Goal: Information Seeking & Learning: Learn about a topic

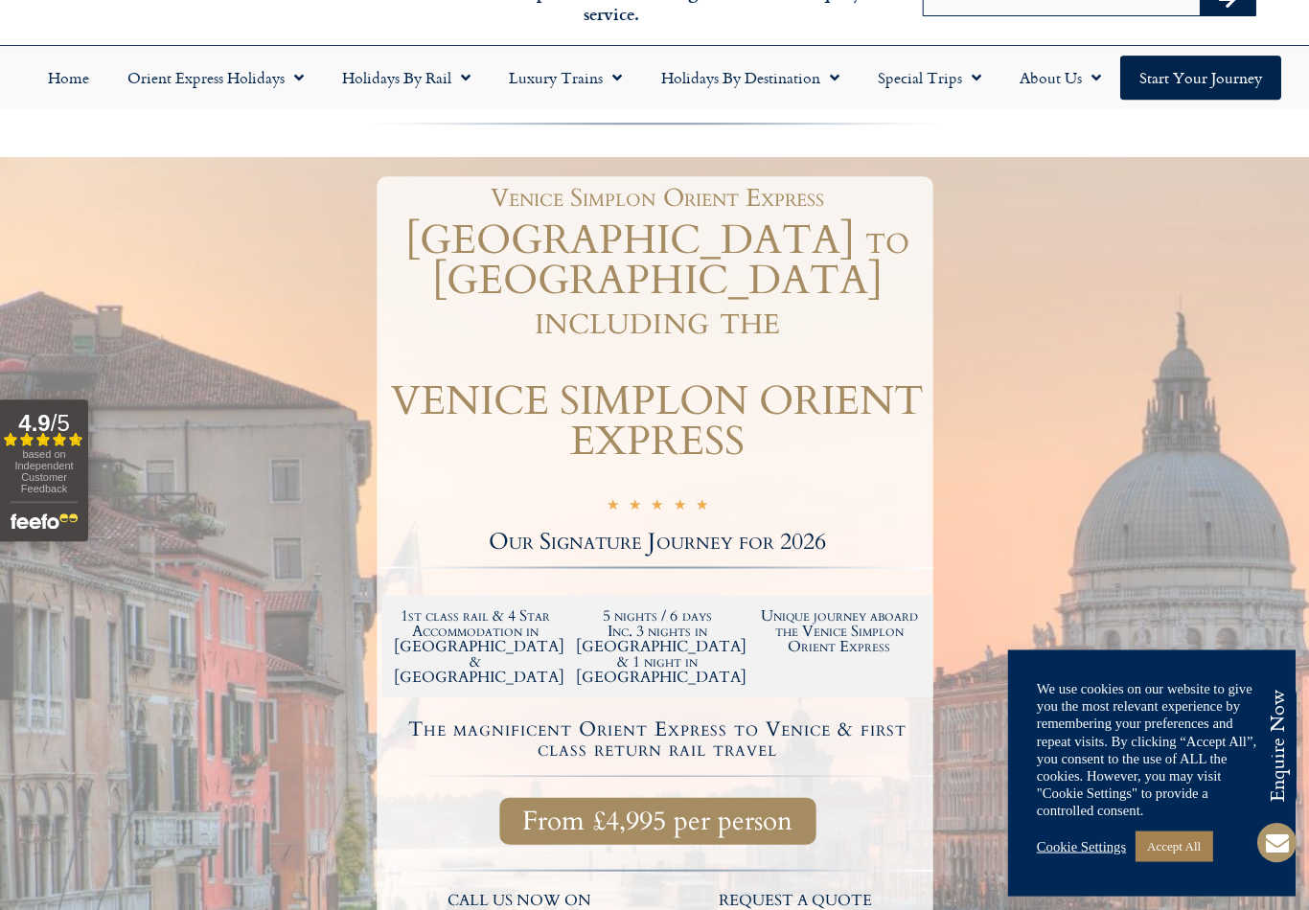
scroll to position [110, 0]
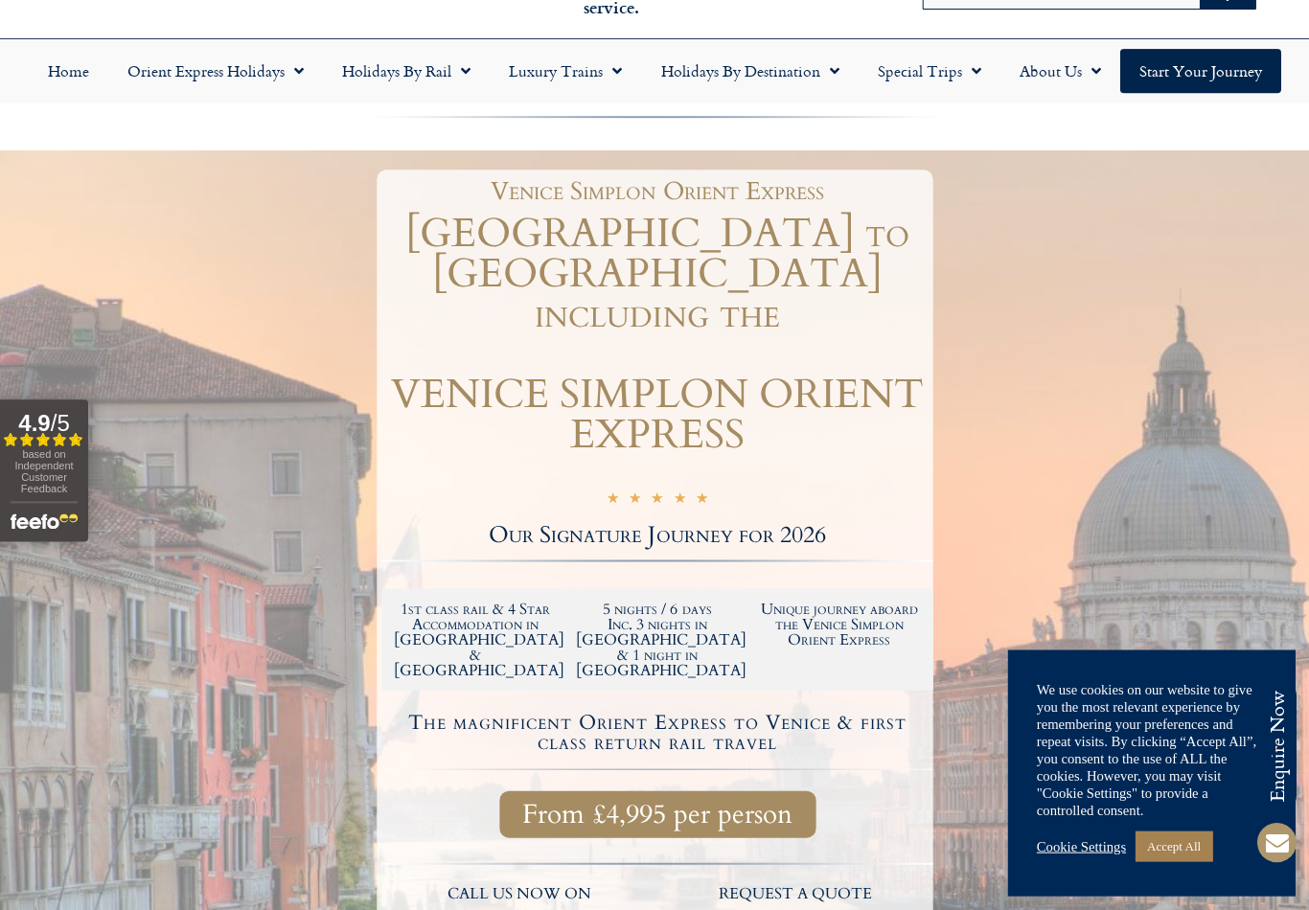
click at [1199, 861] on link "Accept All" at bounding box center [1173, 846] width 77 height 30
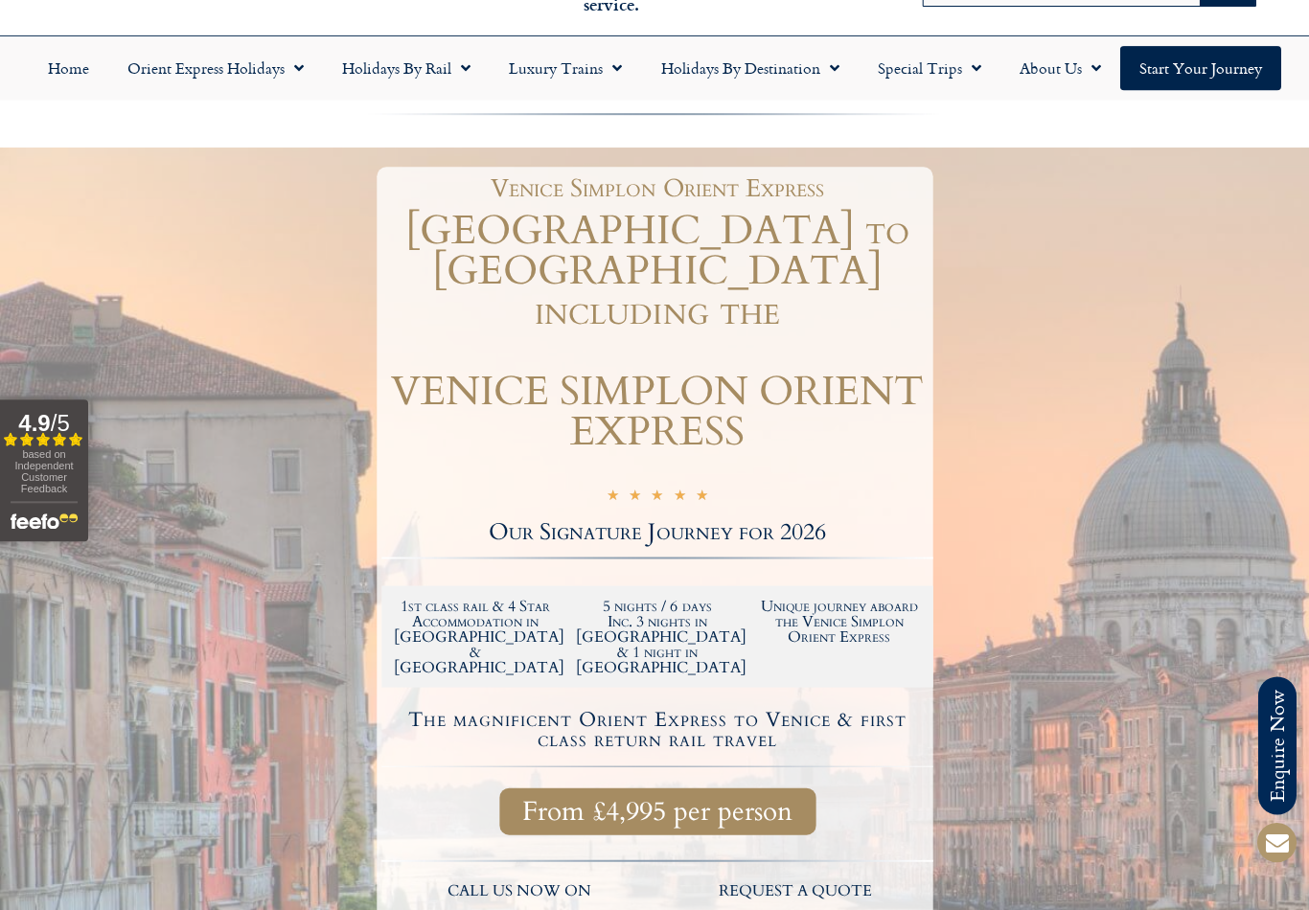
scroll to position [114, 0]
click at [575, 81] on link "Luxury Trains" at bounding box center [565, 67] width 151 height 44
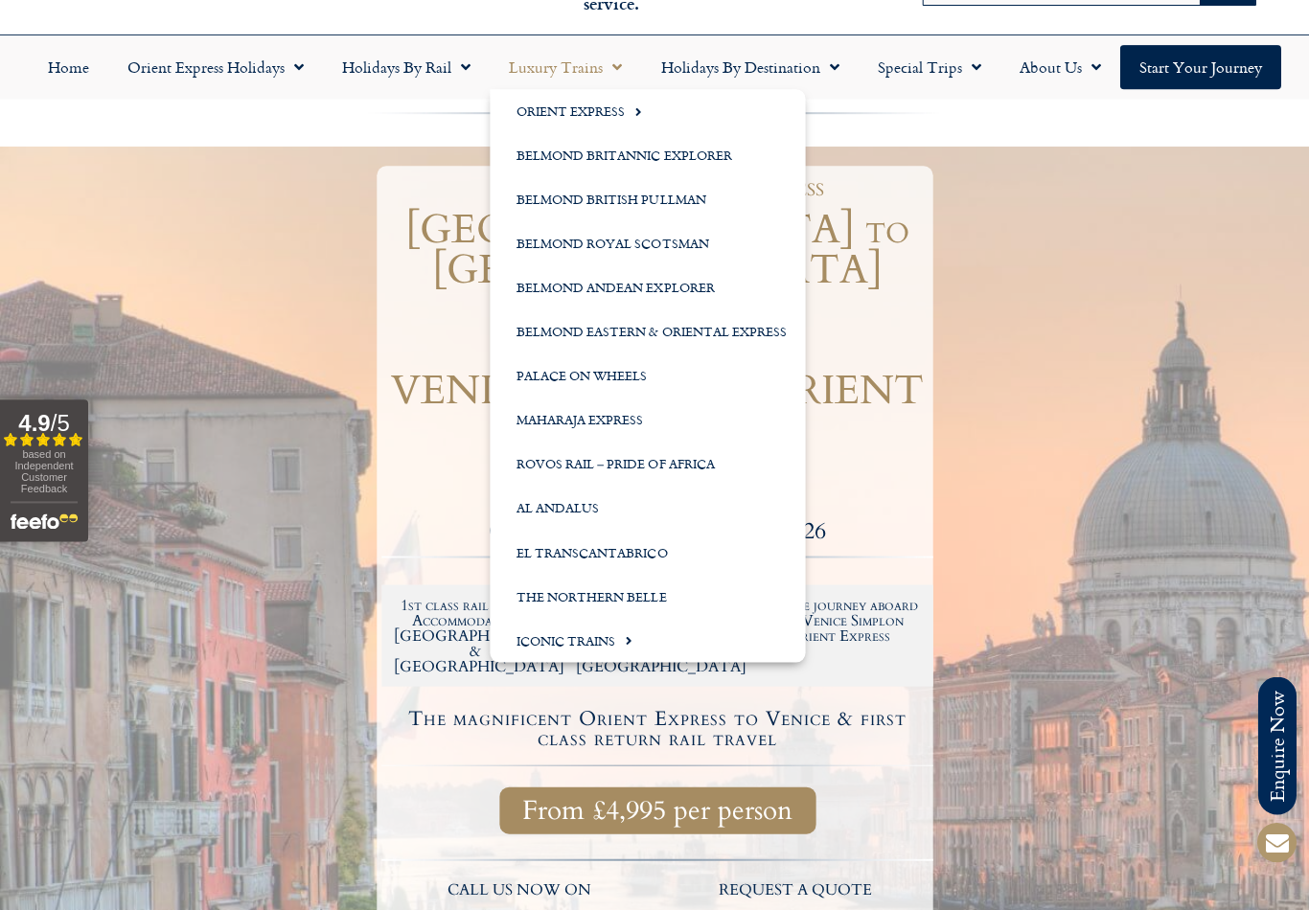
click at [535, 121] on link "Orient Express" at bounding box center [647, 111] width 315 height 44
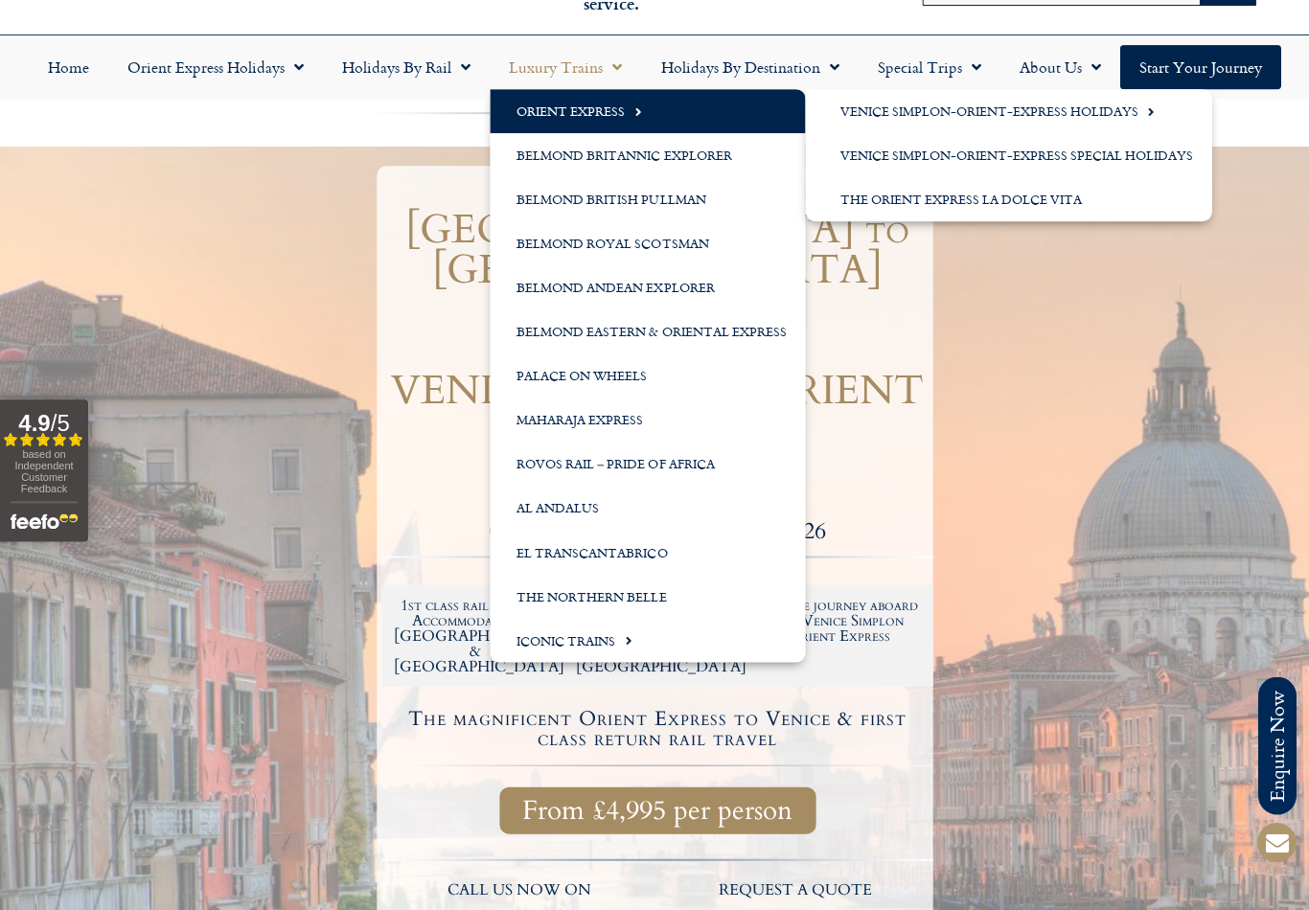
click at [873, 170] on link "Venice Simplon-Orient-Express Special Holidays" at bounding box center [1008, 155] width 406 height 44
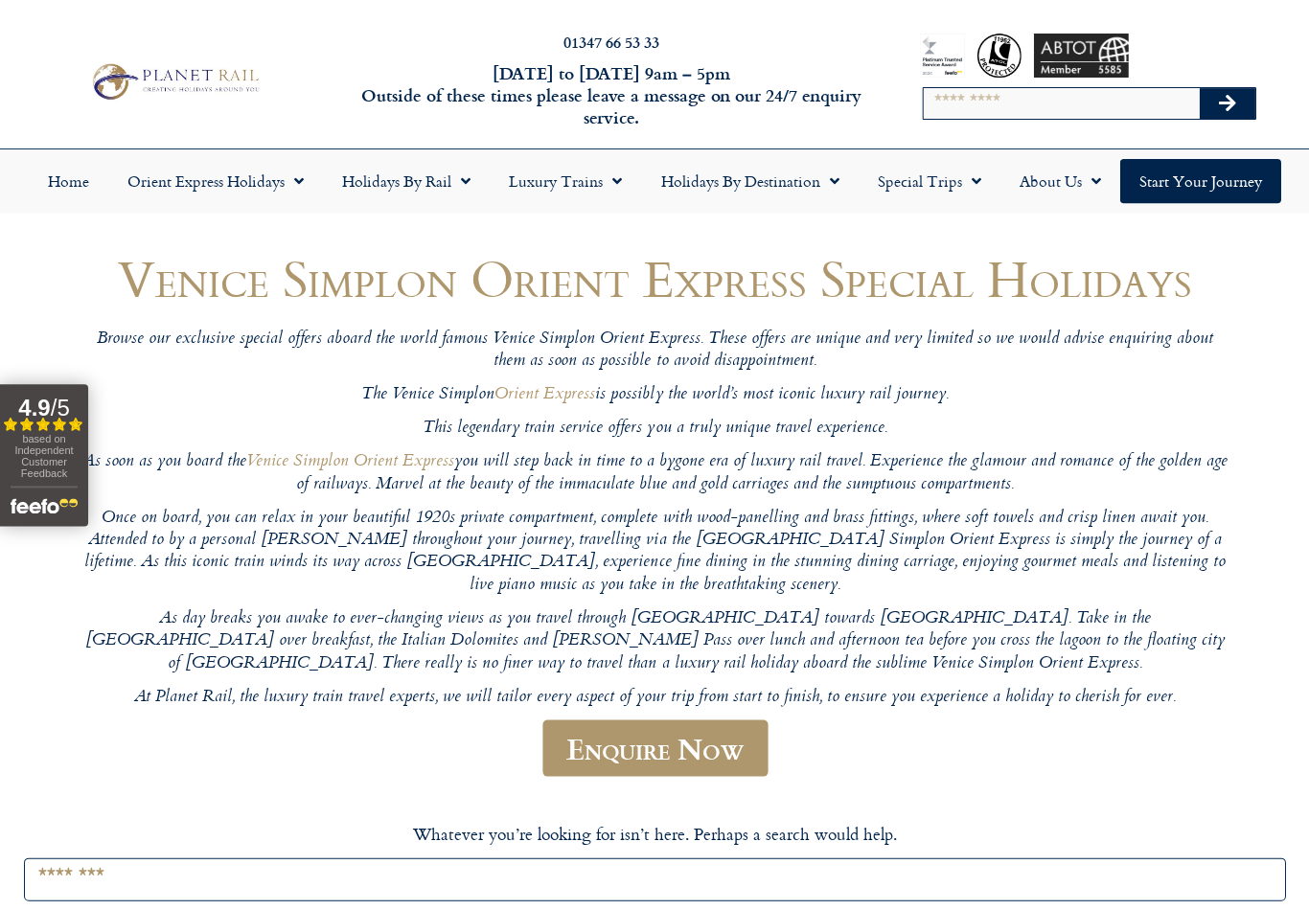
click at [290, 193] on span "Menu" at bounding box center [294, 181] width 19 height 35
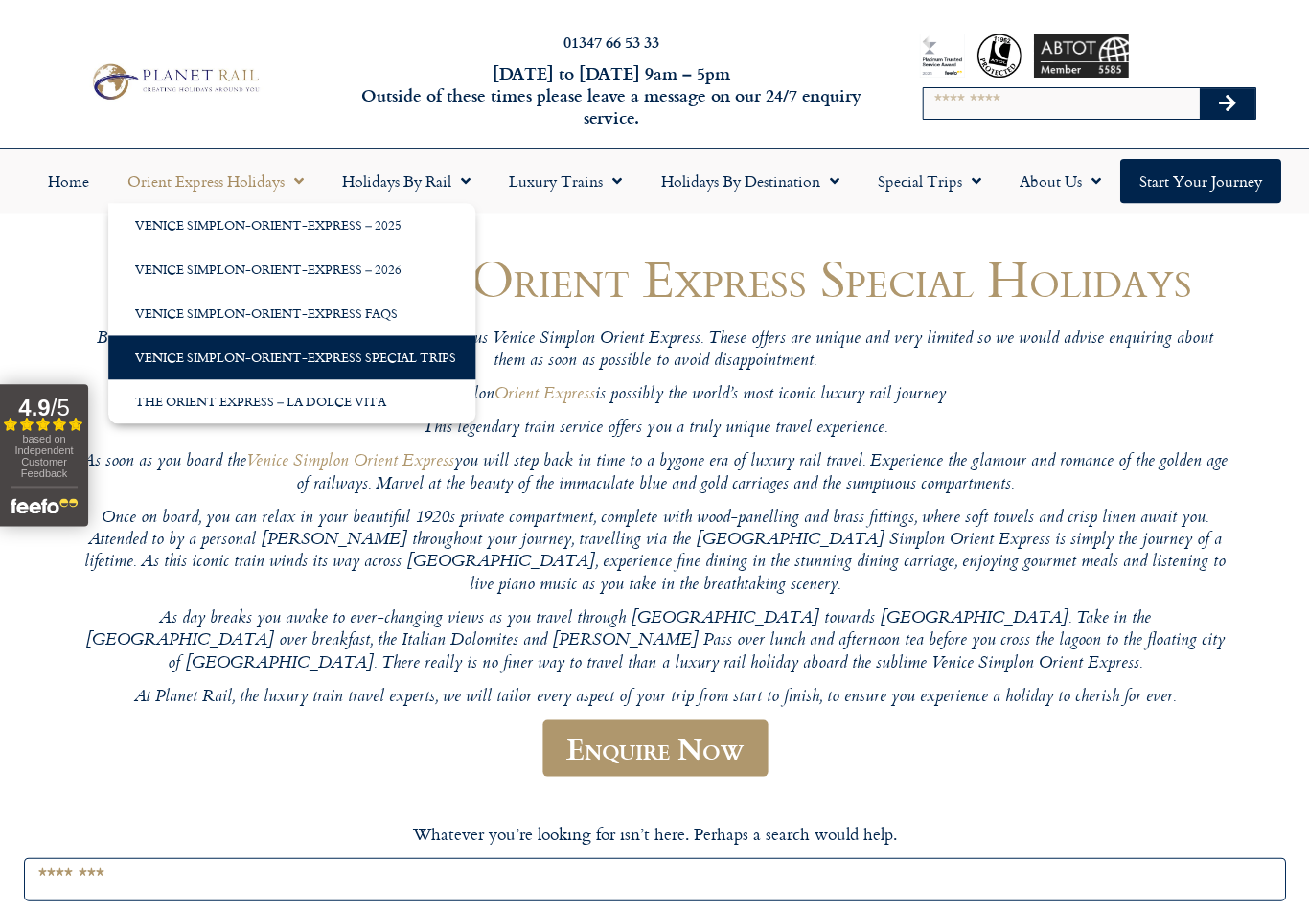
click at [180, 279] on link "Venice Simplon-Orient-Express – 2026" at bounding box center [291, 269] width 367 height 44
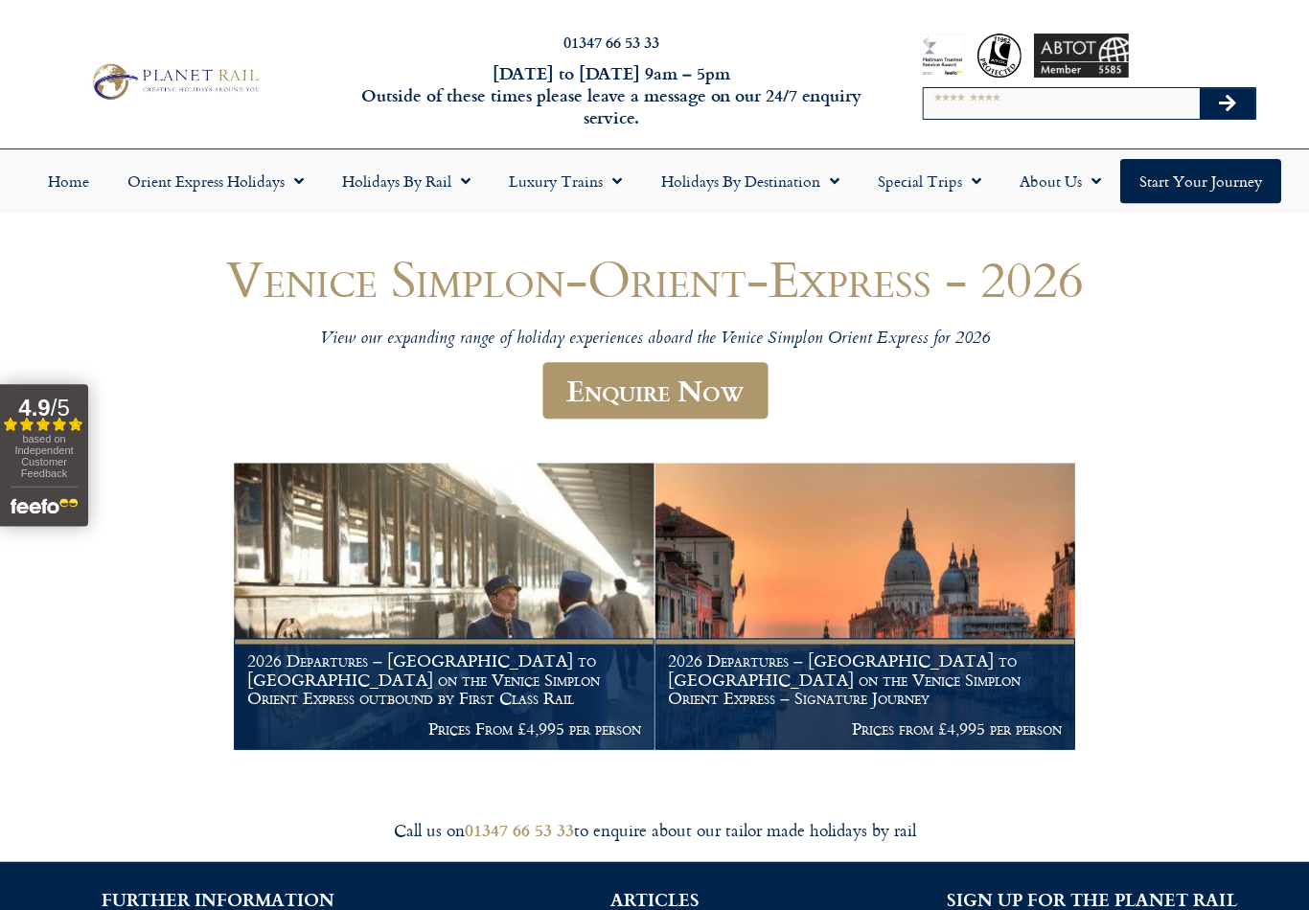
click at [793, 588] on img at bounding box center [865, 606] width 420 height 287
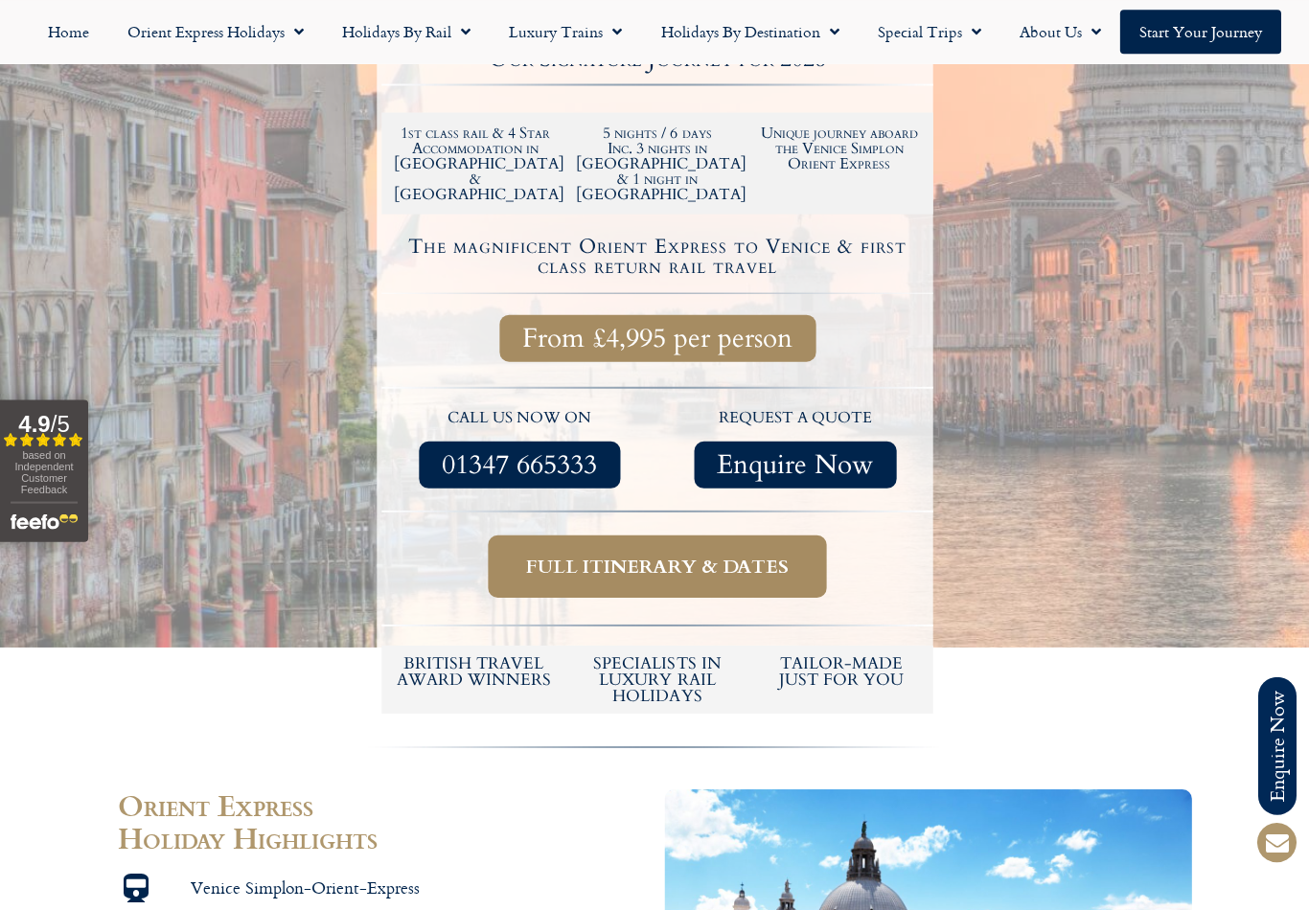
scroll to position [648, 0]
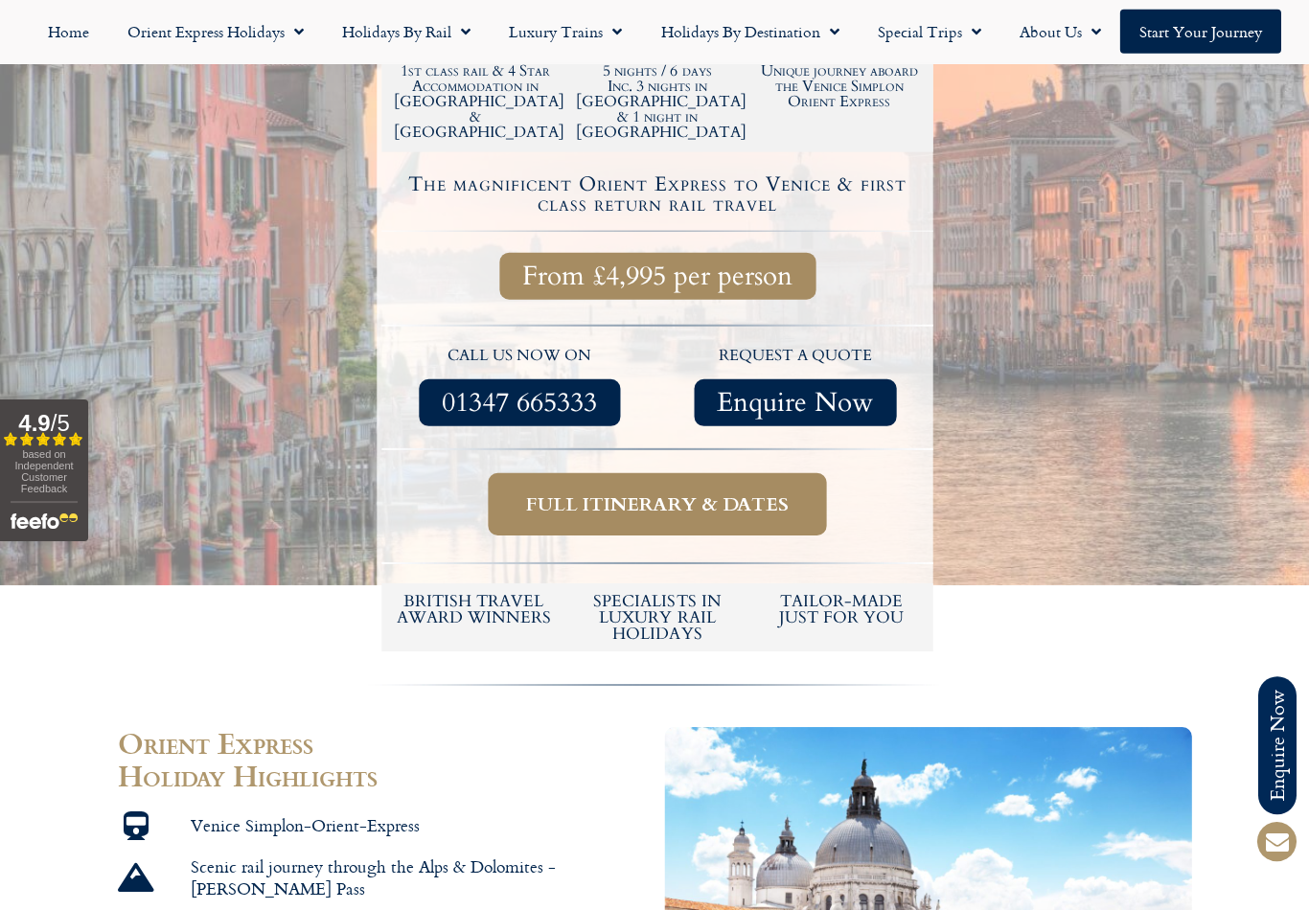
click at [537, 493] on span "Full itinerary & dates" at bounding box center [657, 505] width 262 height 24
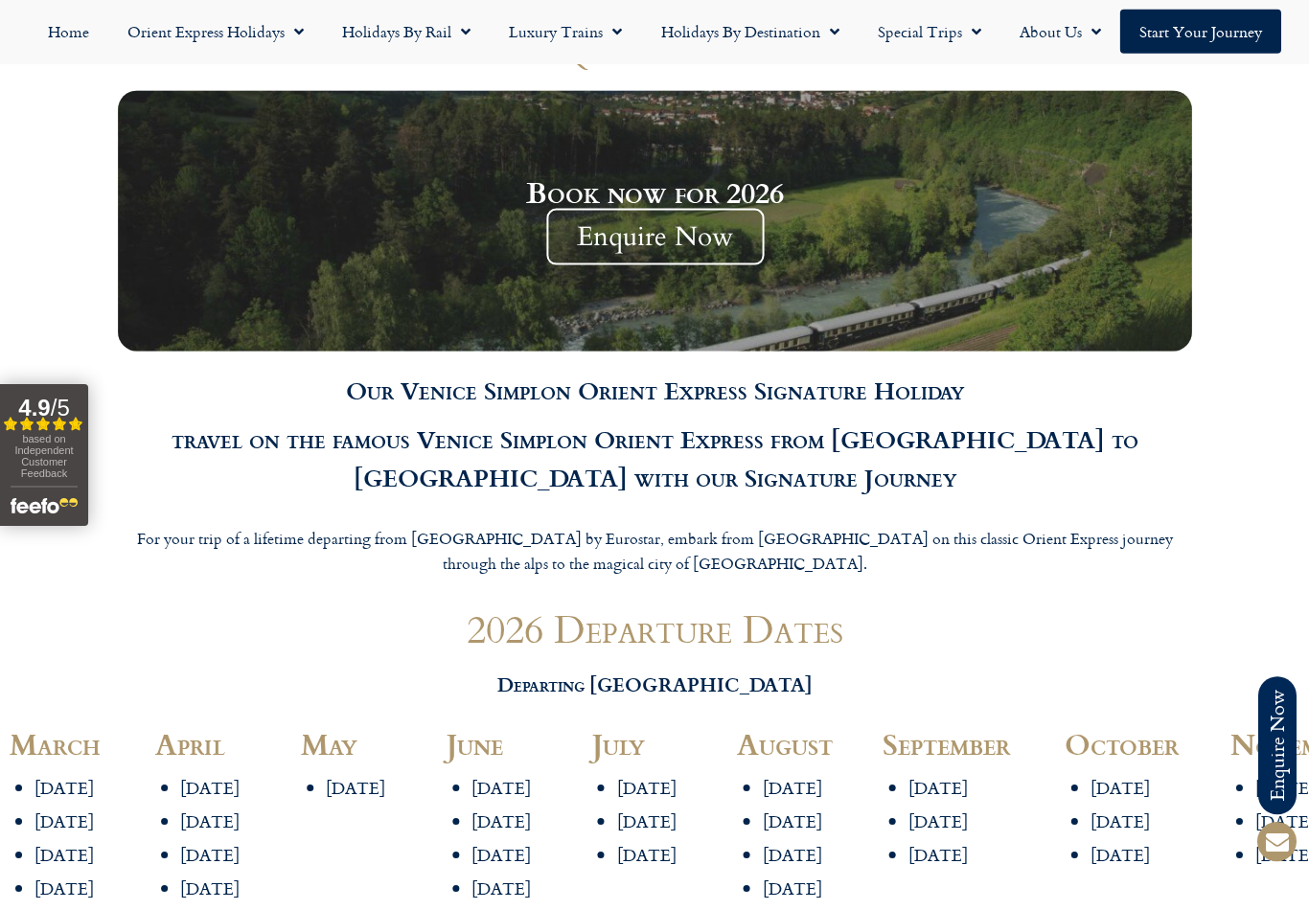
scroll to position [1479, 0]
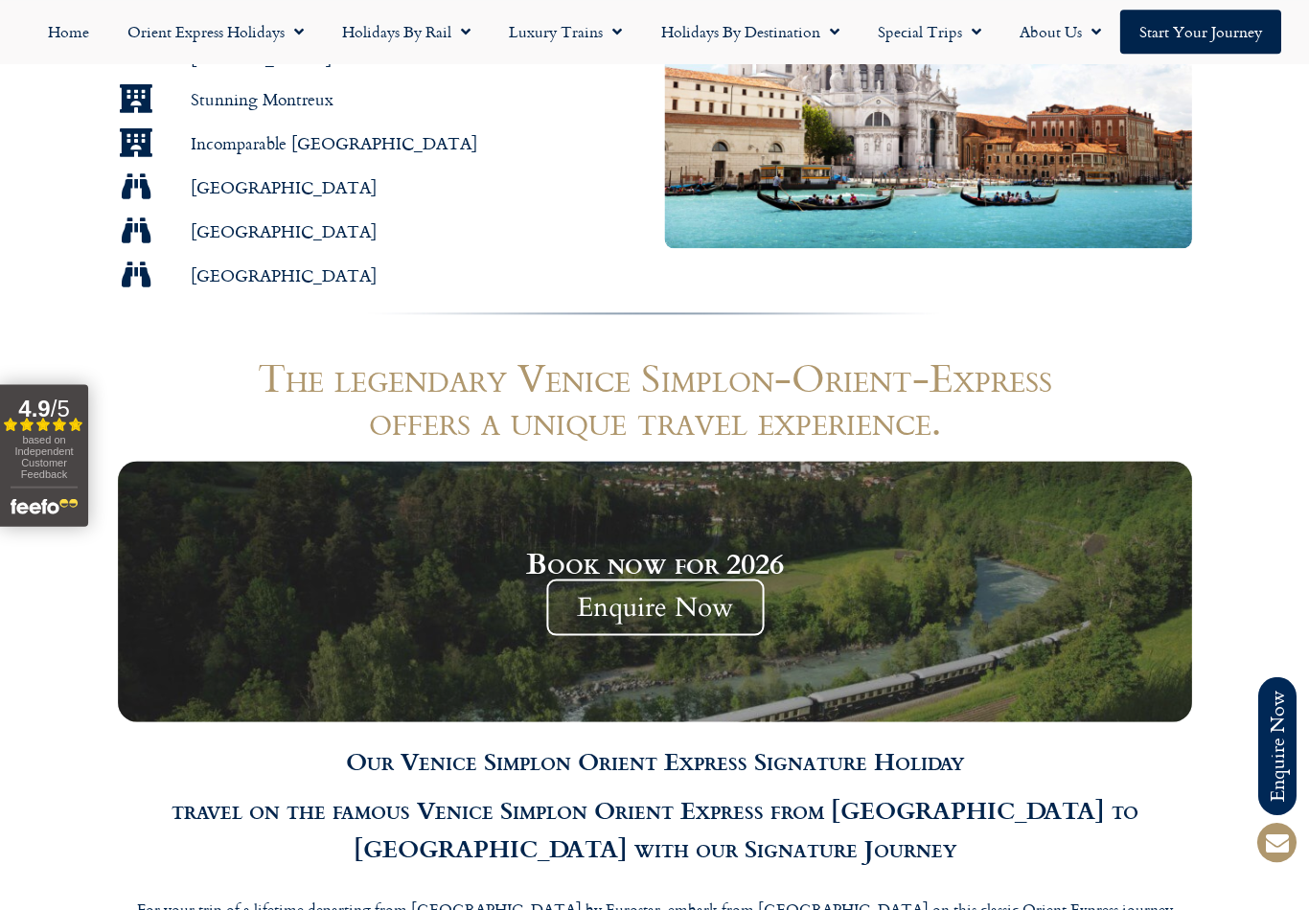
click at [944, 32] on link "Special Trips" at bounding box center [929, 32] width 142 height 44
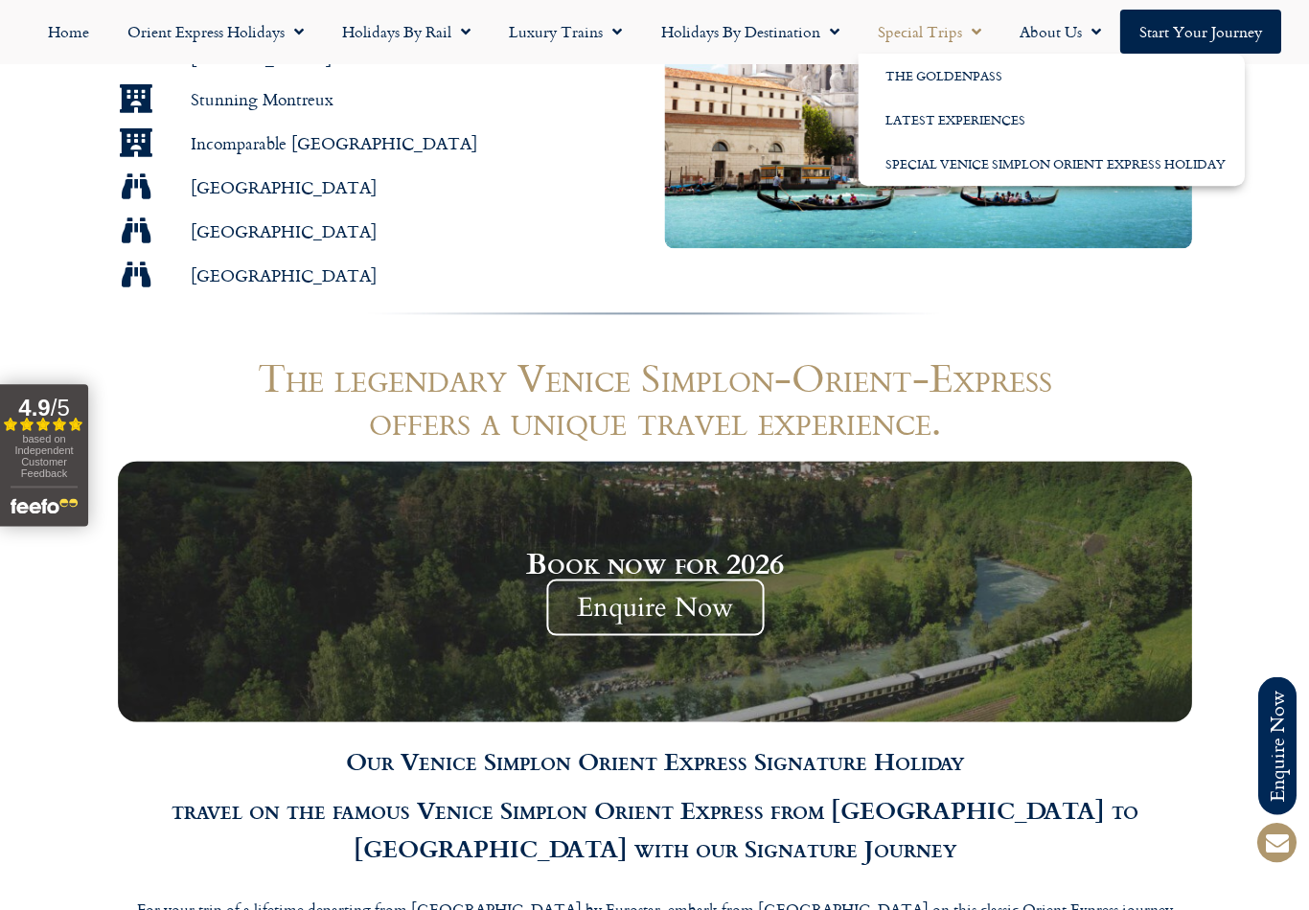
click at [904, 60] on link "The GoldenPass" at bounding box center [1051, 76] width 386 height 44
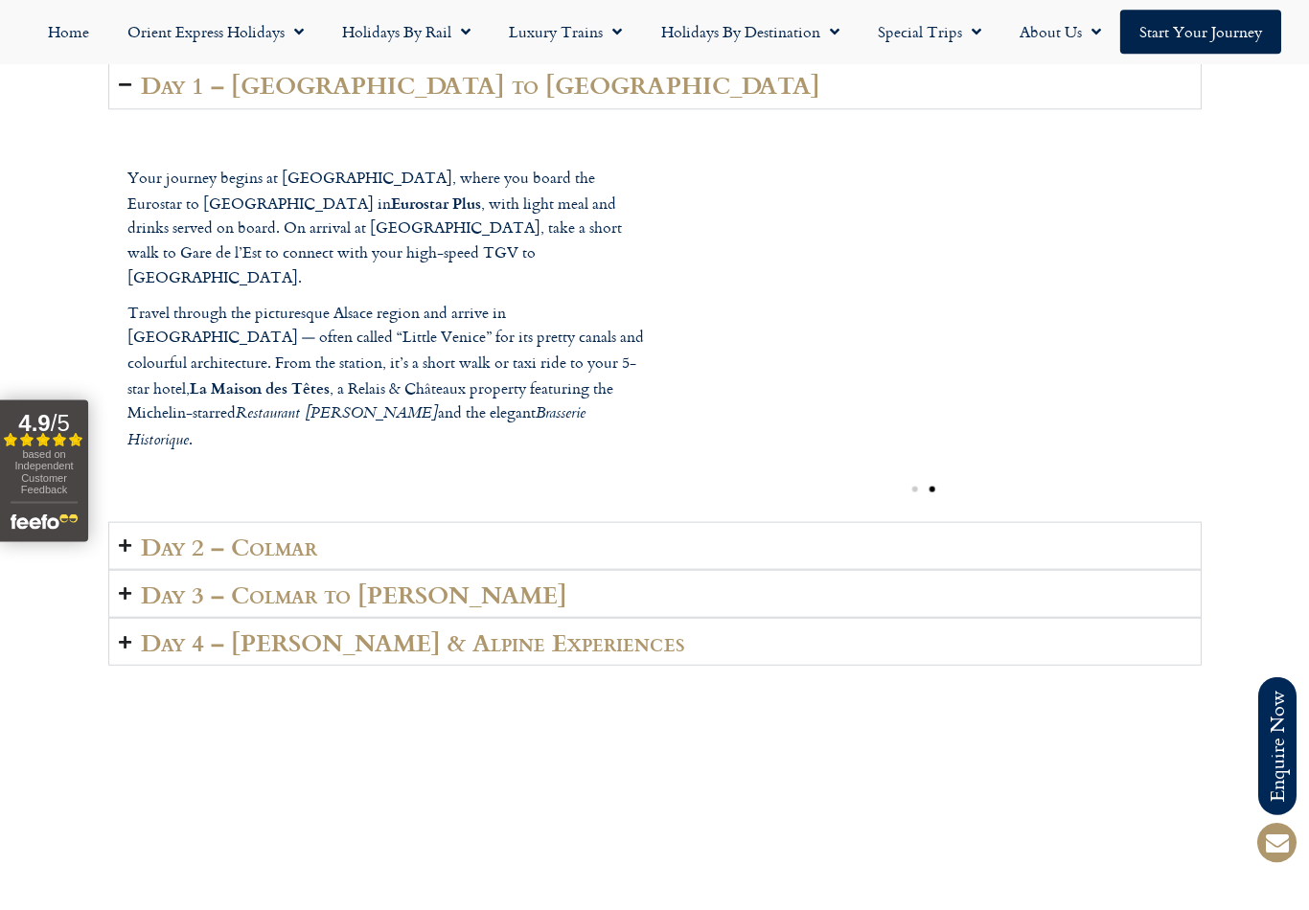
scroll to position [2913, 0]
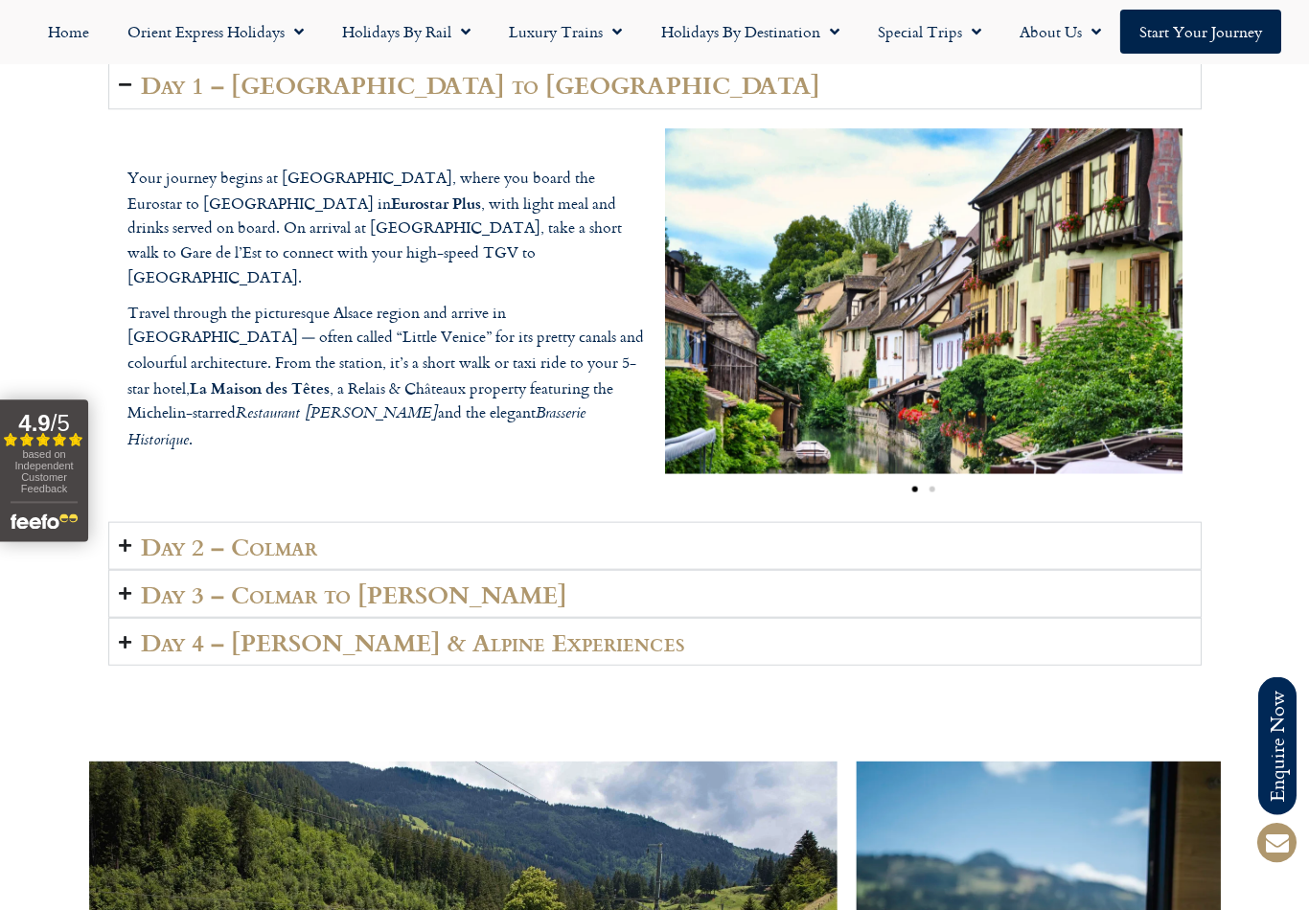
click at [228, 544] on h2 "Day 2 – Colmar" at bounding box center [229, 545] width 176 height 27
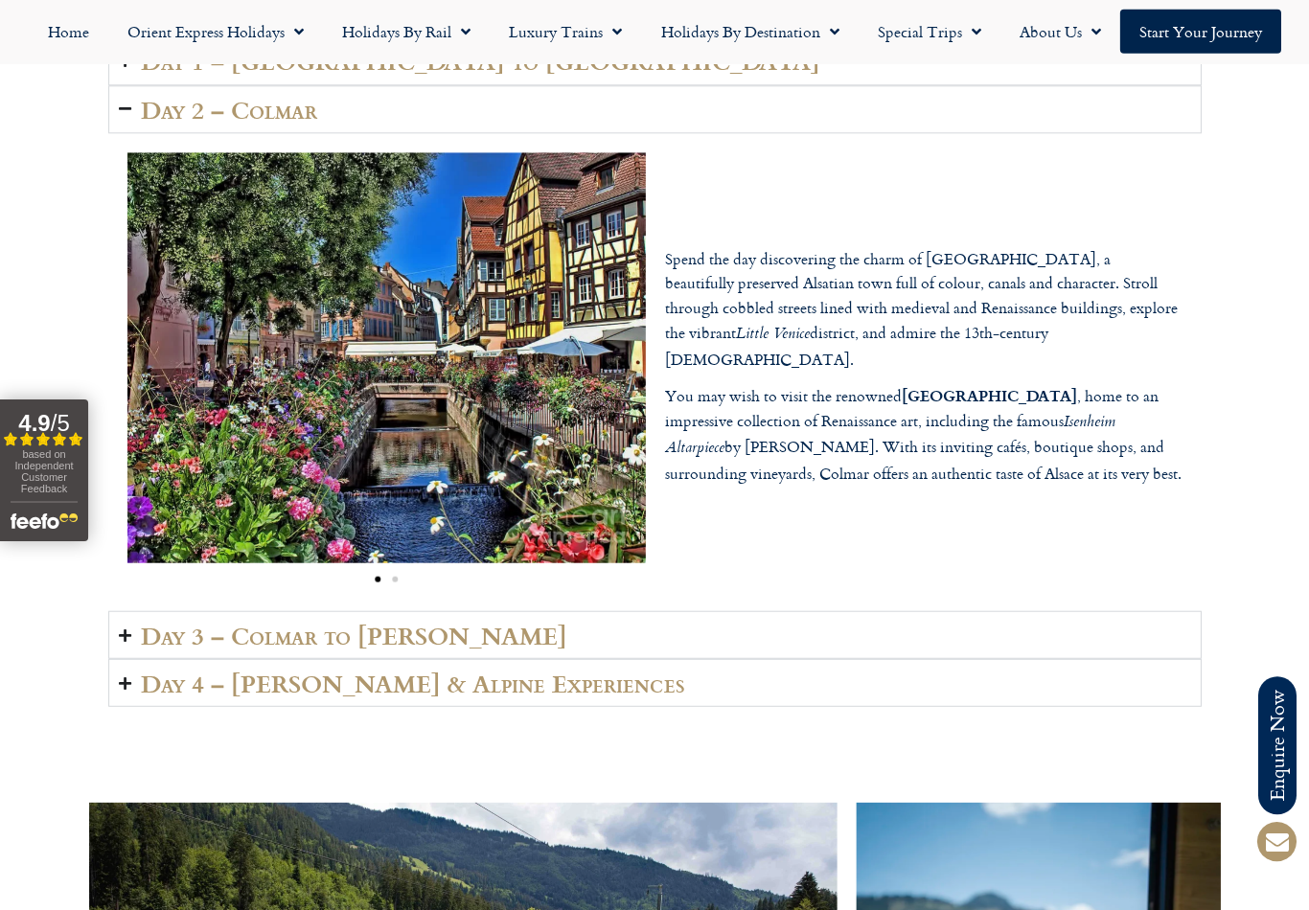
scroll to position [2937, 0]
click at [288, 626] on h2 "Day 3 – Colmar to Lenk" at bounding box center [354, 634] width 426 height 27
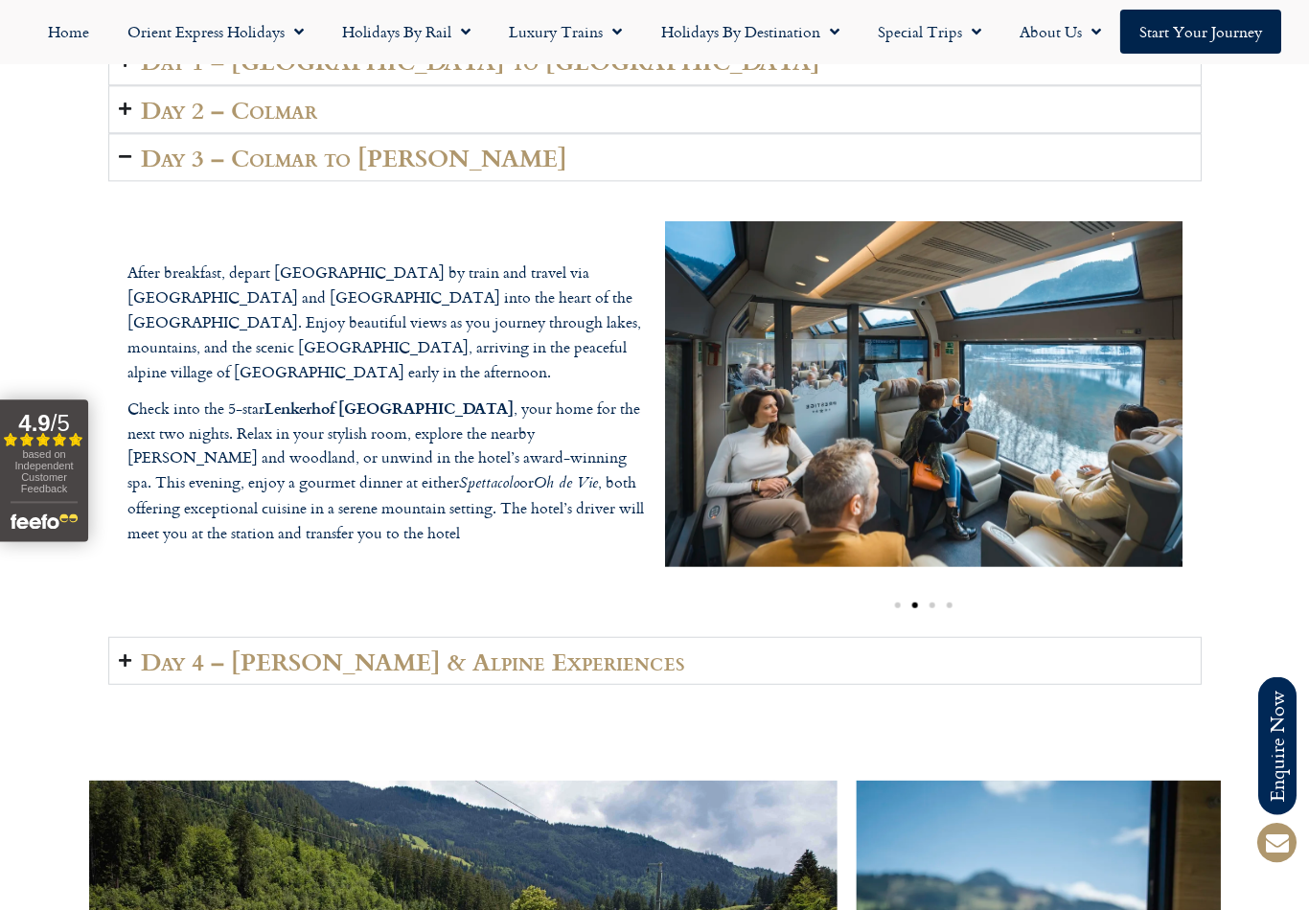
click at [158, 660] on h2 "Day 4 – Lenk & Alpine Experiences" at bounding box center [412, 660] width 543 height 27
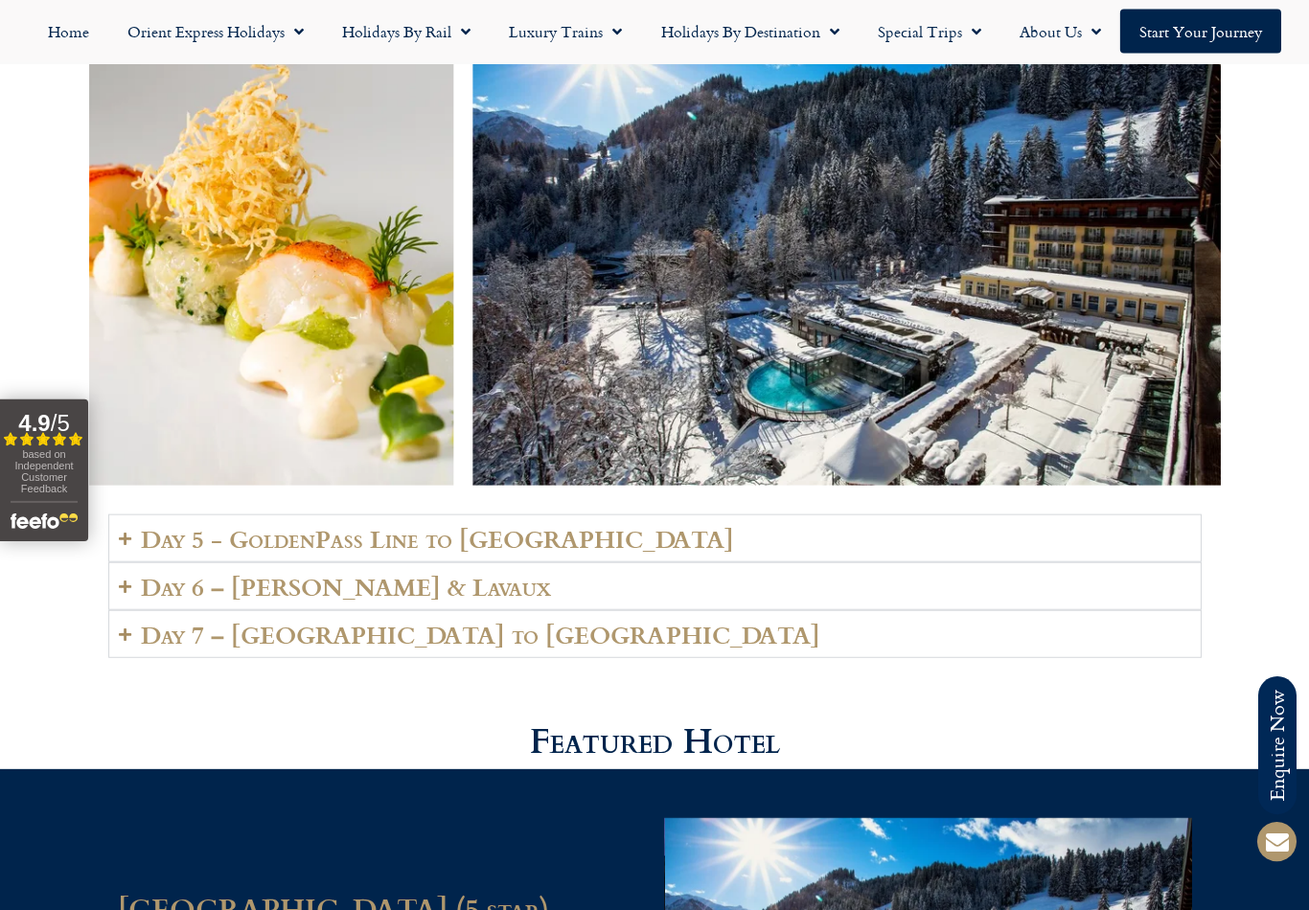
scroll to position [4252, 0]
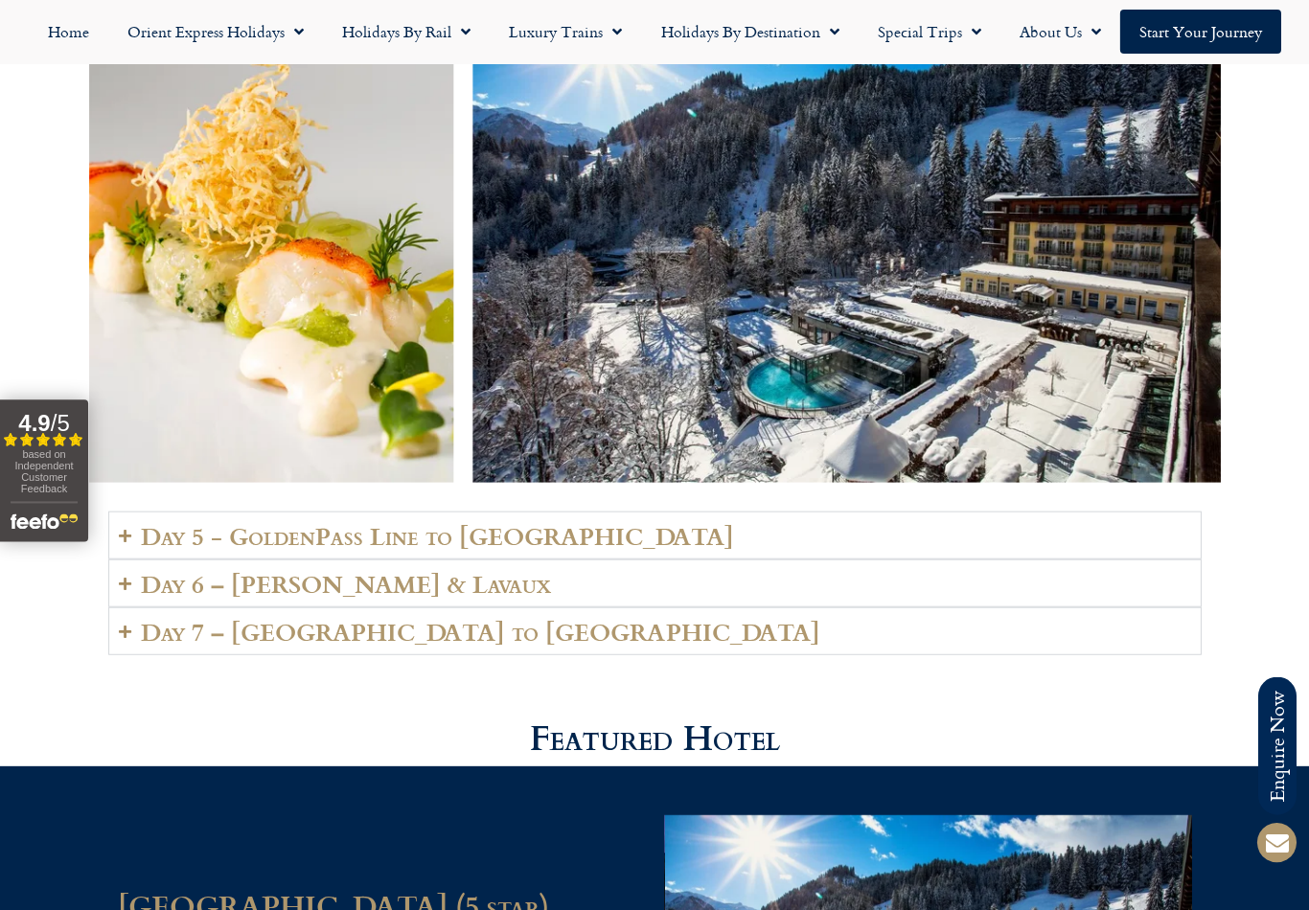
click at [252, 521] on h2 "Day 5 - GoldenPass Line to Vevey" at bounding box center [437, 534] width 592 height 27
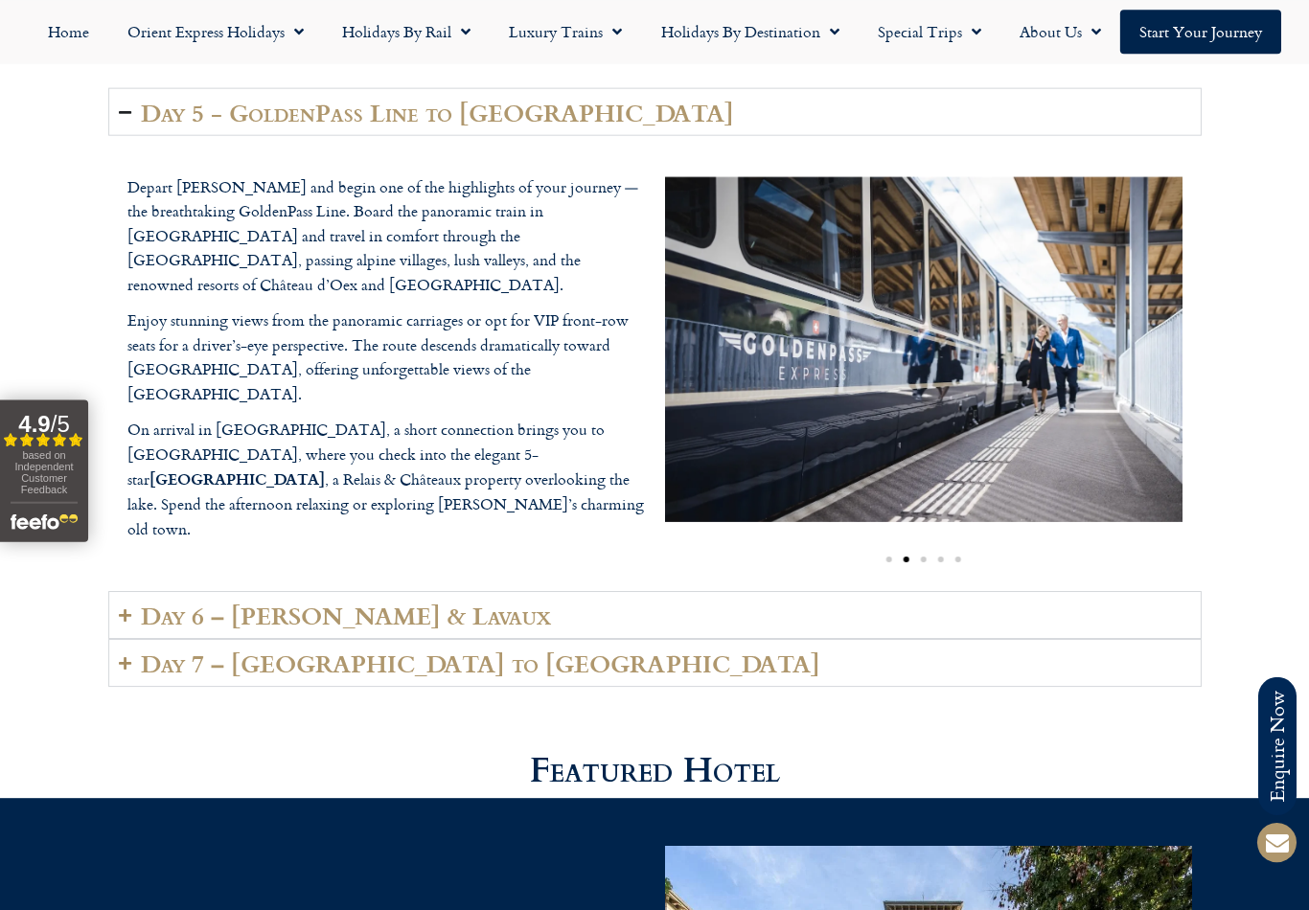
click at [176, 601] on h2 "Day 6 – Vevey & Lavaux" at bounding box center [346, 614] width 410 height 27
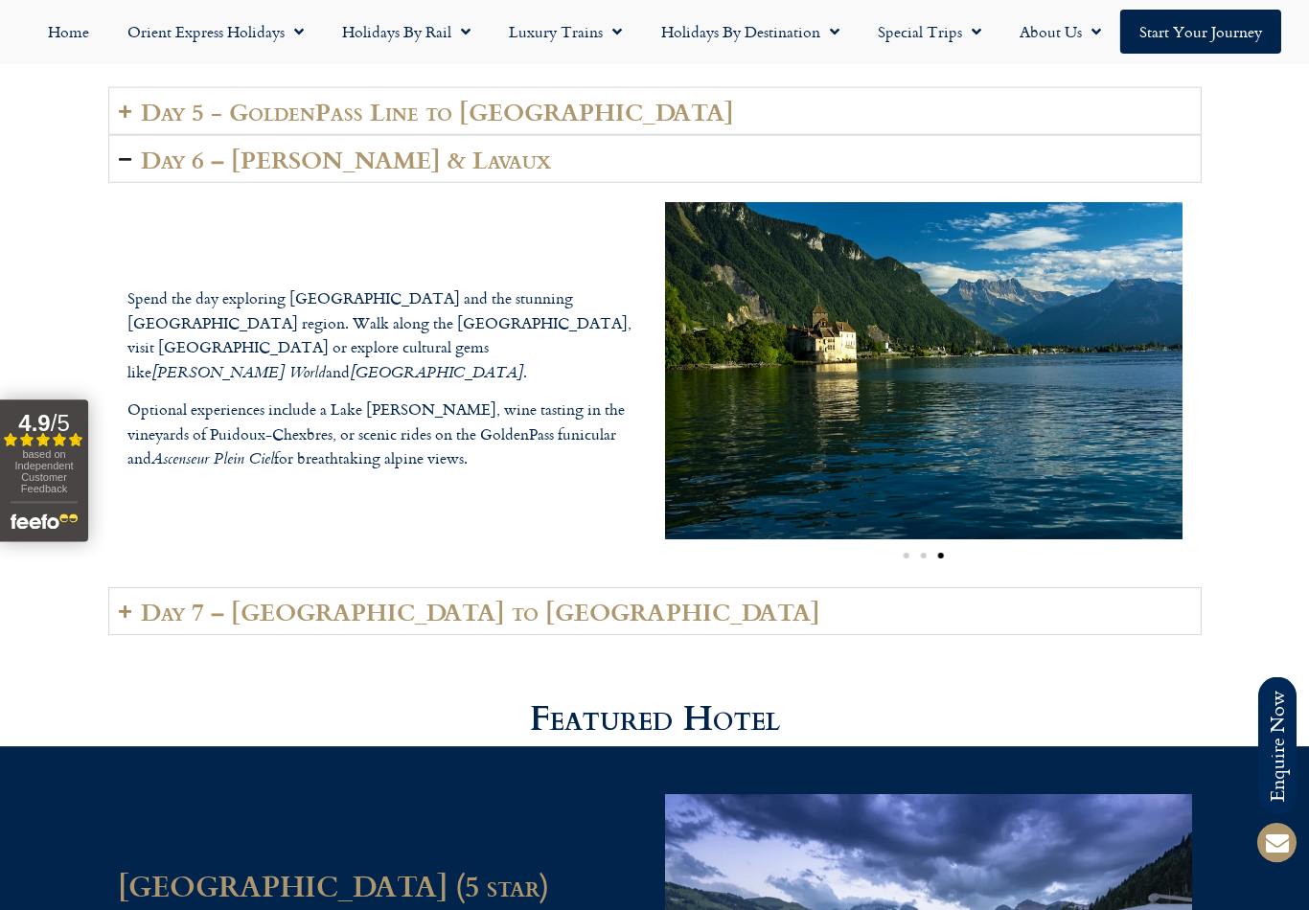
click at [187, 598] on h2 "Day 7 – Vevey to London" at bounding box center [480, 611] width 679 height 27
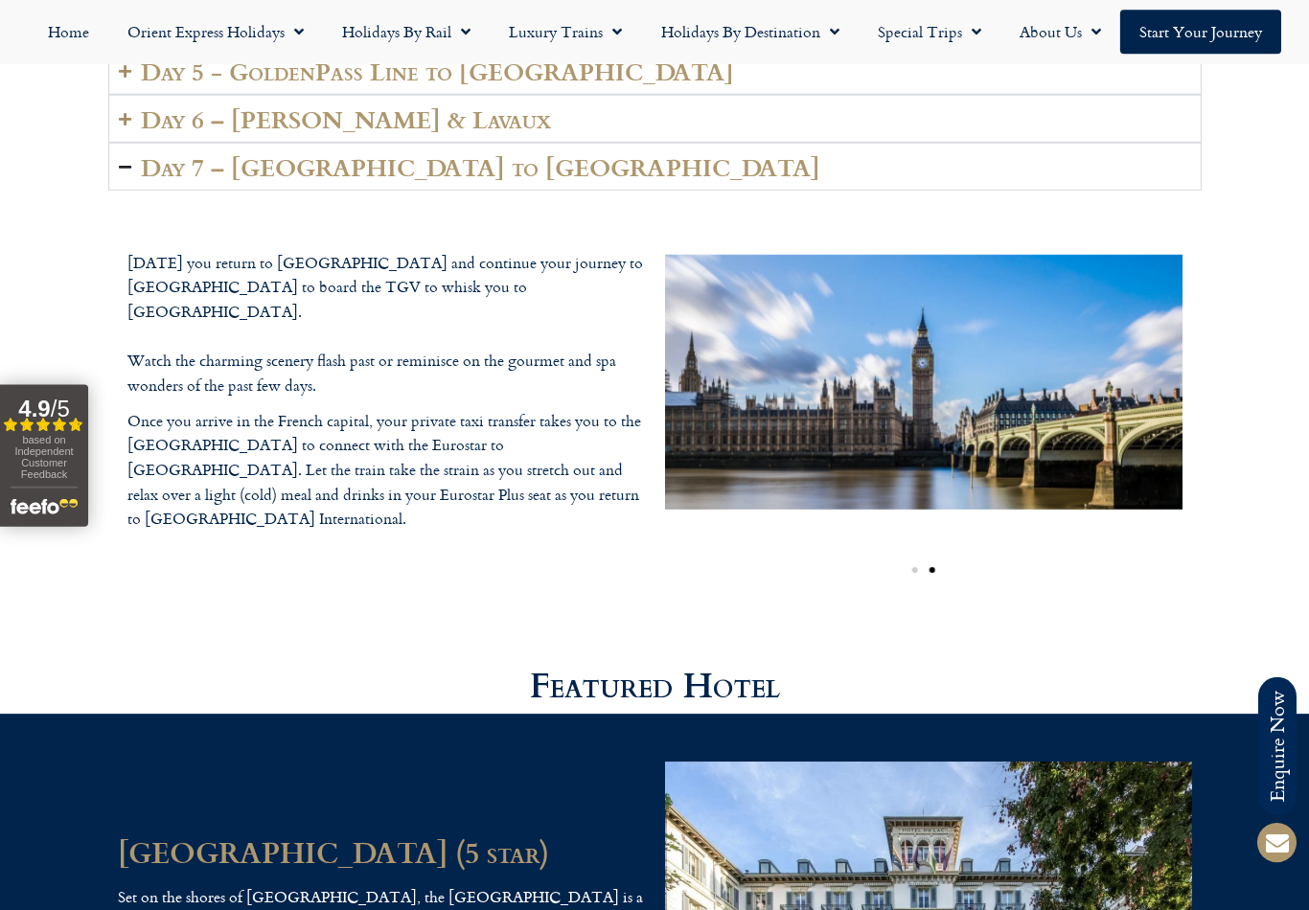
scroll to position [4717, 0]
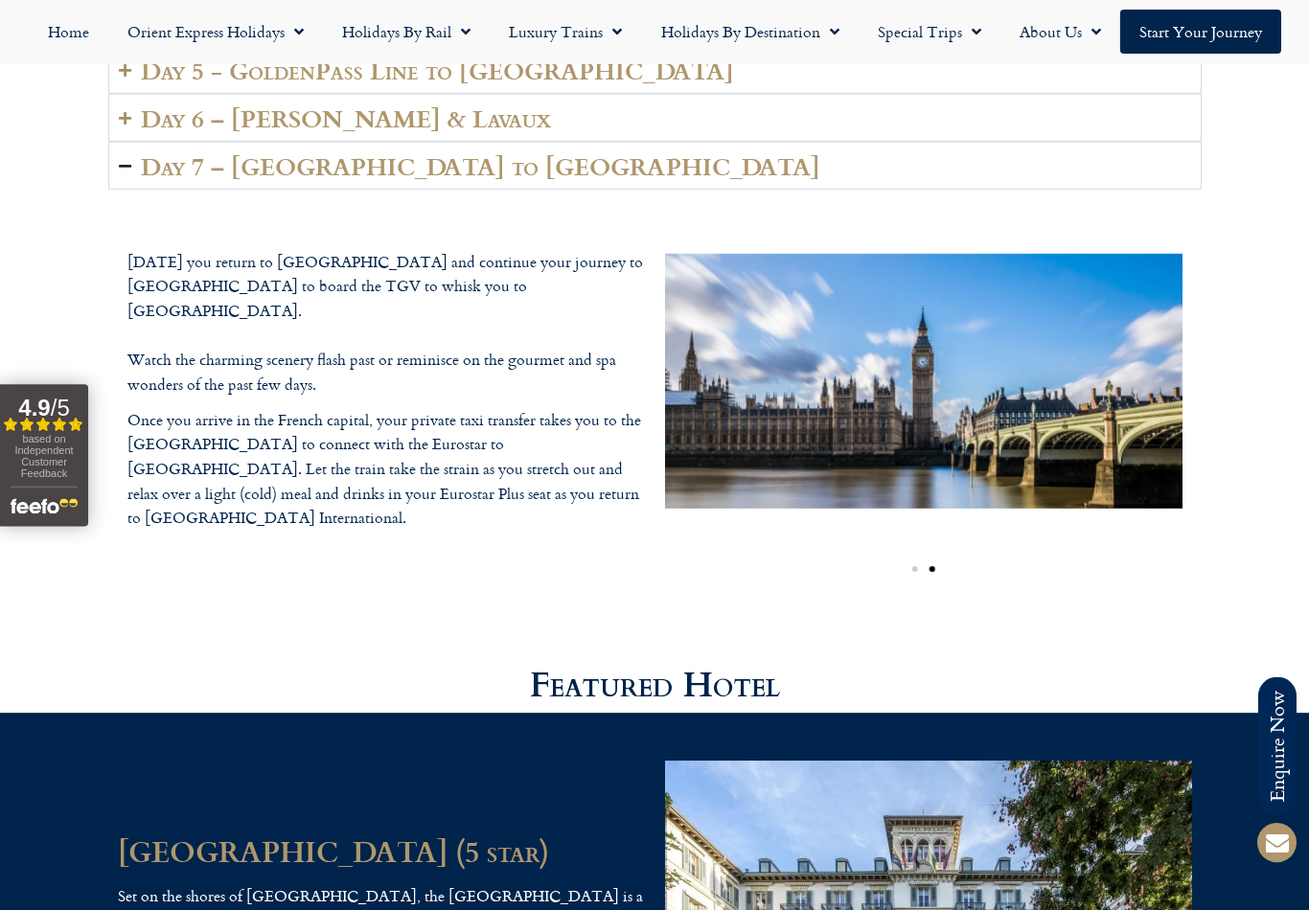
click at [918, 41] on link "Special Trips" at bounding box center [929, 32] width 142 height 44
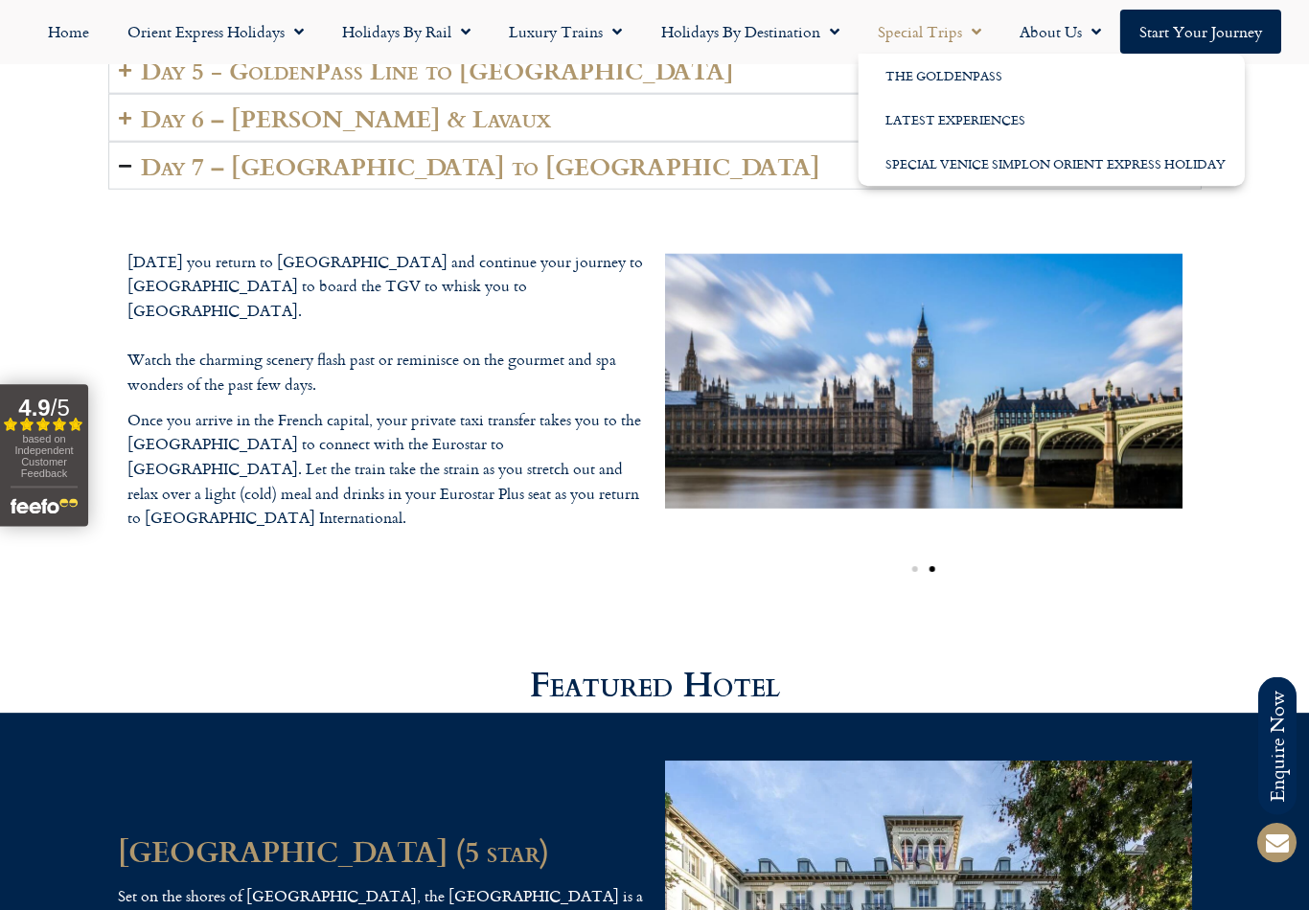
click at [927, 79] on link "The GoldenPass" at bounding box center [1051, 76] width 386 height 44
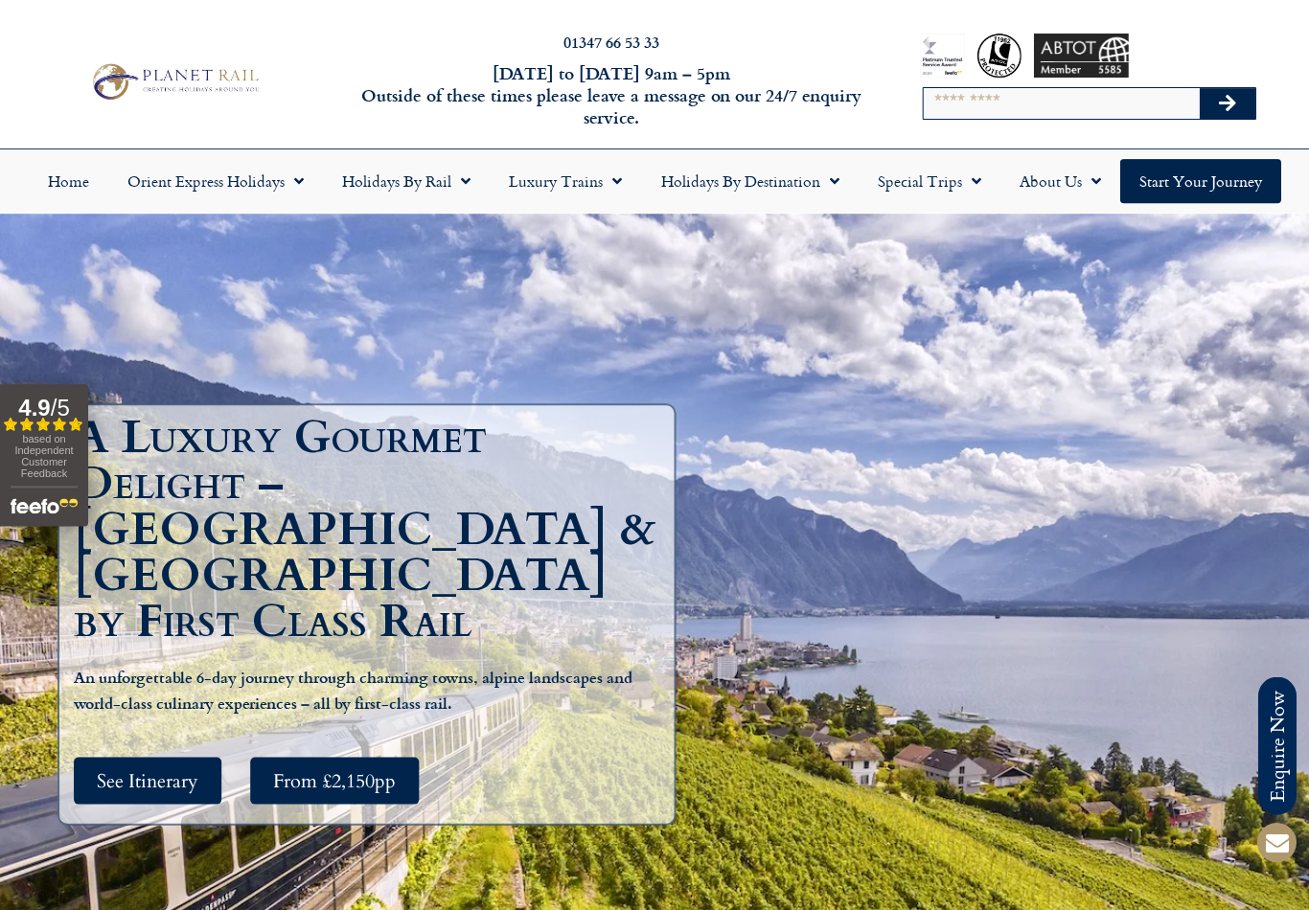
click at [974, 181] on span "Menu" at bounding box center [970, 181] width 19 height 35
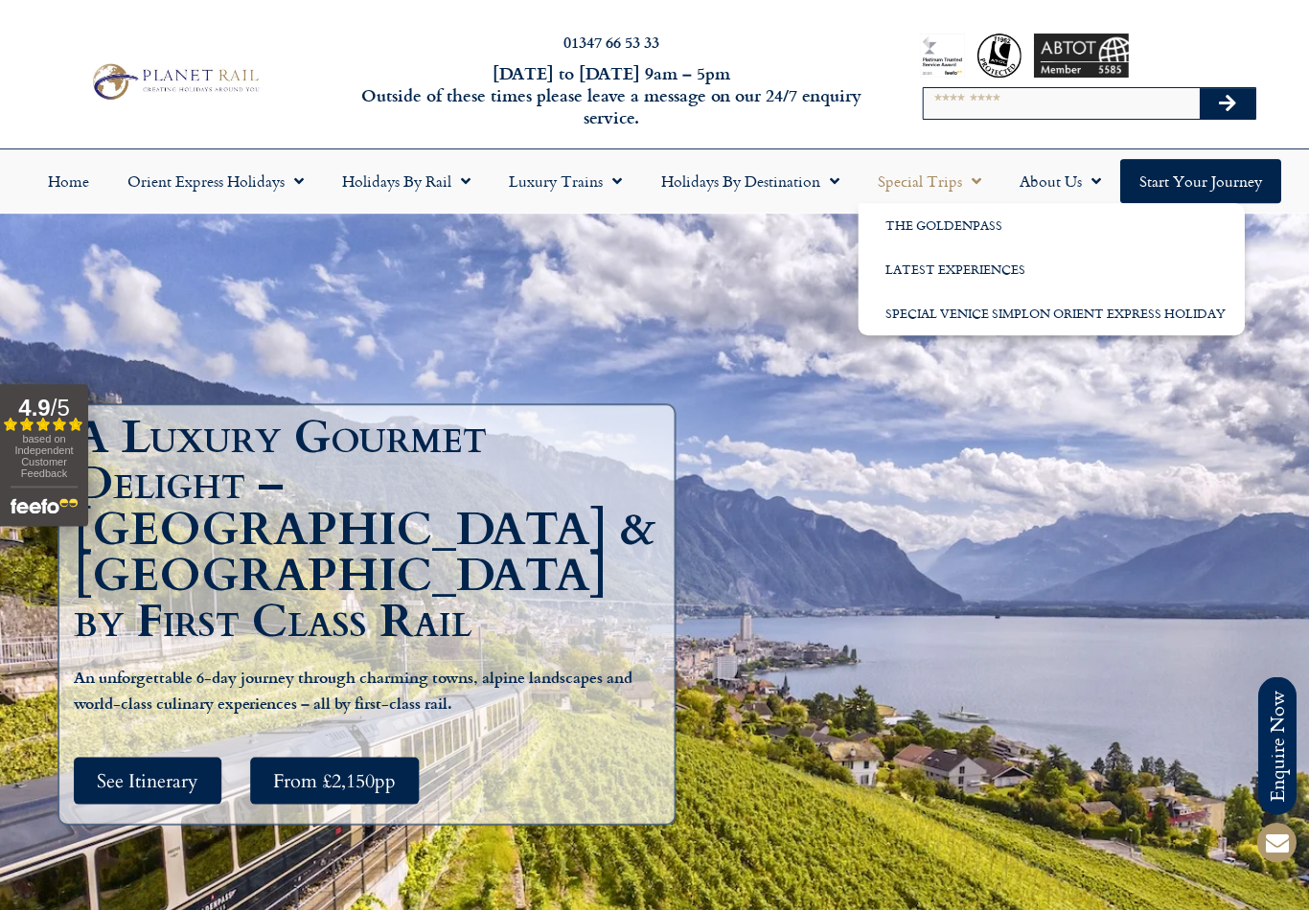
click at [997, 281] on link "Latest Experiences" at bounding box center [1051, 269] width 386 height 44
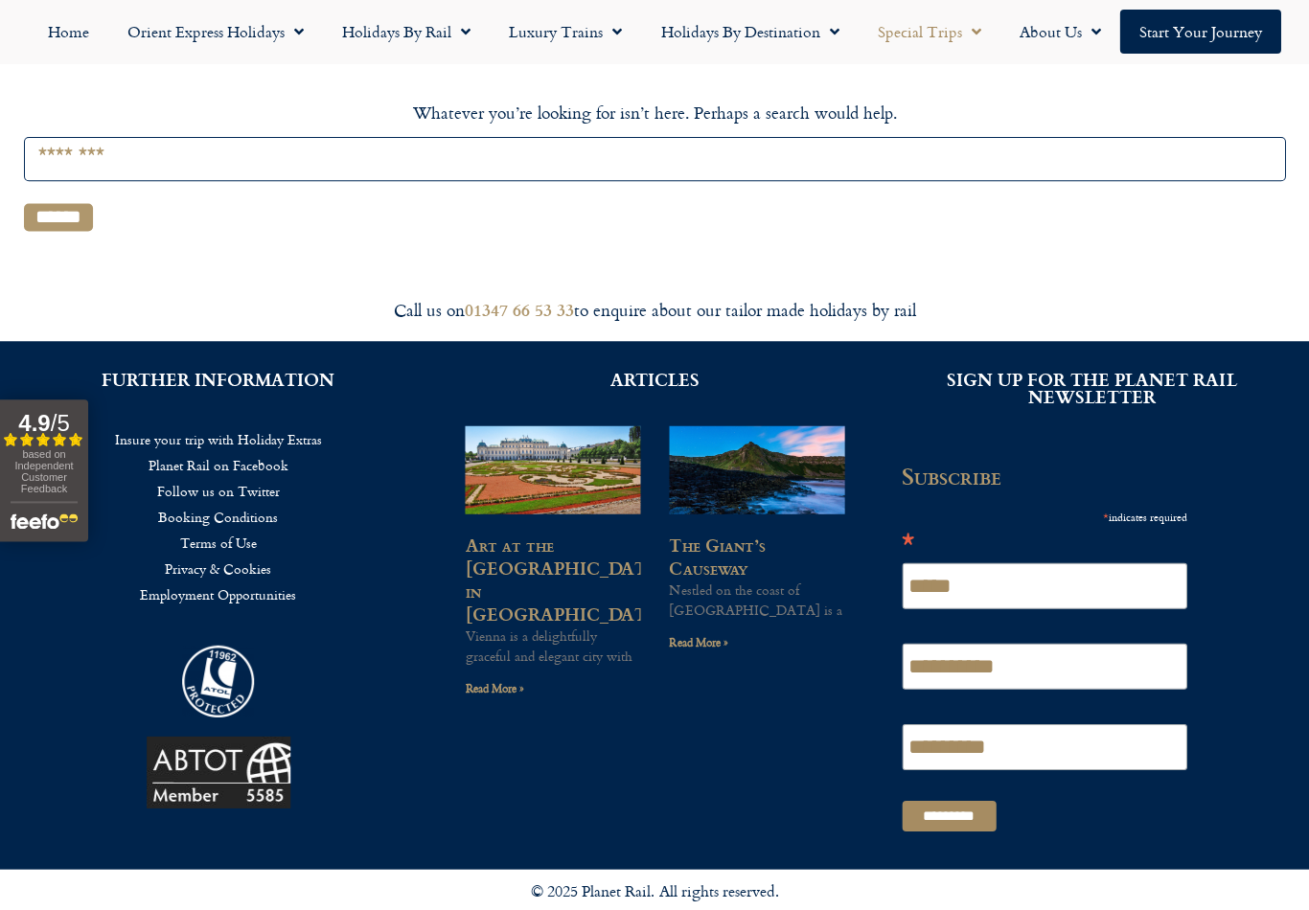
scroll to position [429, 0]
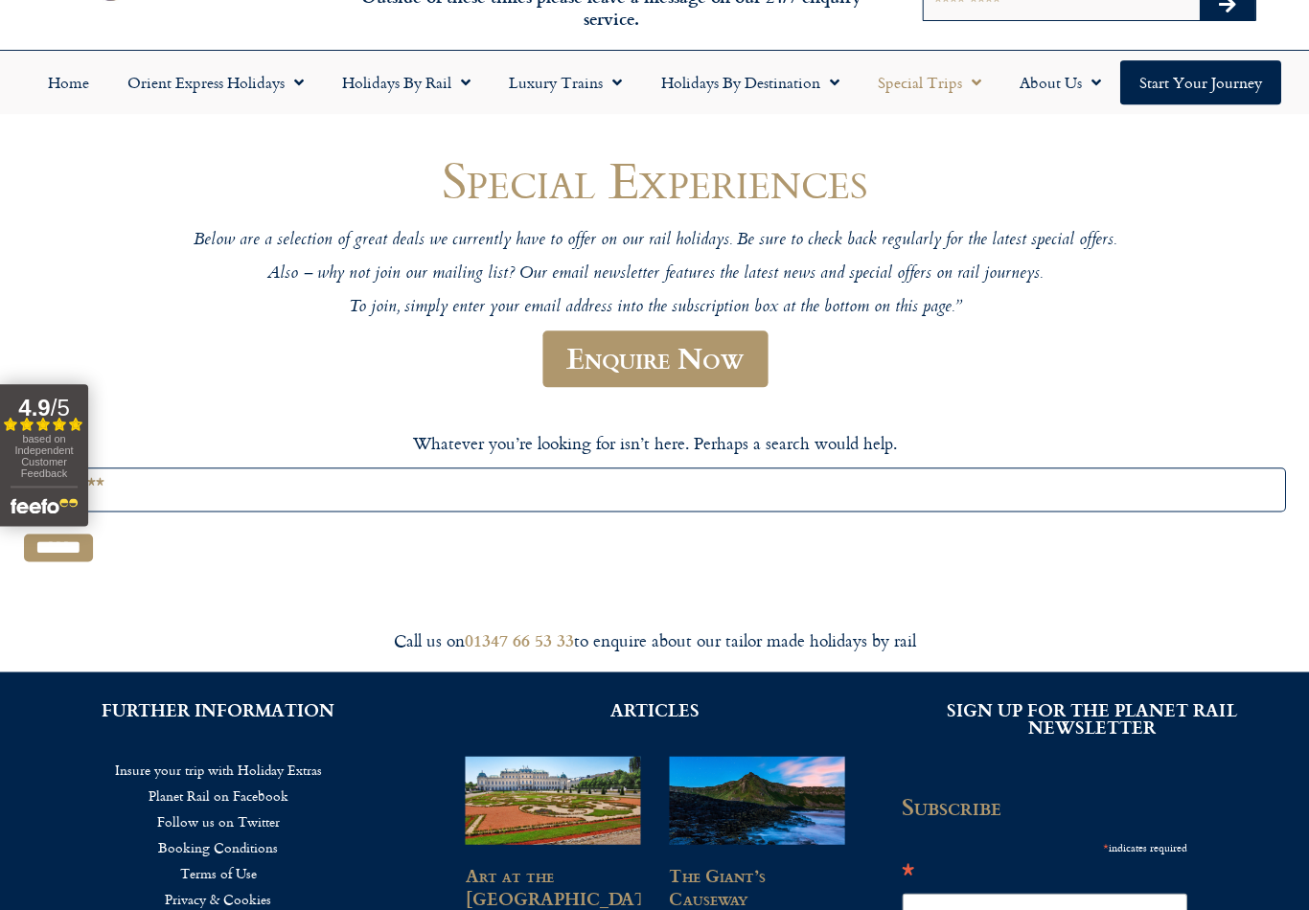
click at [1273, 503] on input "Search for:" at bounding box center [654, 489] width 1261 height 43
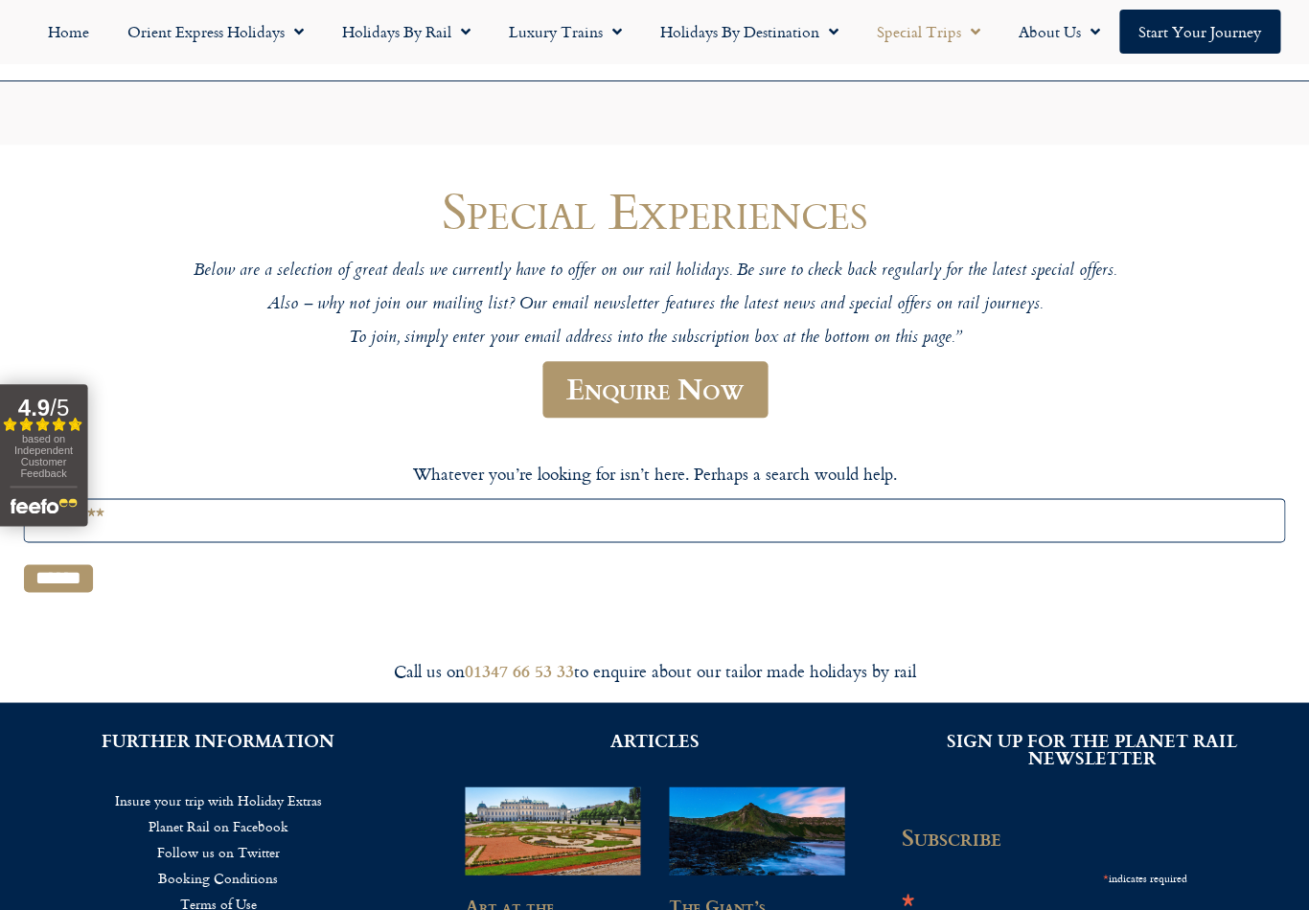
scroll to position [0, 0]
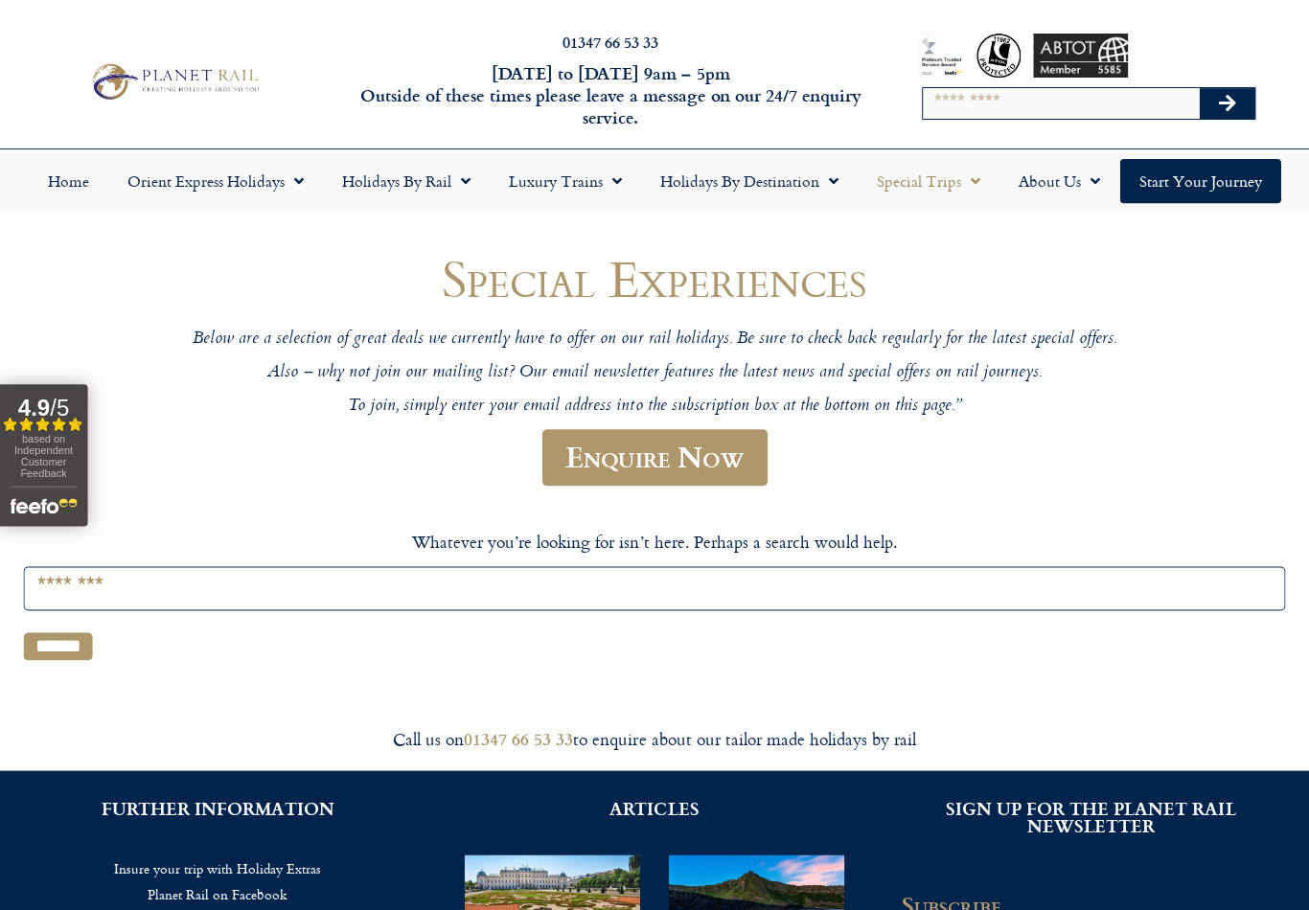
click at [573, 171] on link "Luxury Trains" at bounding box center [565, 181] width 151 height 44
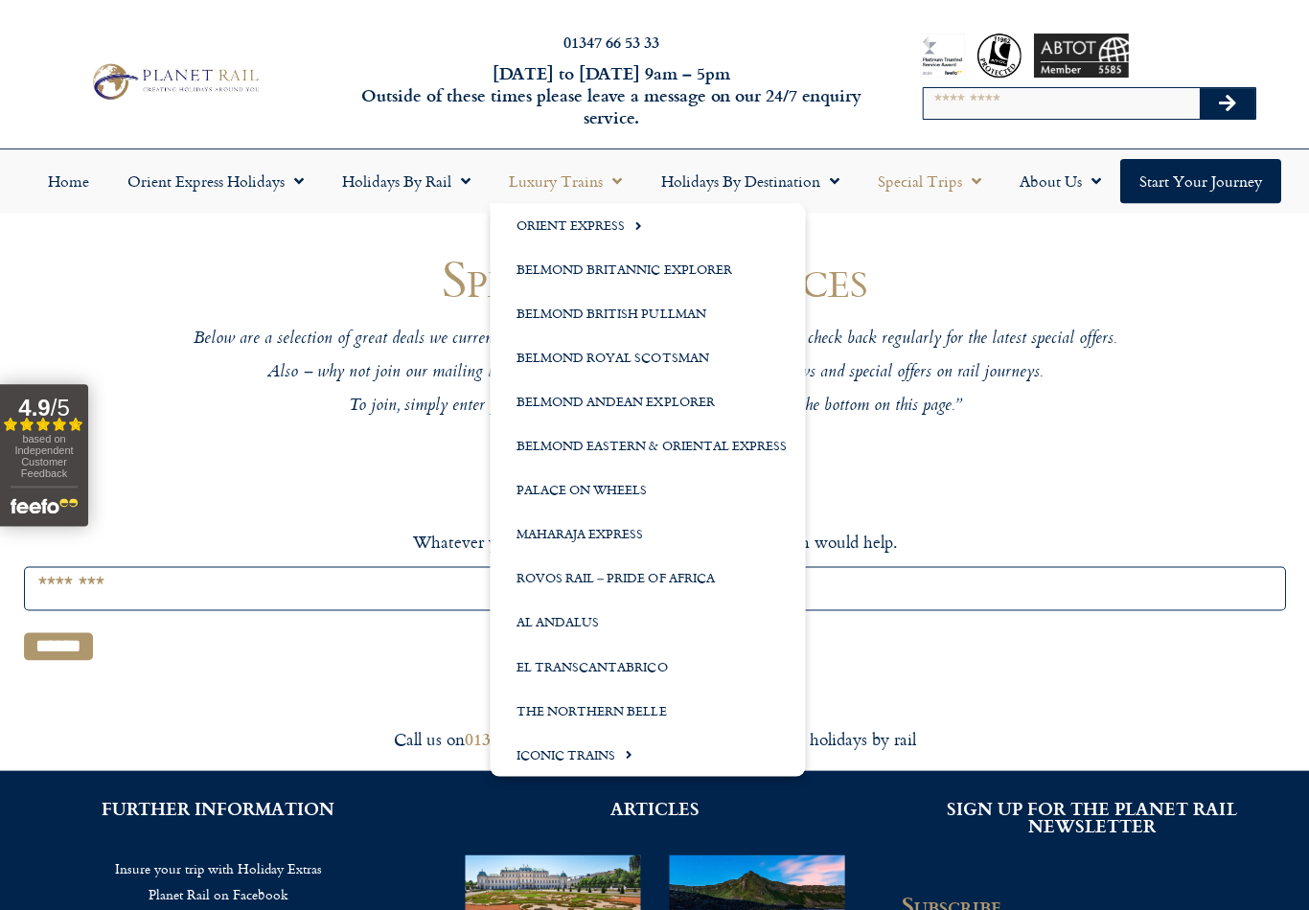
click at [553, 357] on link "Belmond Royal Scotsman" at bounding box center [647, 357] width 315 height 44
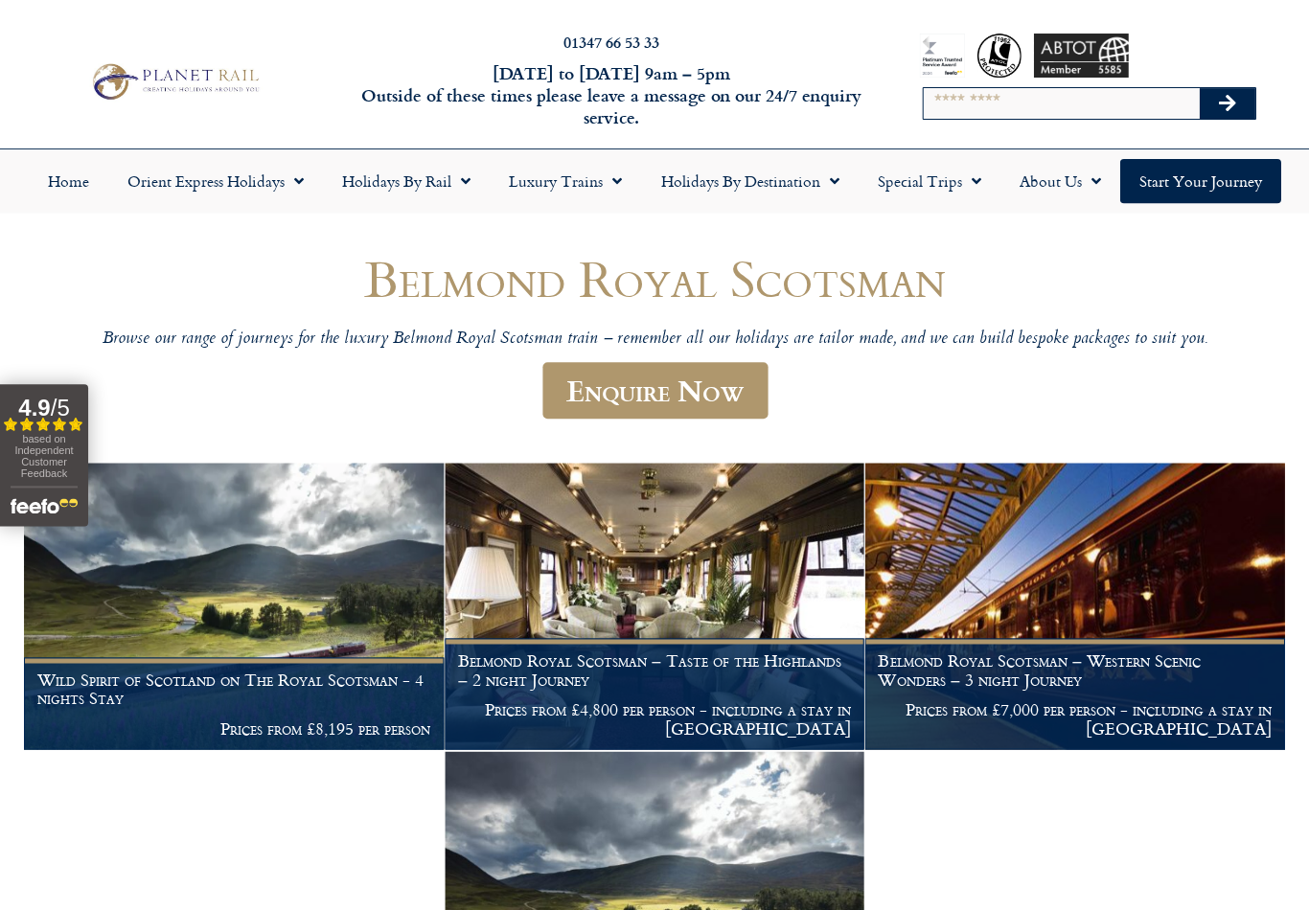
click at [541, 182] on link "Luxury Trains" at bounding box center [565, 181] width 151 height 44
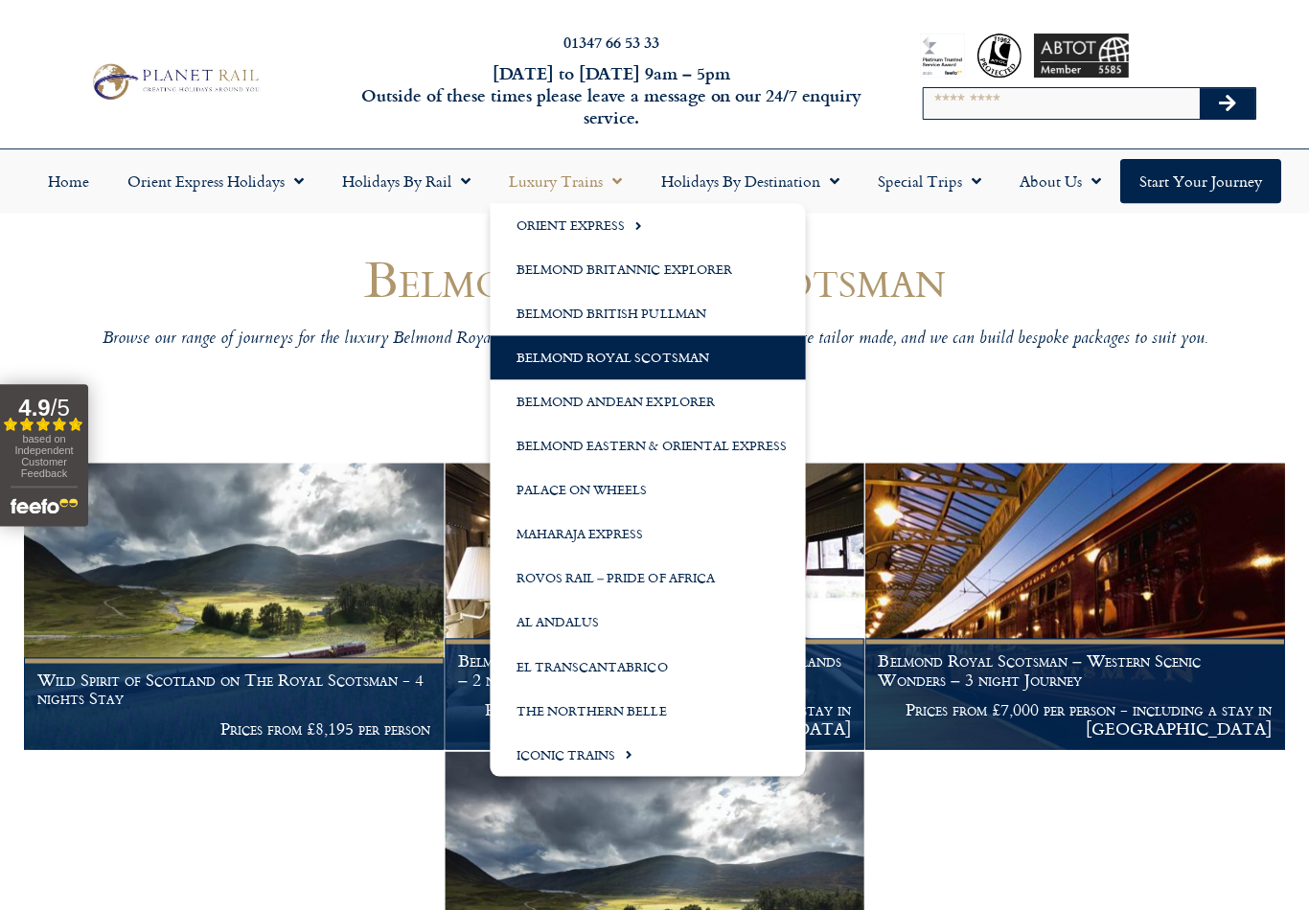
click at [534, 493] on link "Palace on Wheels" at bounding box center [647, 490] width 315 height 44
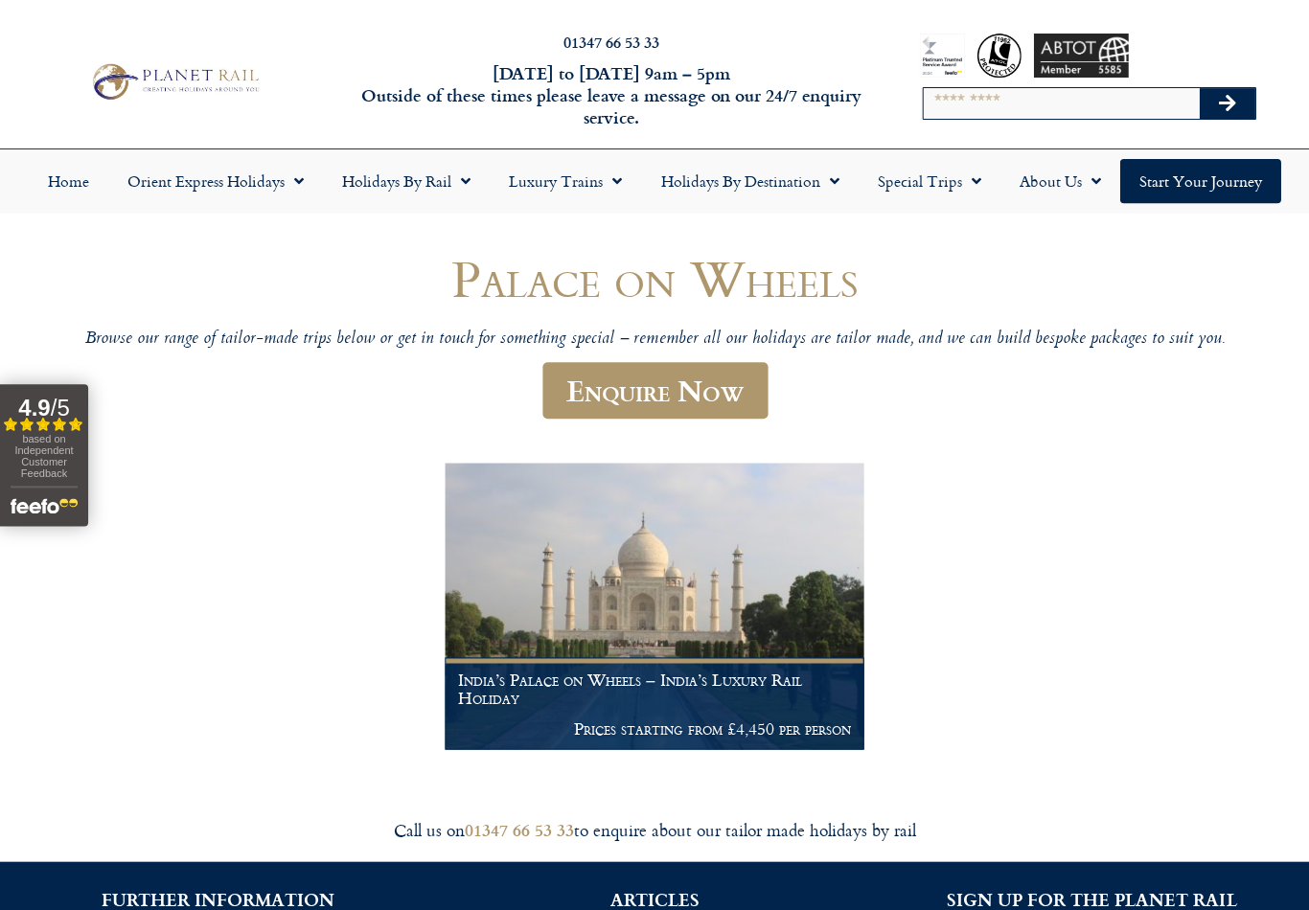
click at [537, 178] on link "Luxury Trains" at bounding box center [565, 181] width 151 height 44
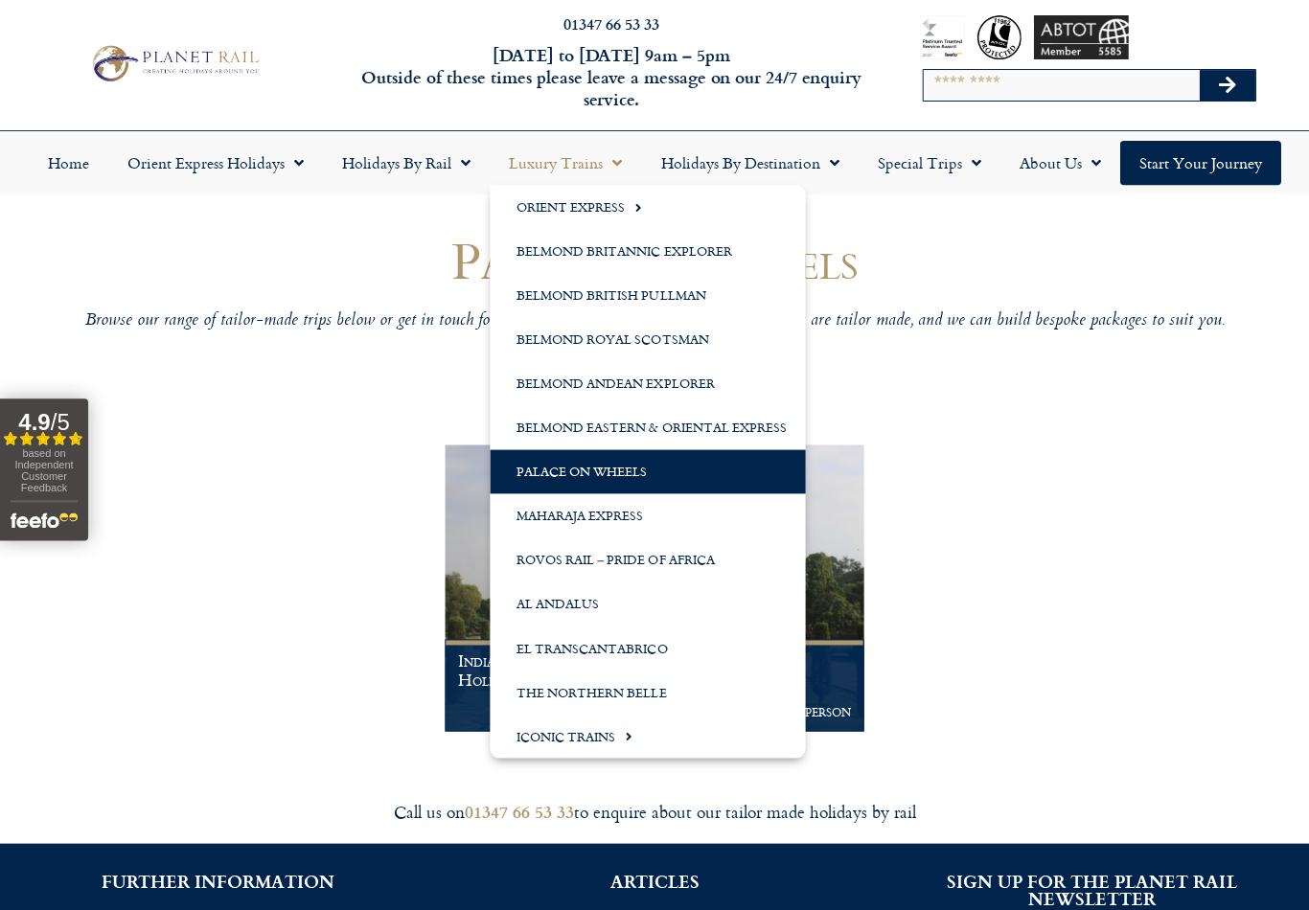
scroll to position [41, 0]
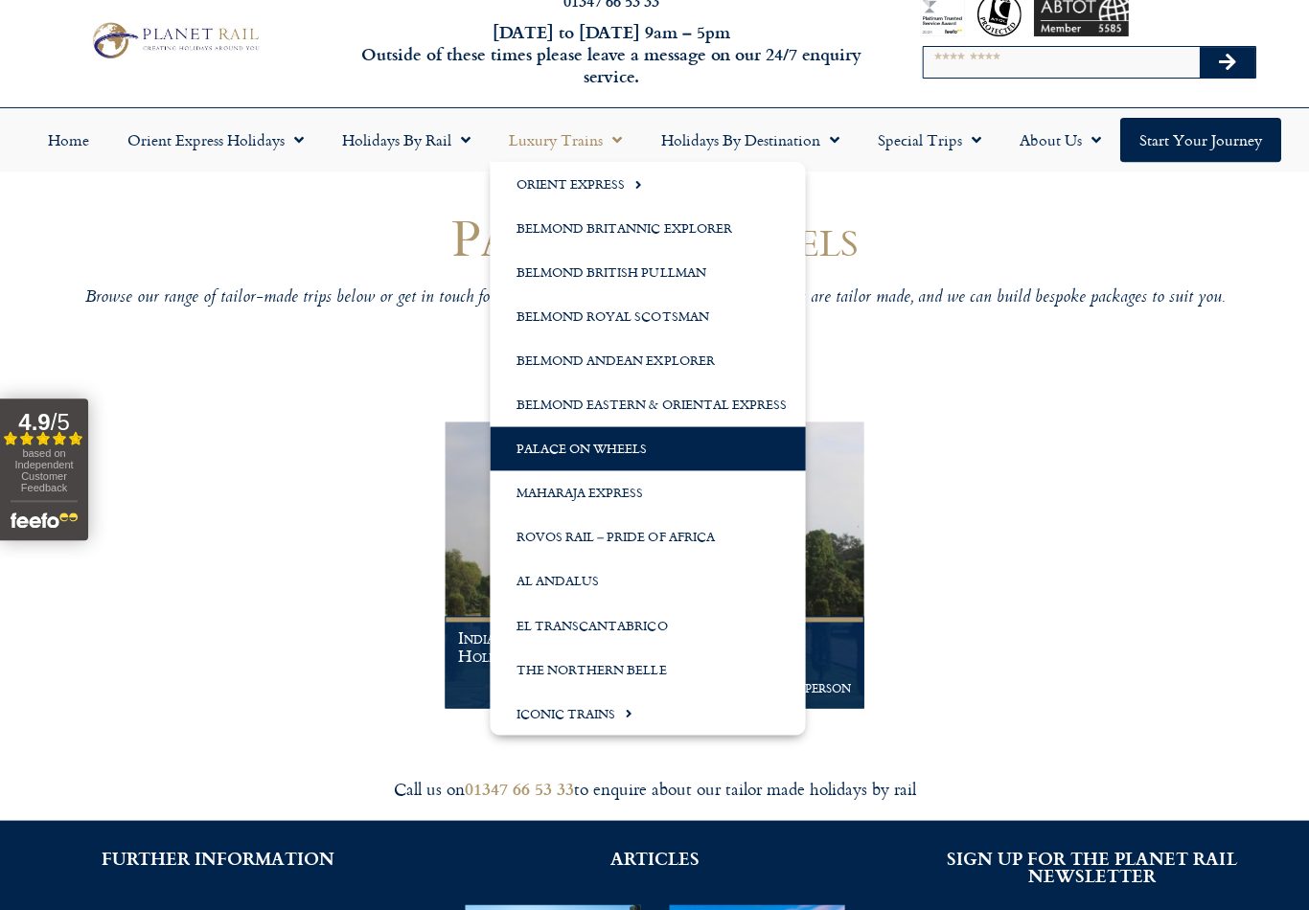
click at [532, 713] on link "Iconic Trains" at bounding box center [647, 713] width 315 height 44
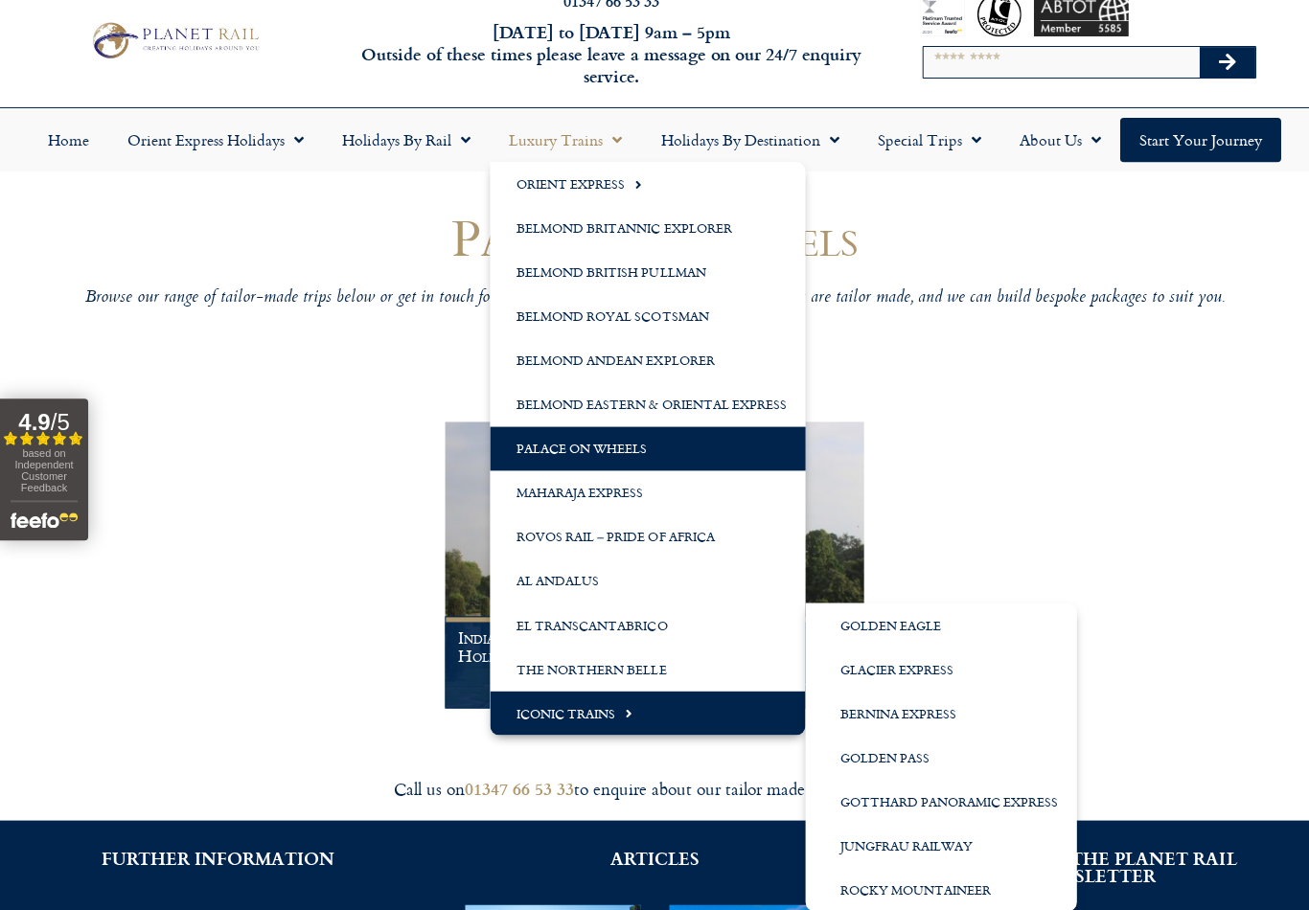
click at [854, 617] on link "Golden Eagle" at bounding box center [940, 625] width 271 height 44
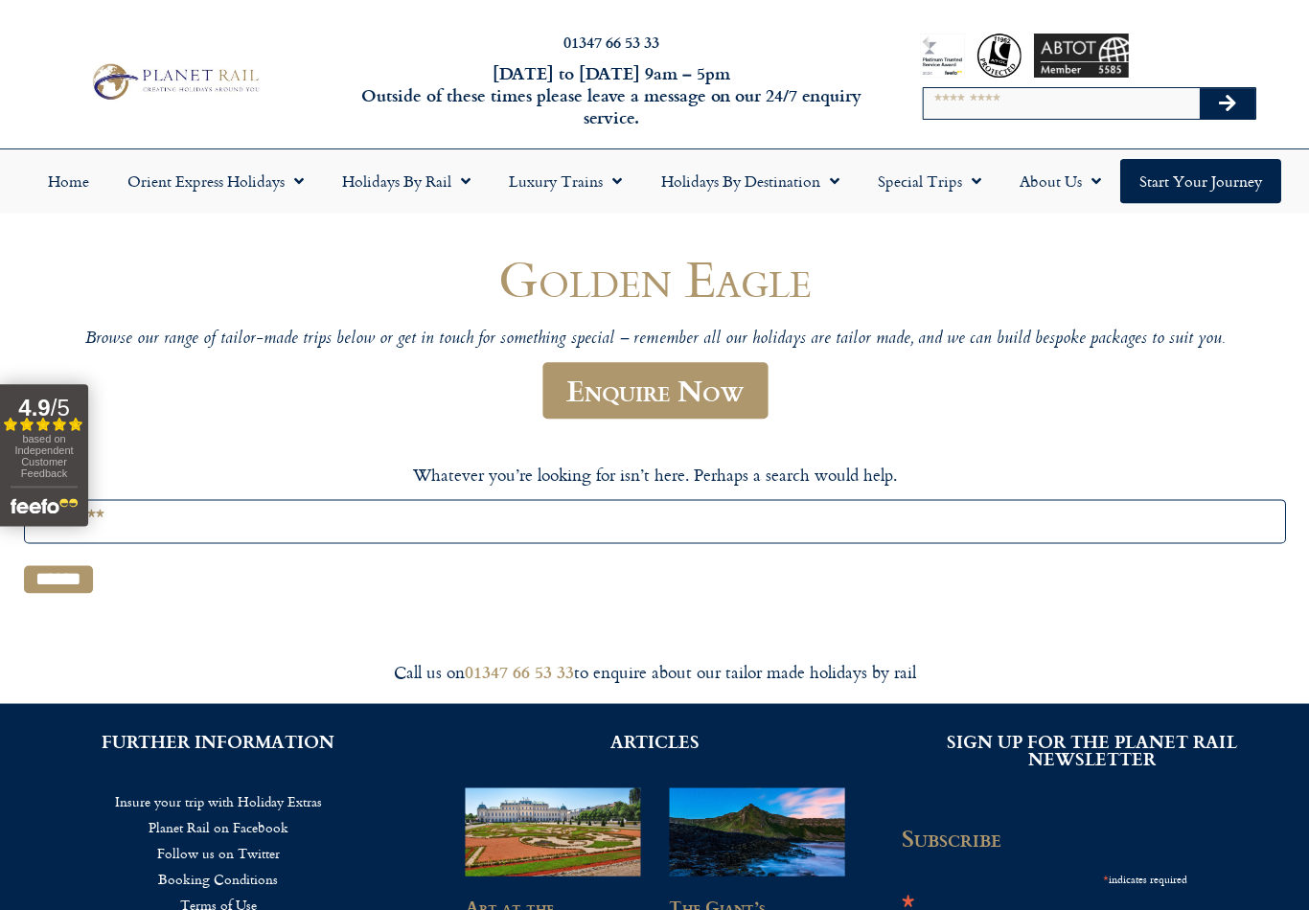
click at [555, 184] on link "Luxury Trains" at bounding box center [565, 181] width 151 height 44
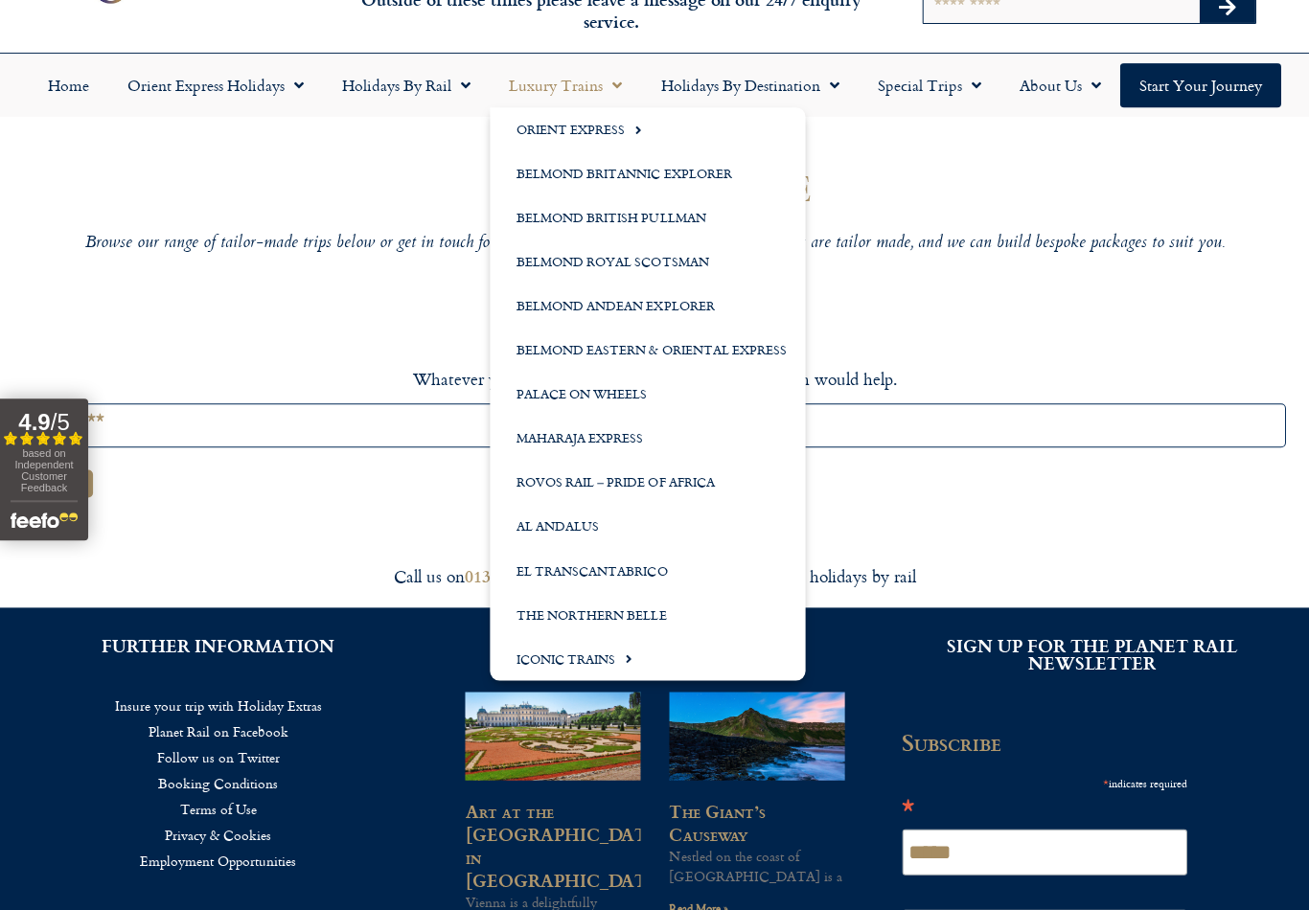
scroll to position [97, 0]
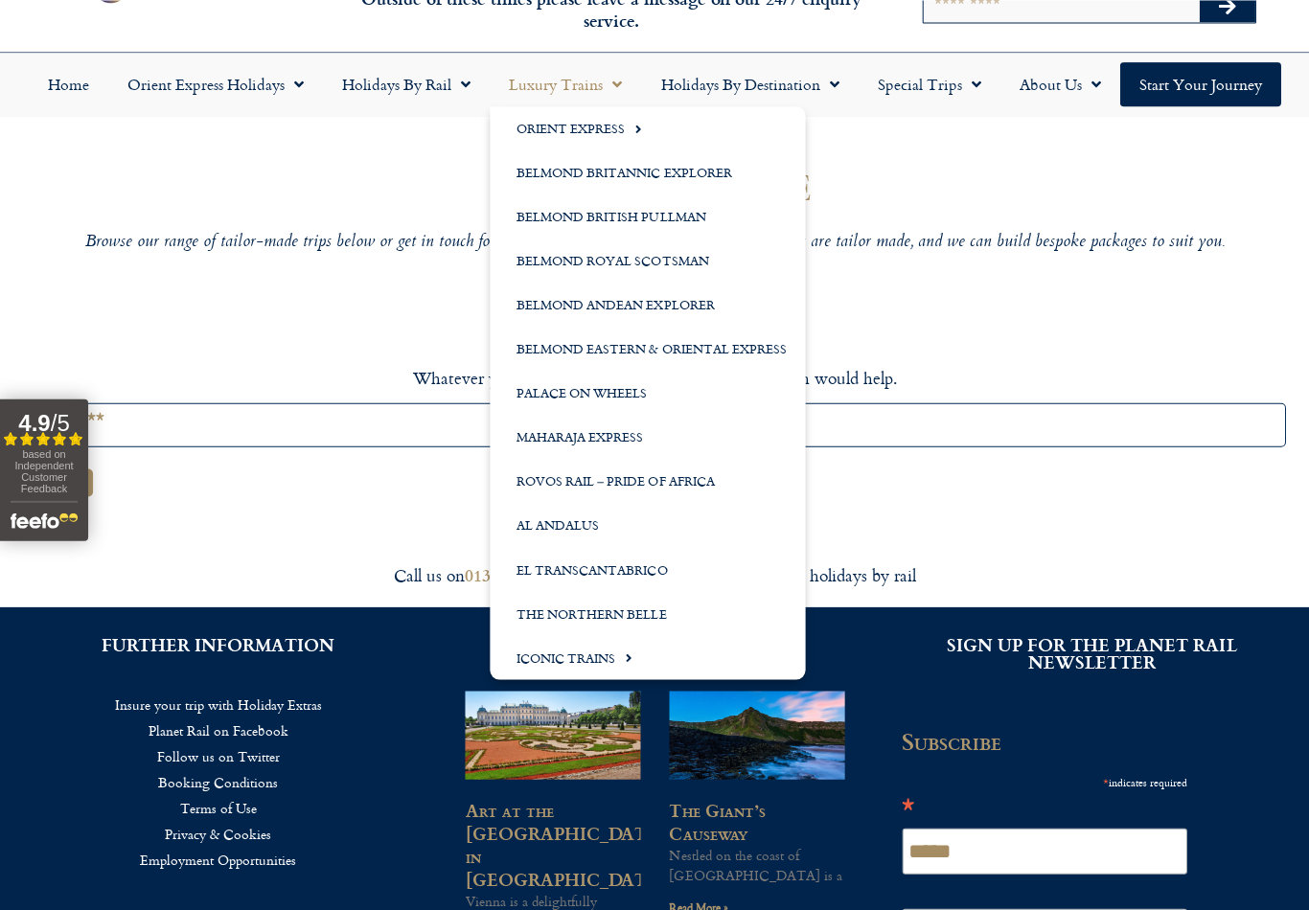
click at [545, 611] on link "The Northern Belle" at bounding box center [647, 613] width 315 height 44
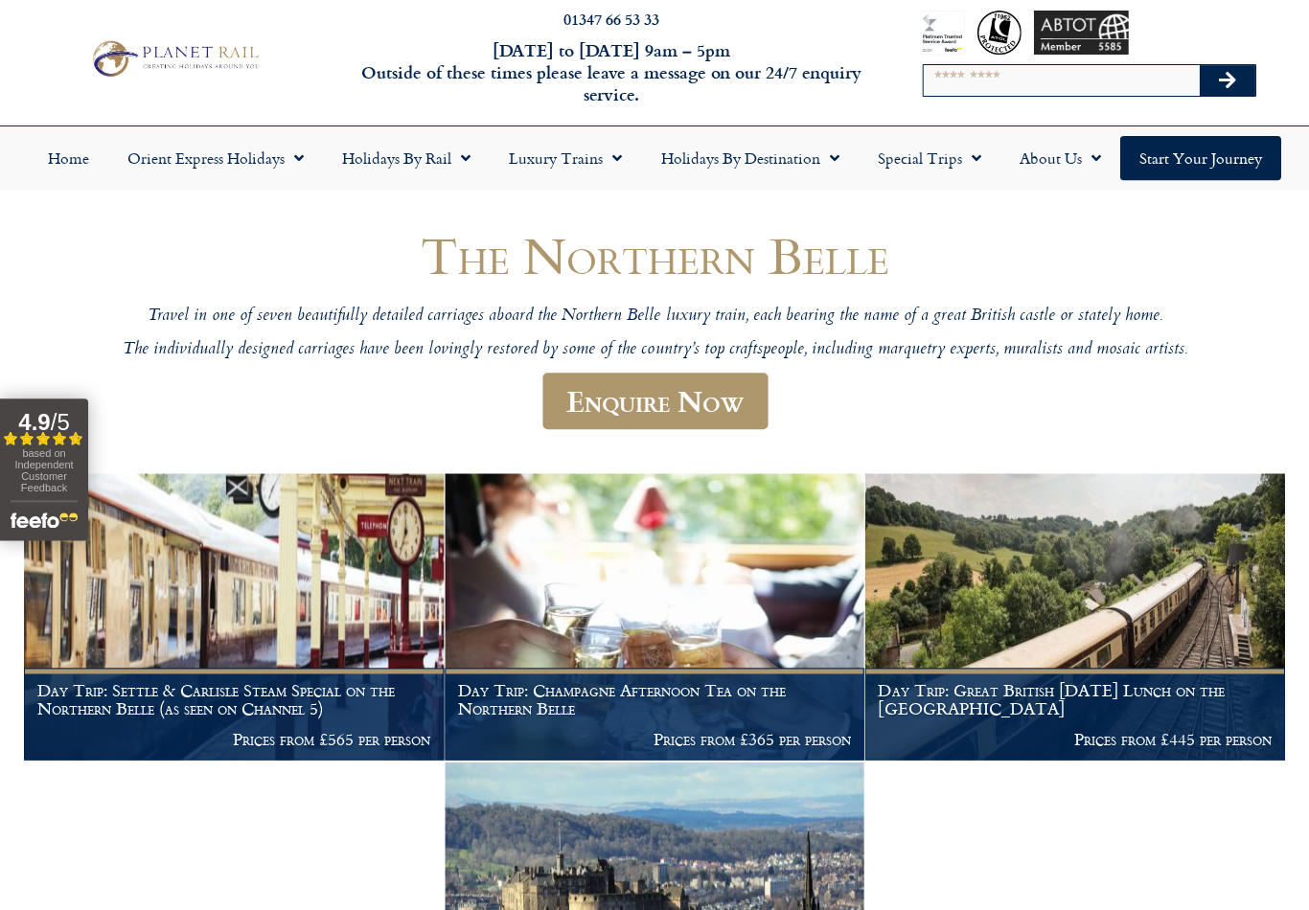
scroll to position [24, 0]
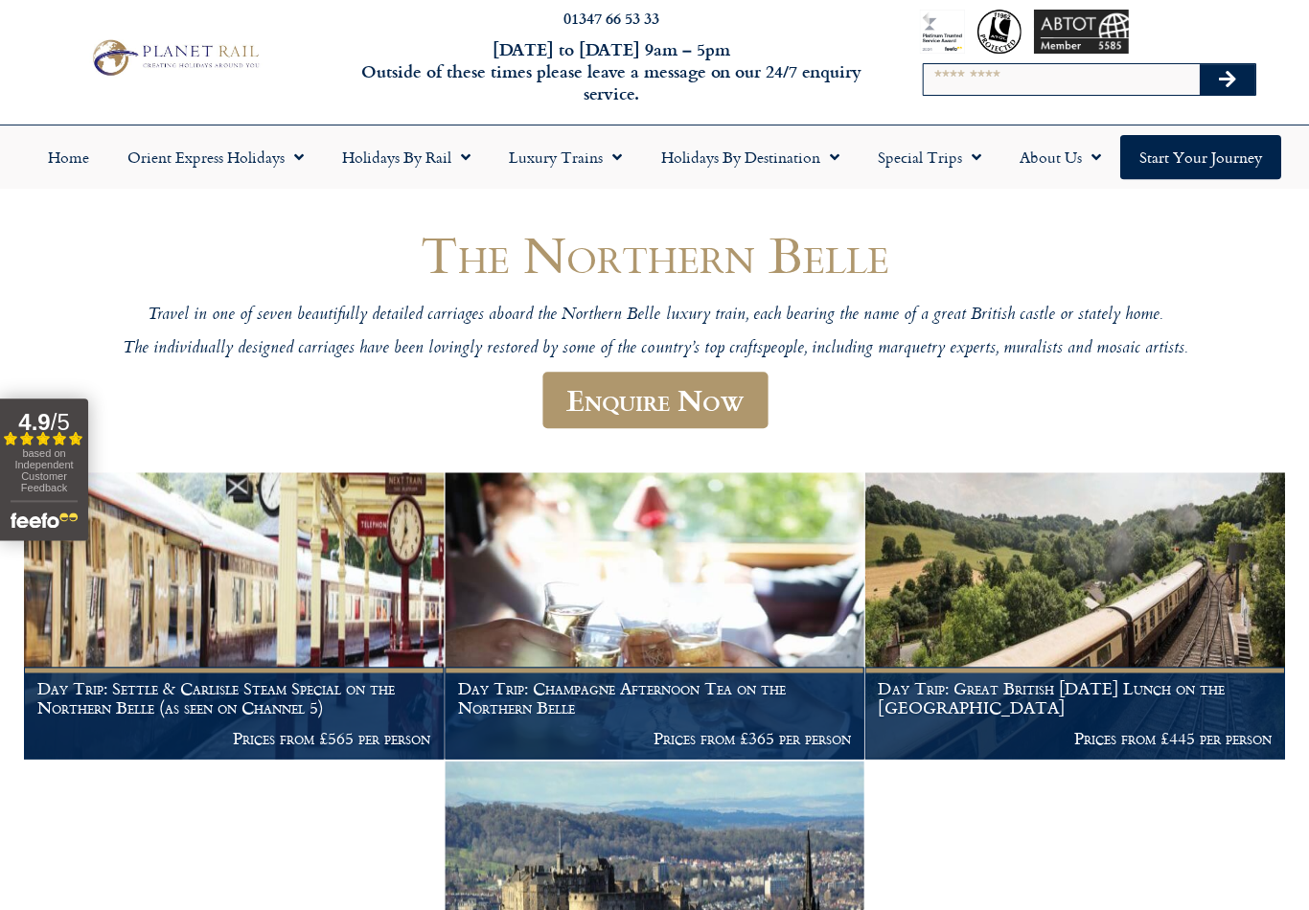
click at [555, 149] on link "Luxury Trains" at bounding box center [565, 157] width 151 height 44
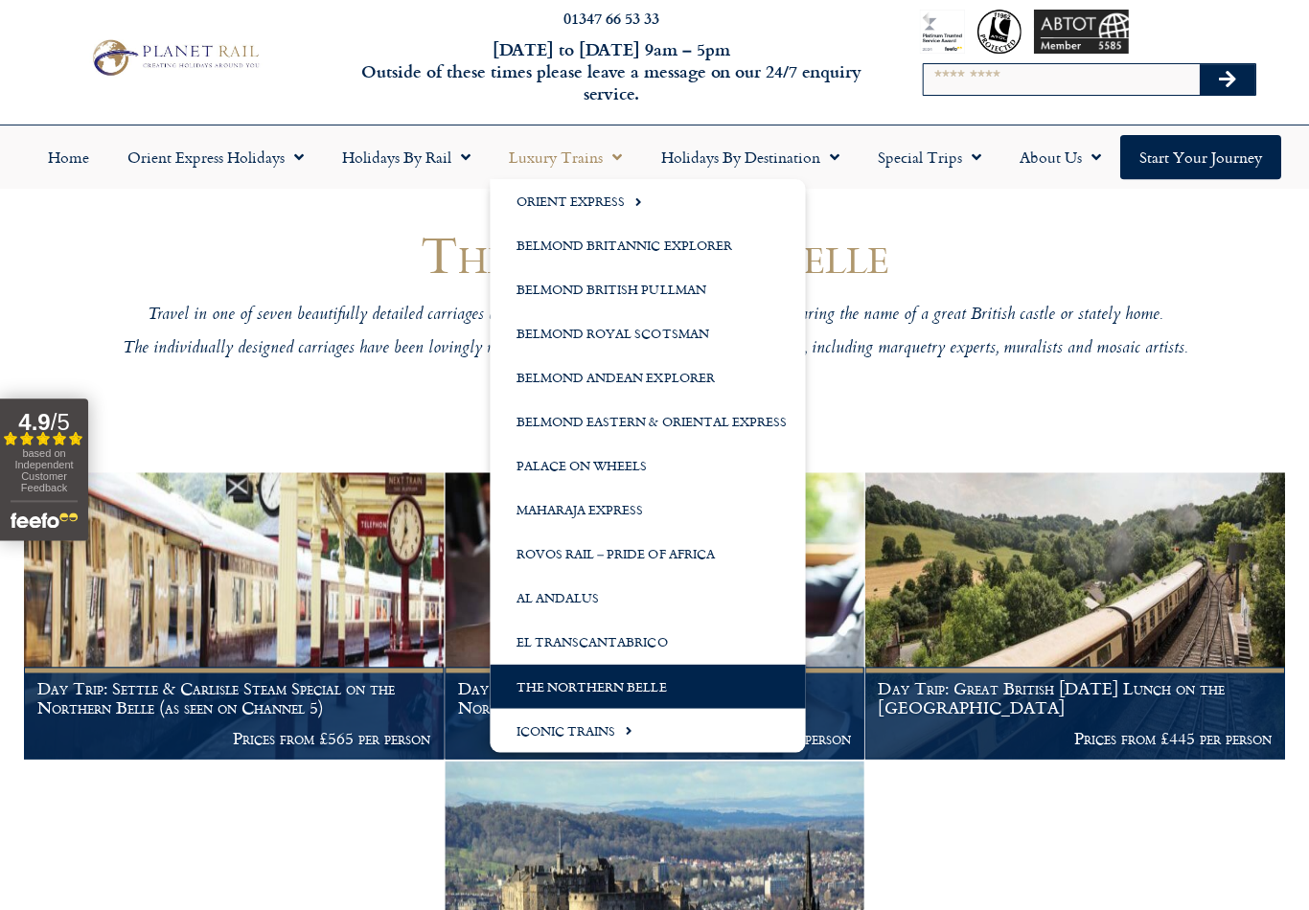
click at [533, 260] on link "Belmond Britannic Explorer" at bounding box center [647, 245] width 315 height 44
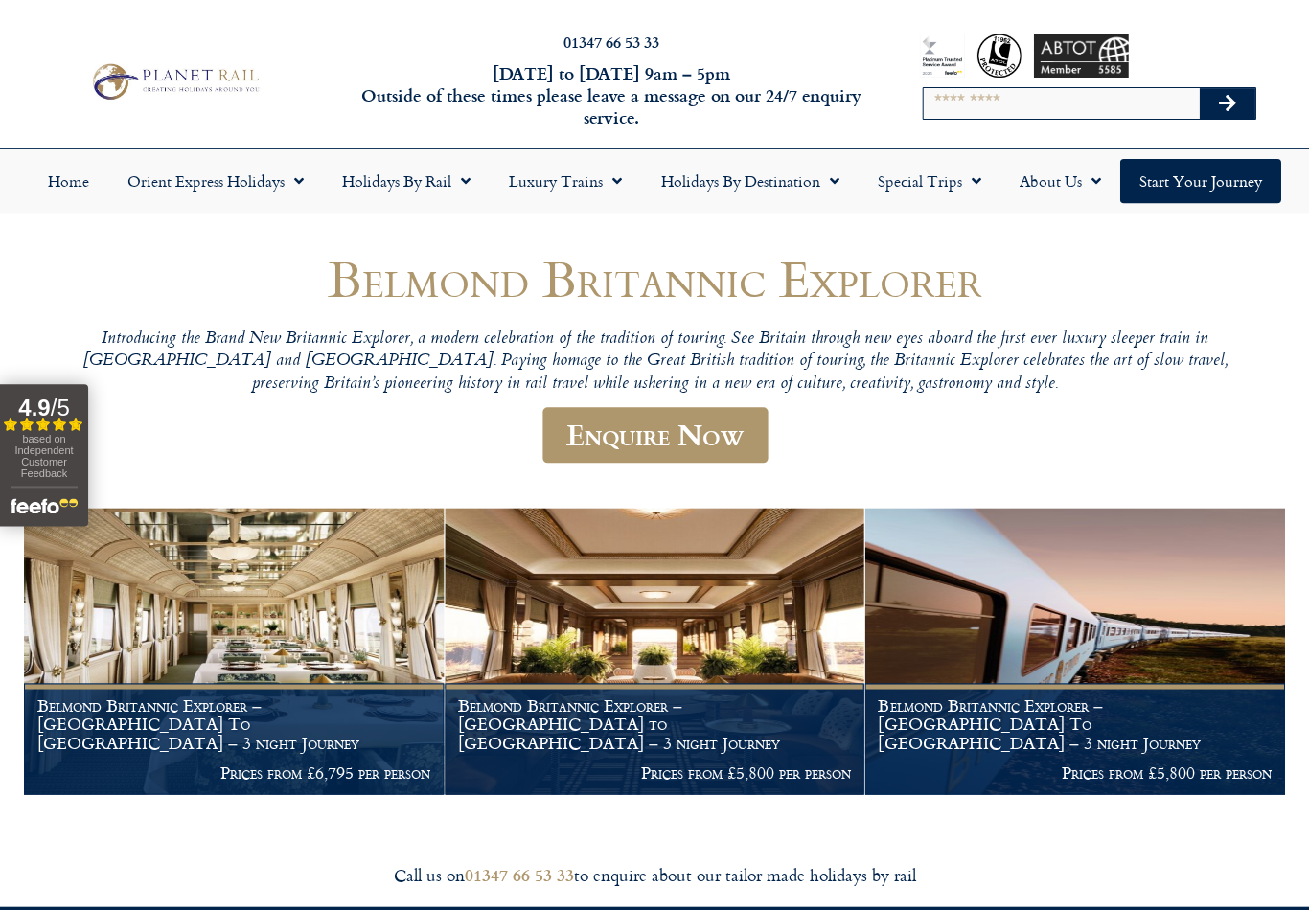
click at [566, 188] on link "Luxury Trains" at bounding box center [565, 181] width 151 height 44
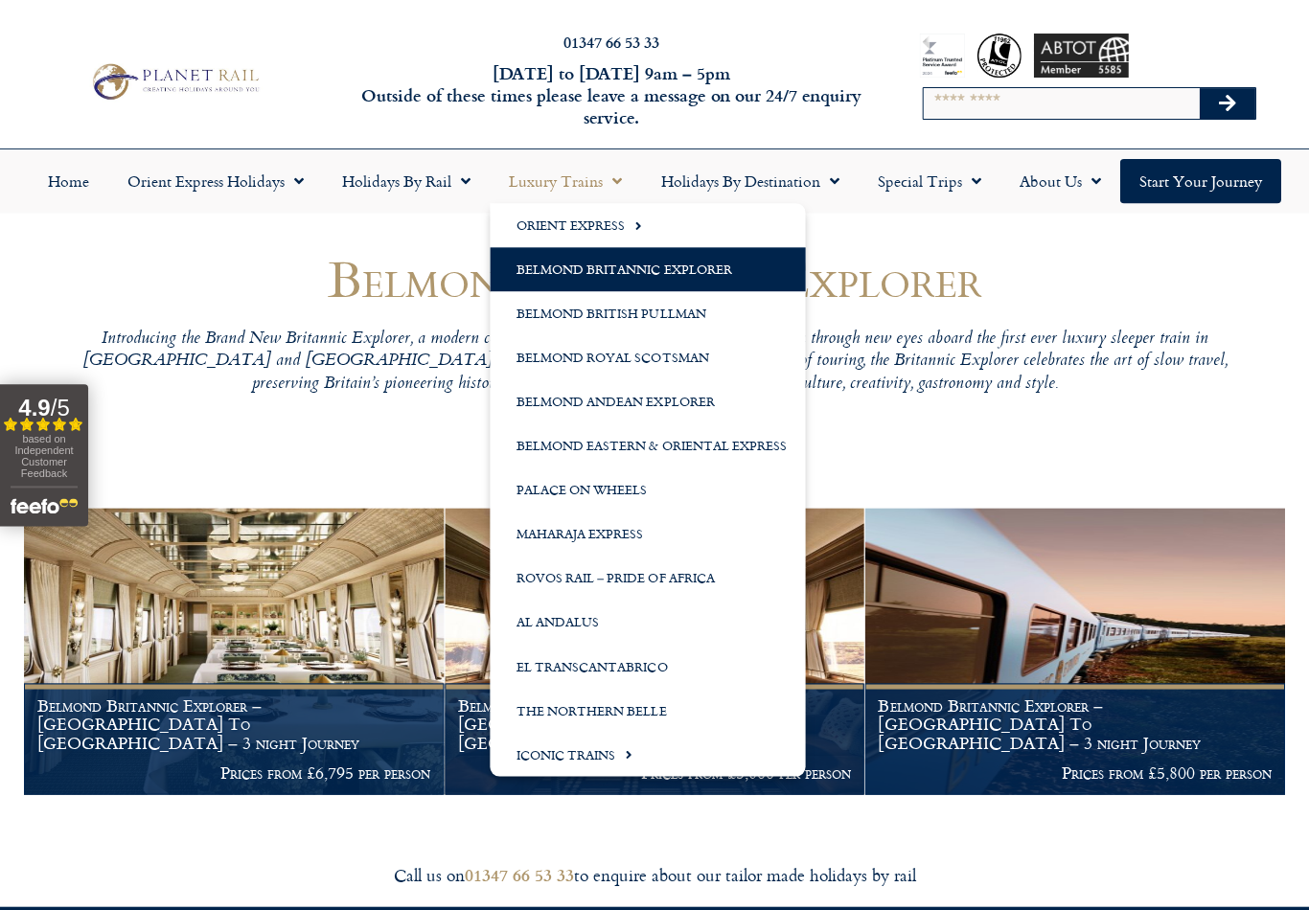
click at [523, 389] on link "Belmond Andean Explorer" at bounding box center [647, 402] width 315 height 44
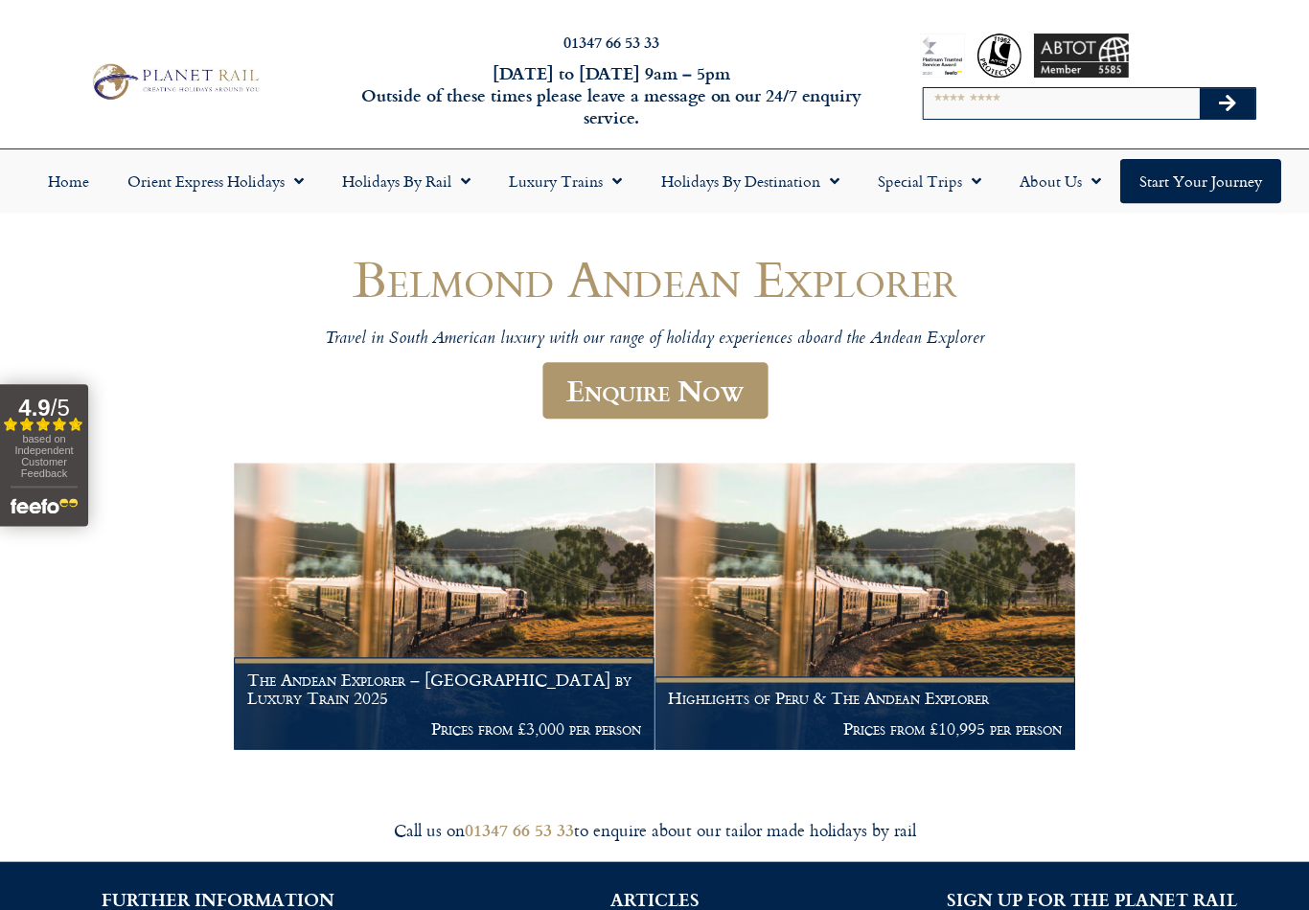
click at [1060, 620] on img at bounding box center [865, 606] width 420 height 287
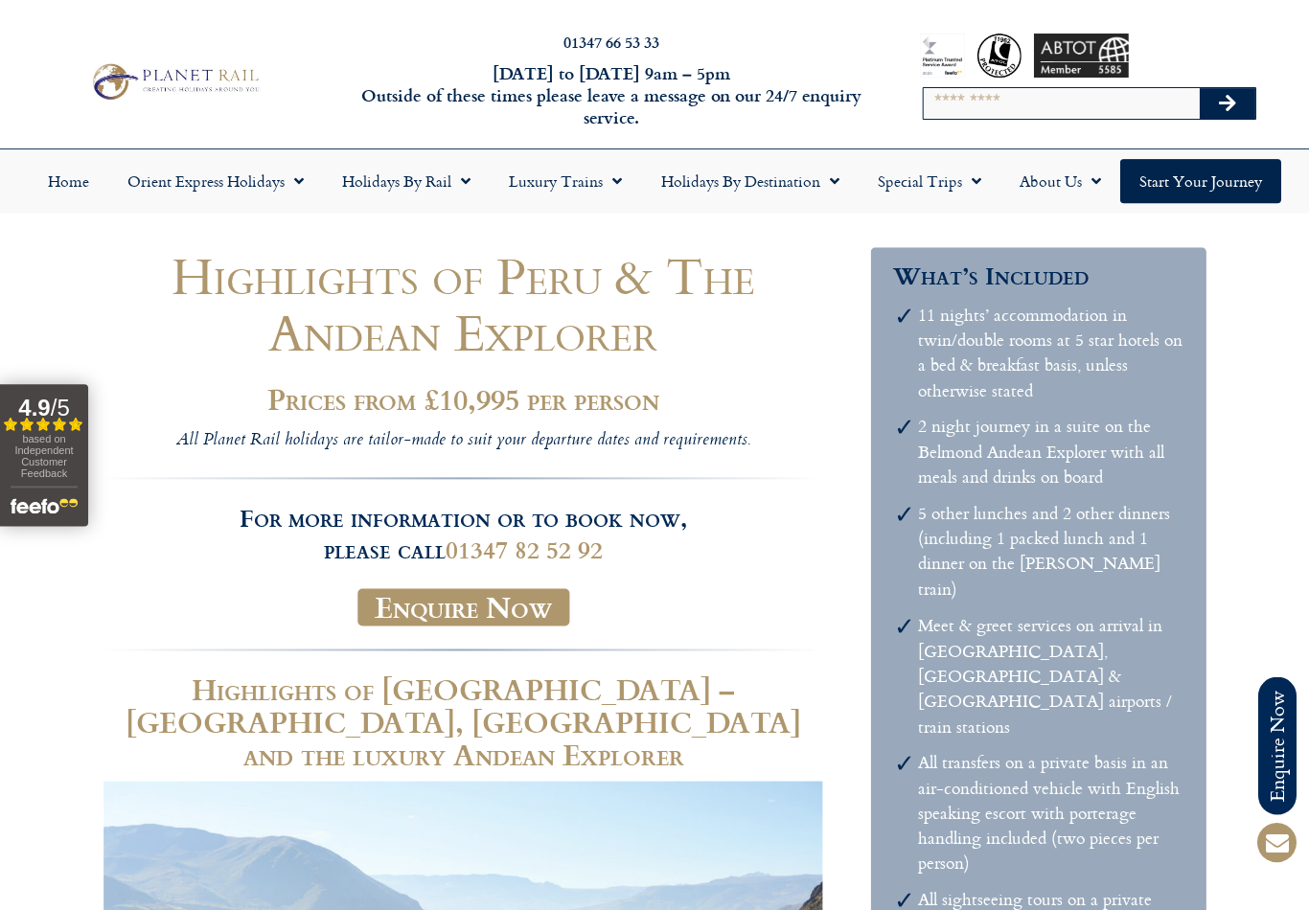
click at [523, 189] on link "Luxury Trains" at bounding box center [565, 181] width 151 height 44
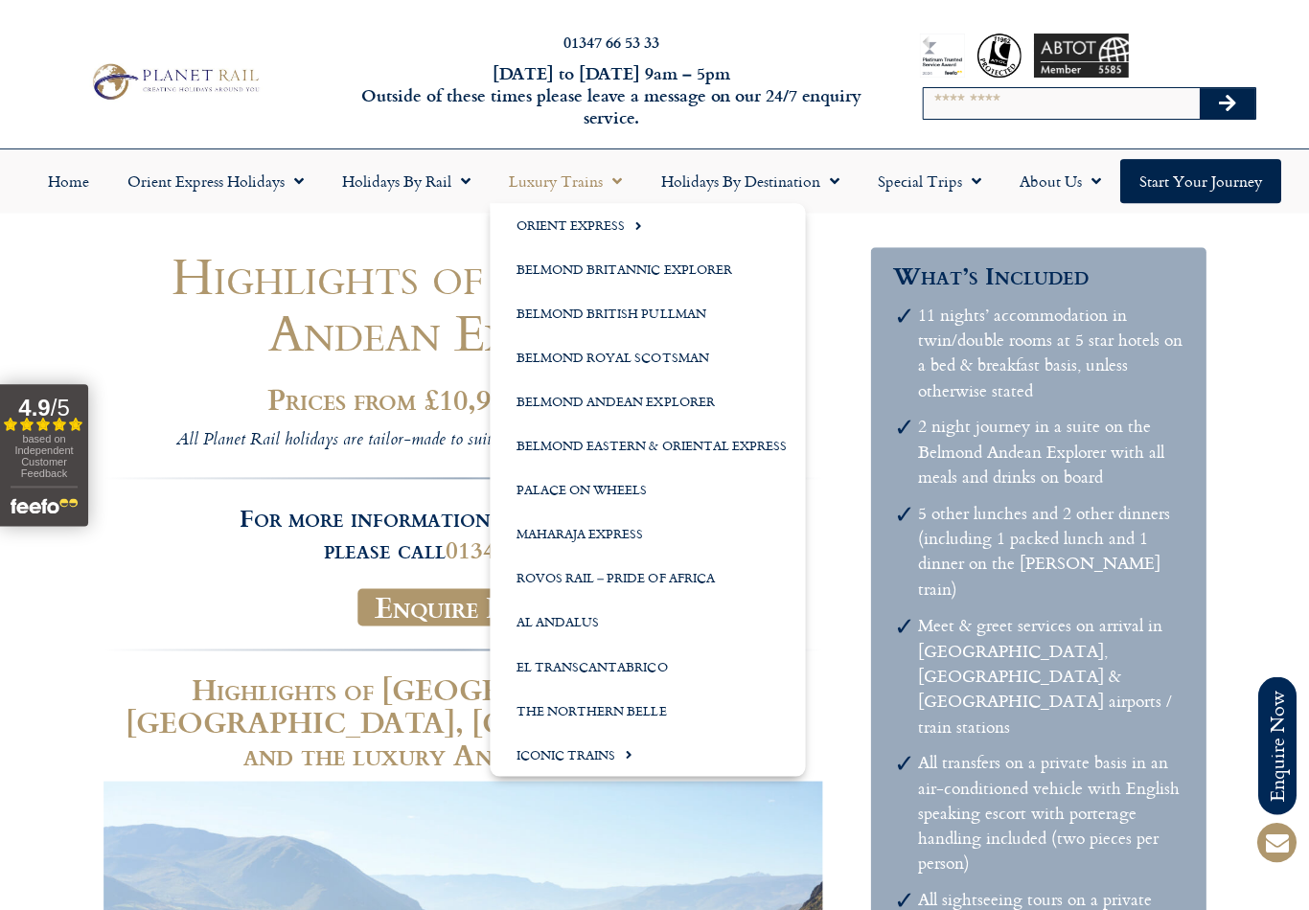
click at [366, 175] on link "Holidays by Rail" at bounding box center [406, 181] width 167 height 44
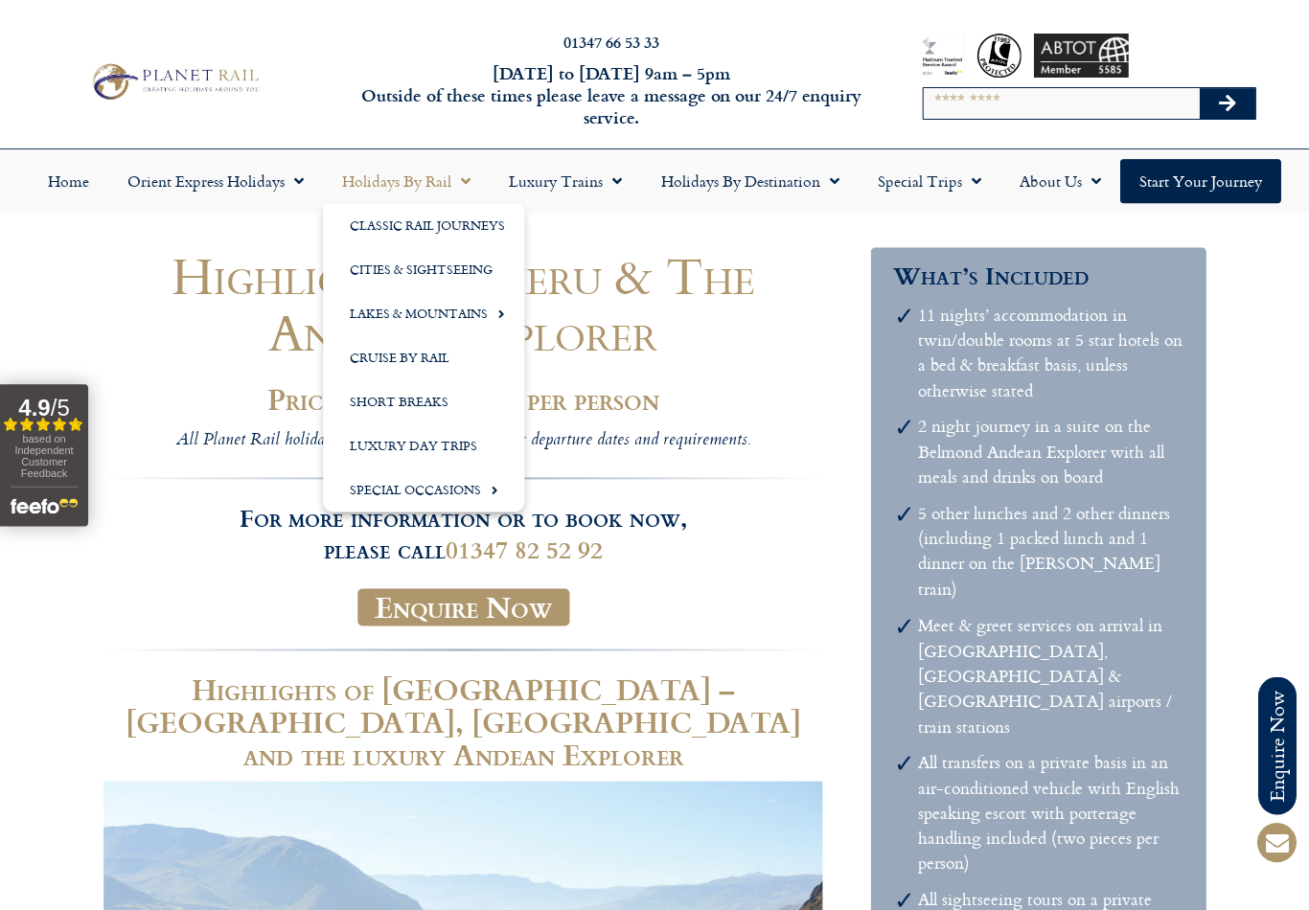
click at [371, 448] on link "Luxury Day Trips" at bounding box center [423, 446] width 201 height 44
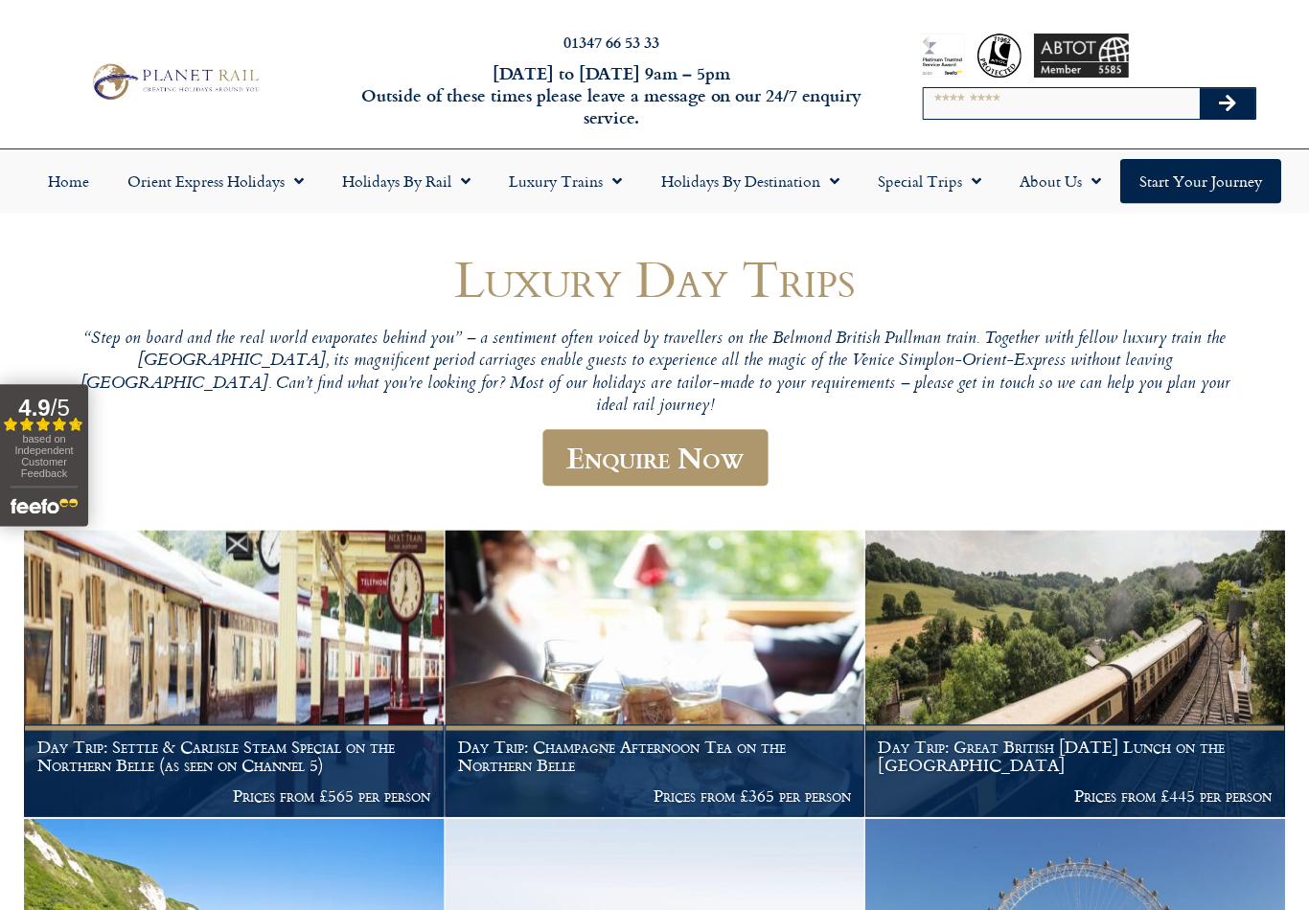
click at [201, 192] on link "Orient Express Holidays" at bounding box center [215, 181] width 215 height 44
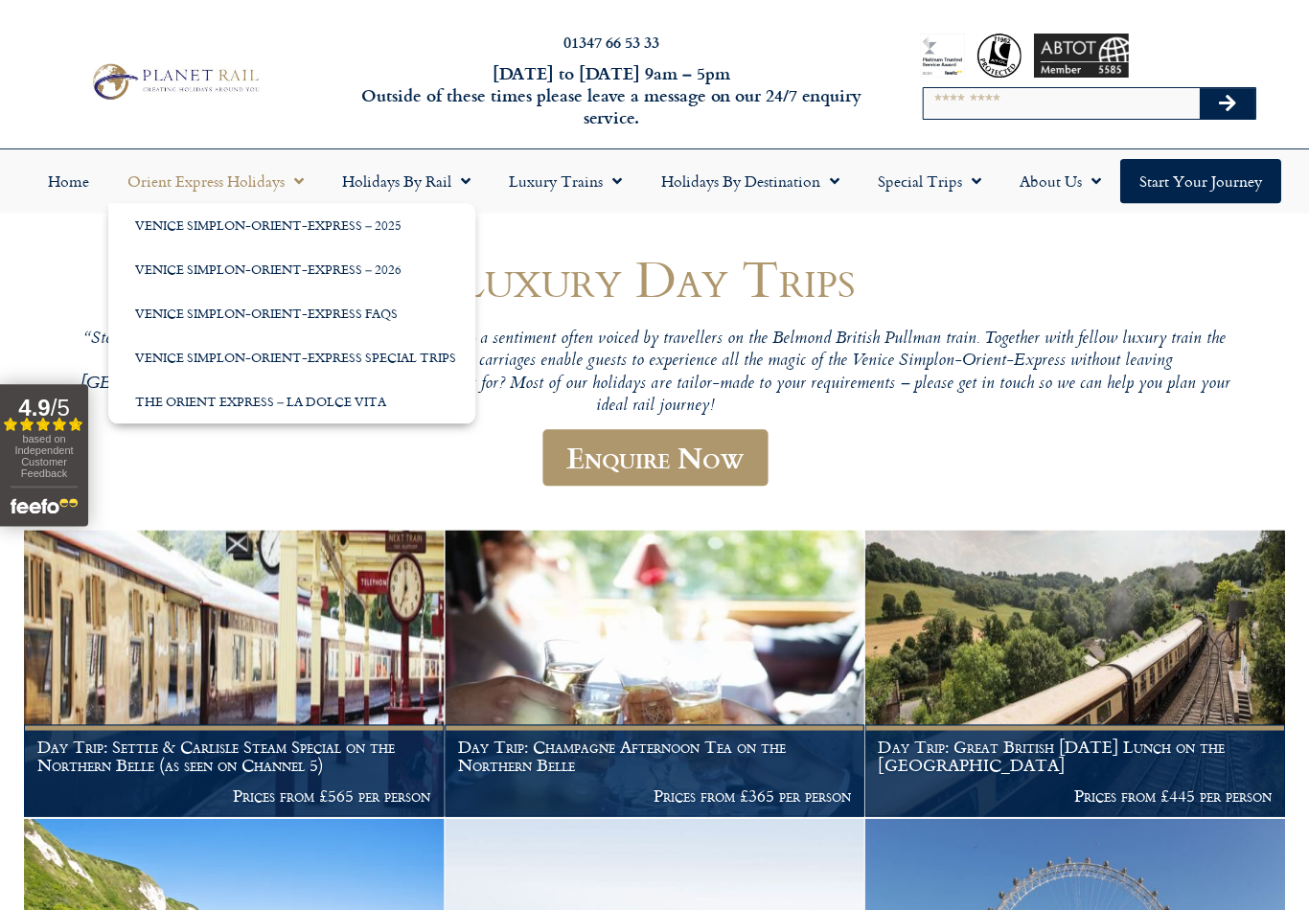
click at [376, 188] on link "Holidays by Rail" at bounding box center [406, 181] width 167 height 44
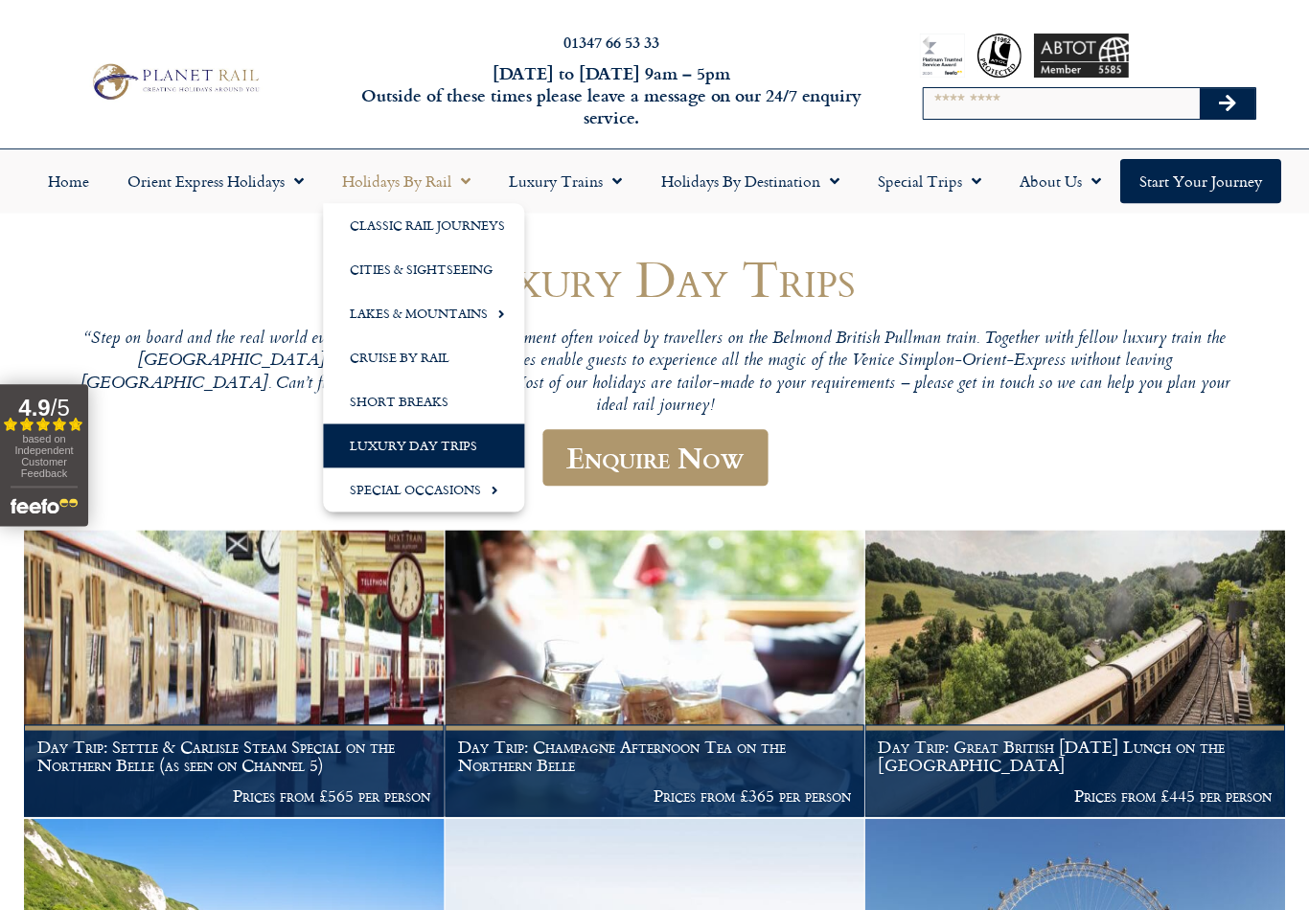
click at [355, 497] on link "Special Occasions" at bounding box center [423, 490] width 201 height 44
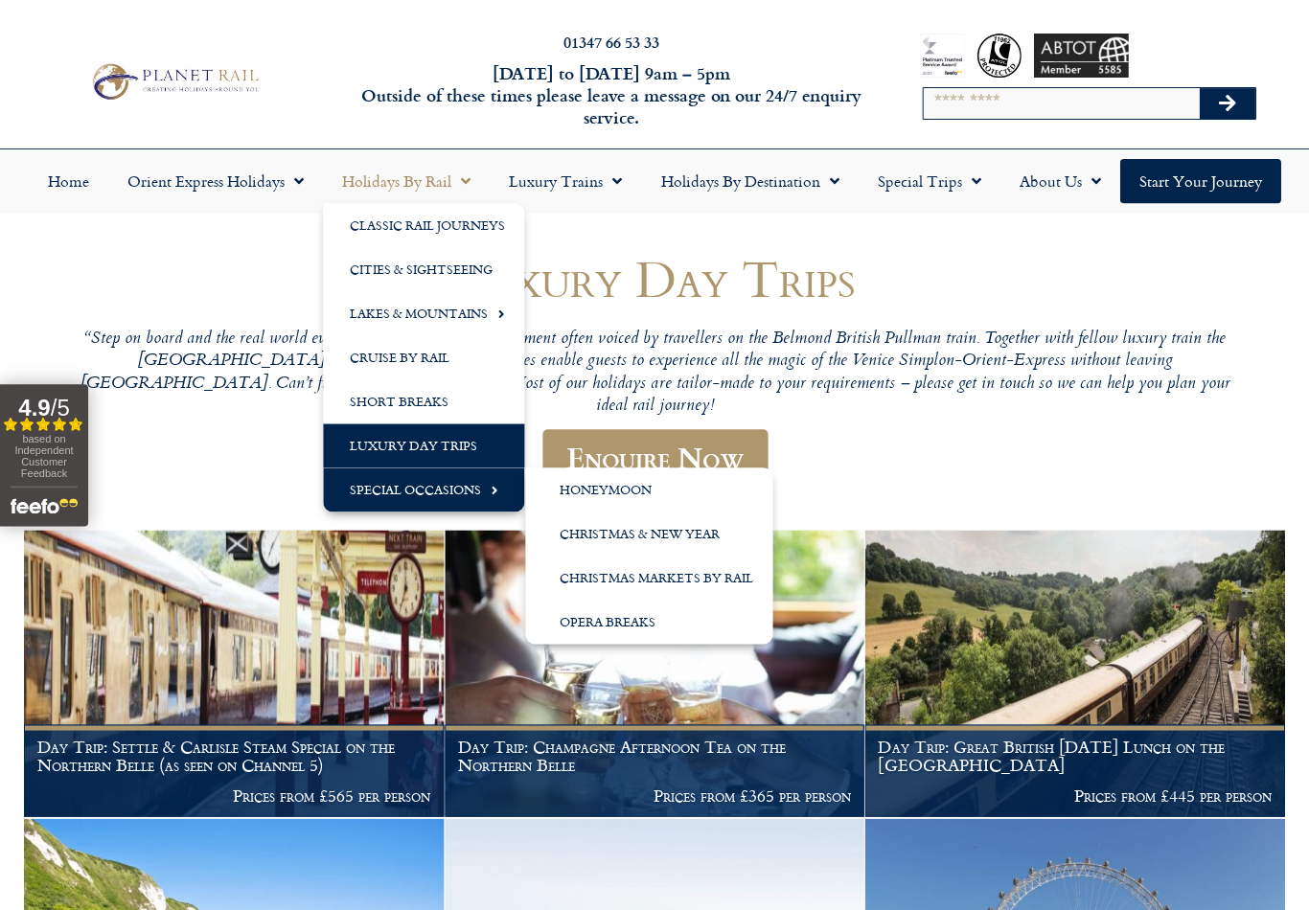
click at [588, 533] on link "Christmas & New Year" at bounding box center [648, 534] width 247 height 44
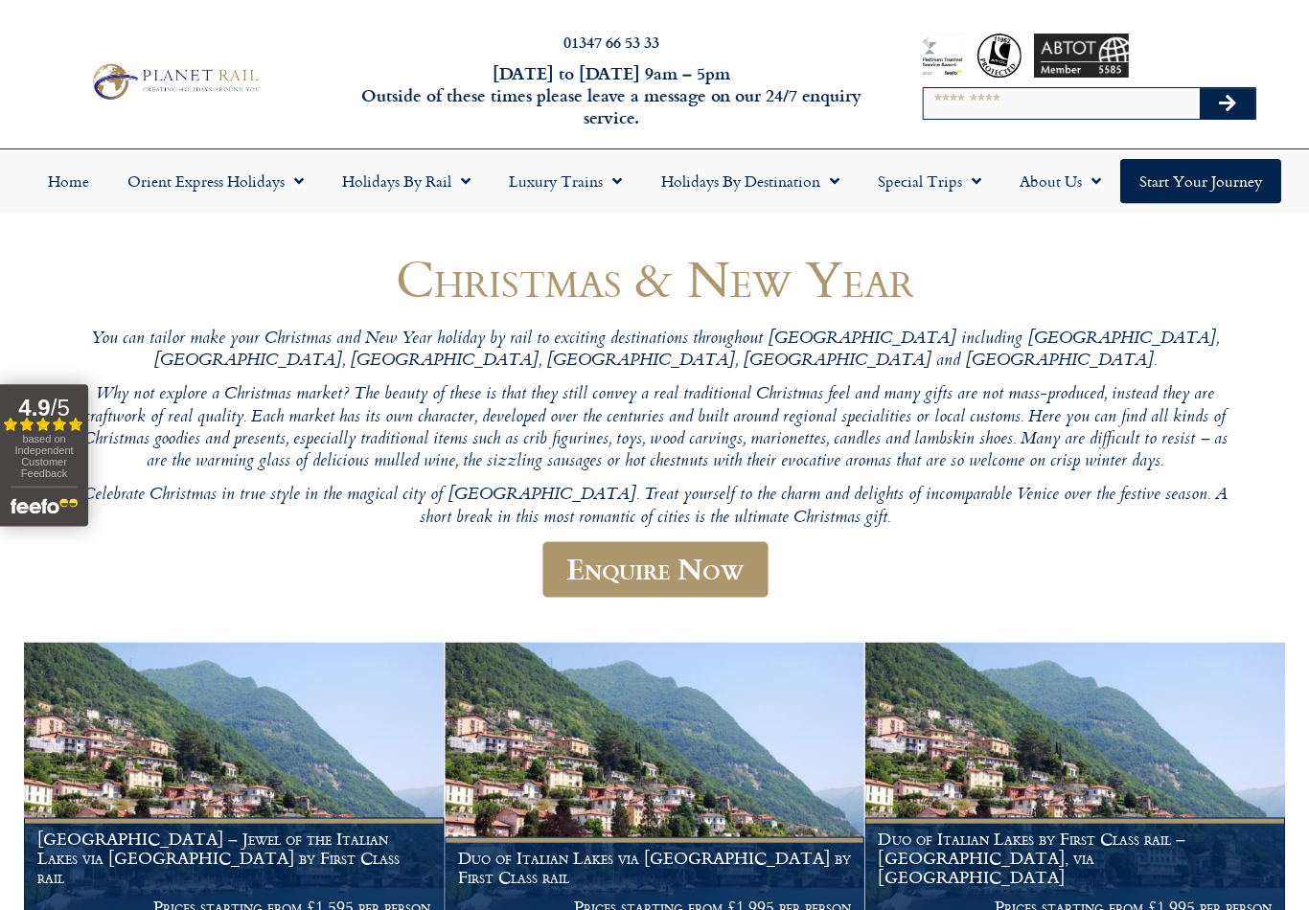
click at [163, 186] on link "Orient Express Holidays" at bounding box center [215, 181] width 215 height 44
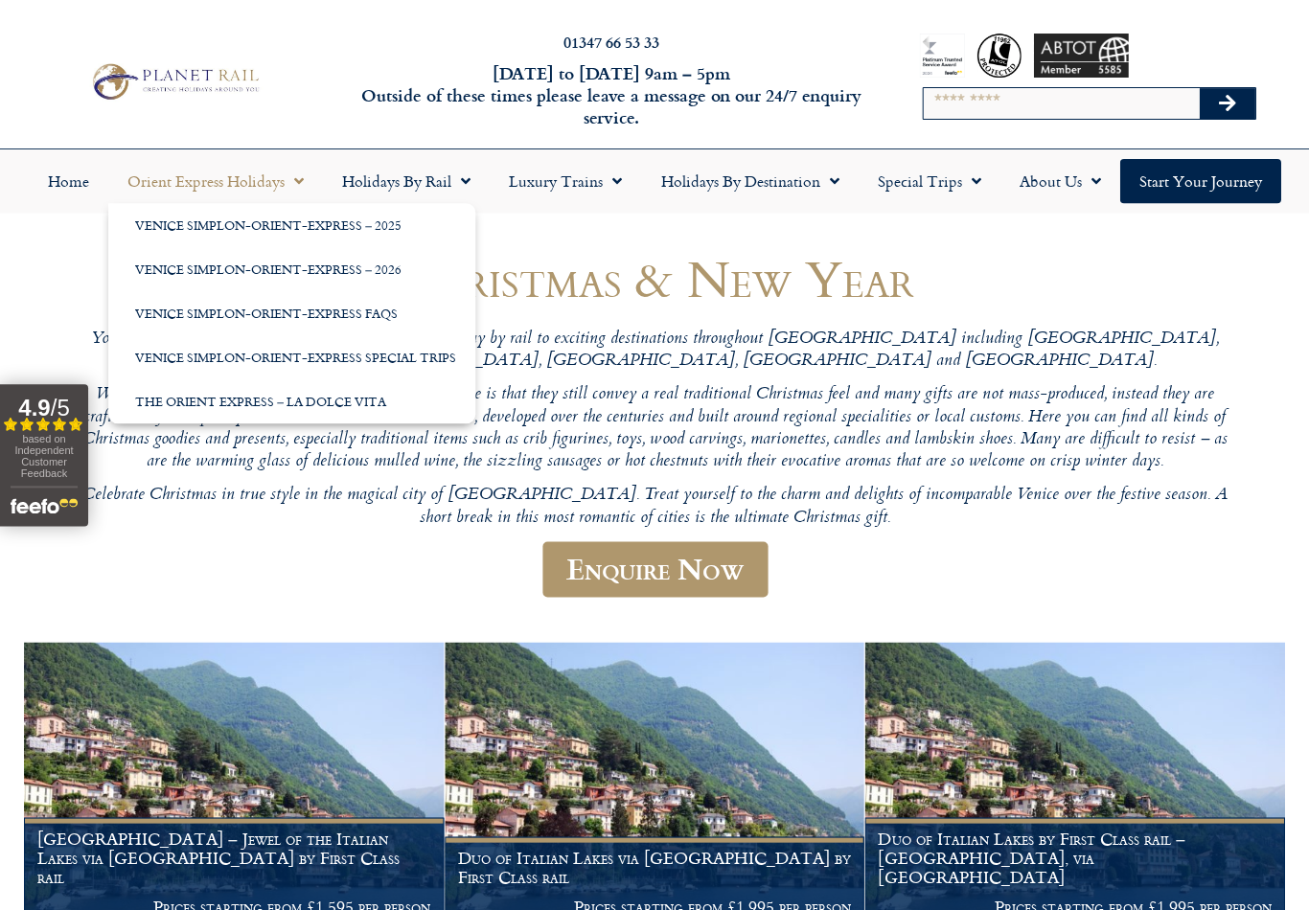
click at [365, 197] on link "Holidays by Rail" at bounding box center [406, 181] width 167 height 44
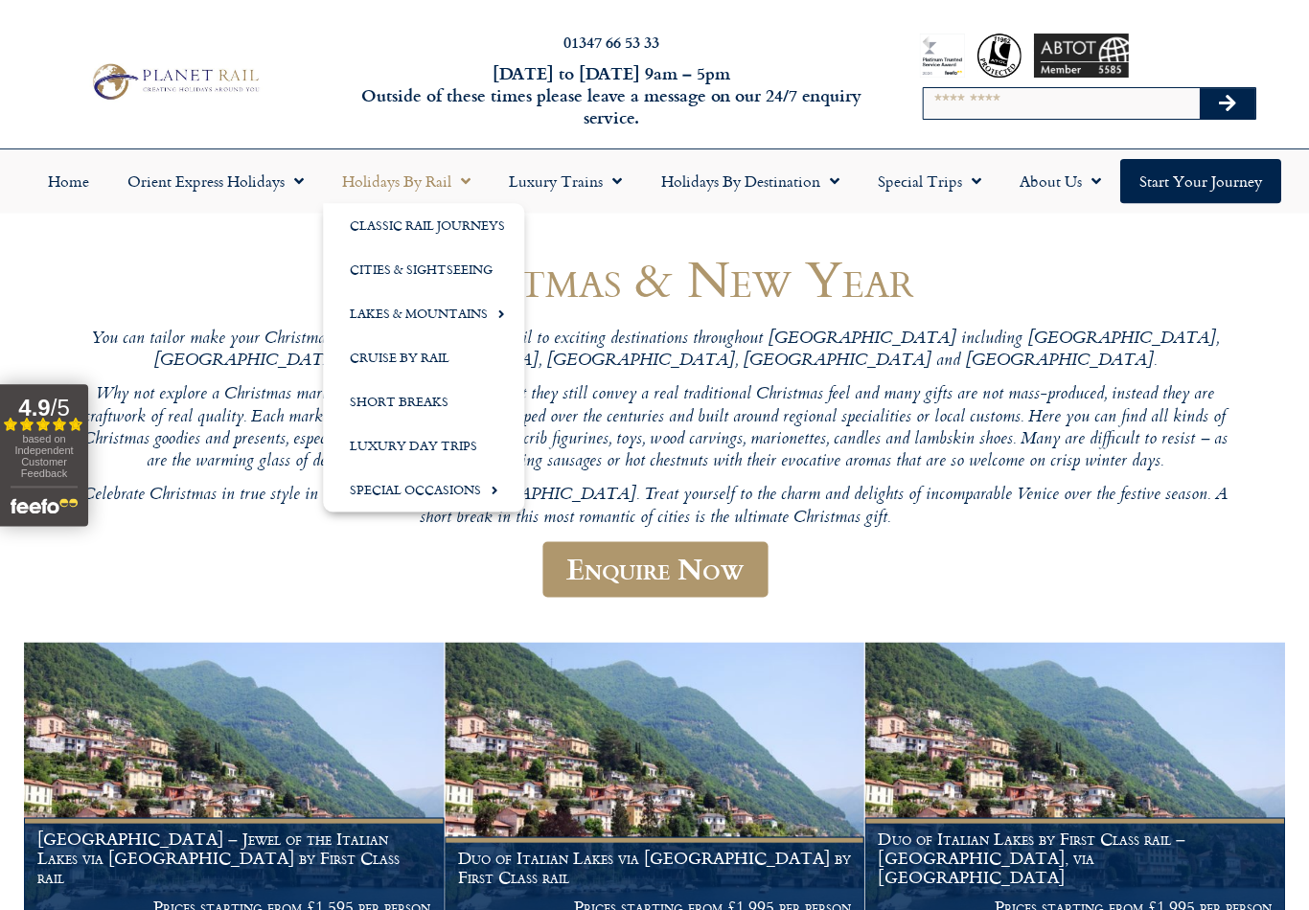
click at [75, 176] on link "Home" at bounding box center [69, 181] width 80 height 44
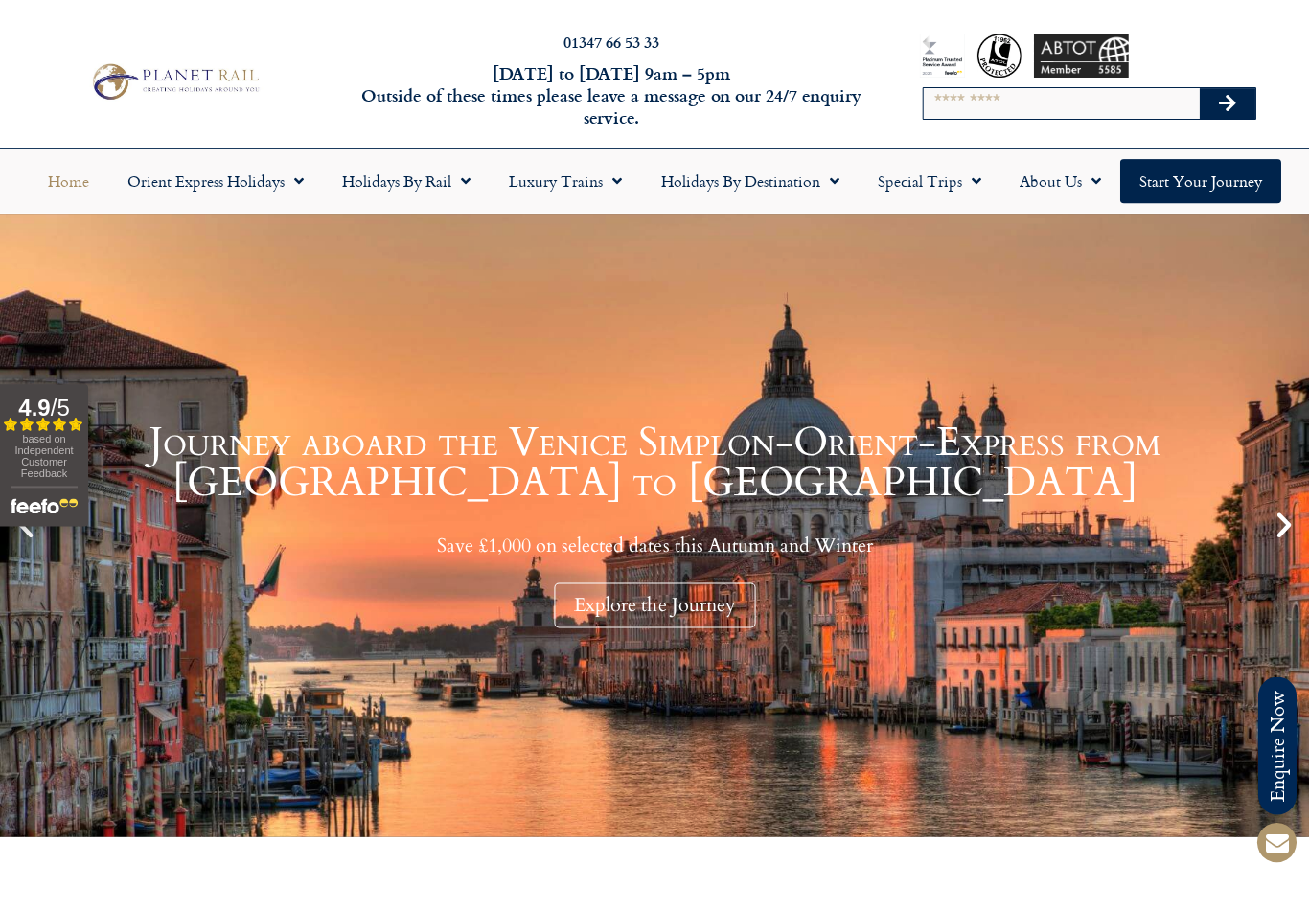
click at [366, 186] on link "Holidays by Rail" at bounding box center [406, 181] width 167 height 44
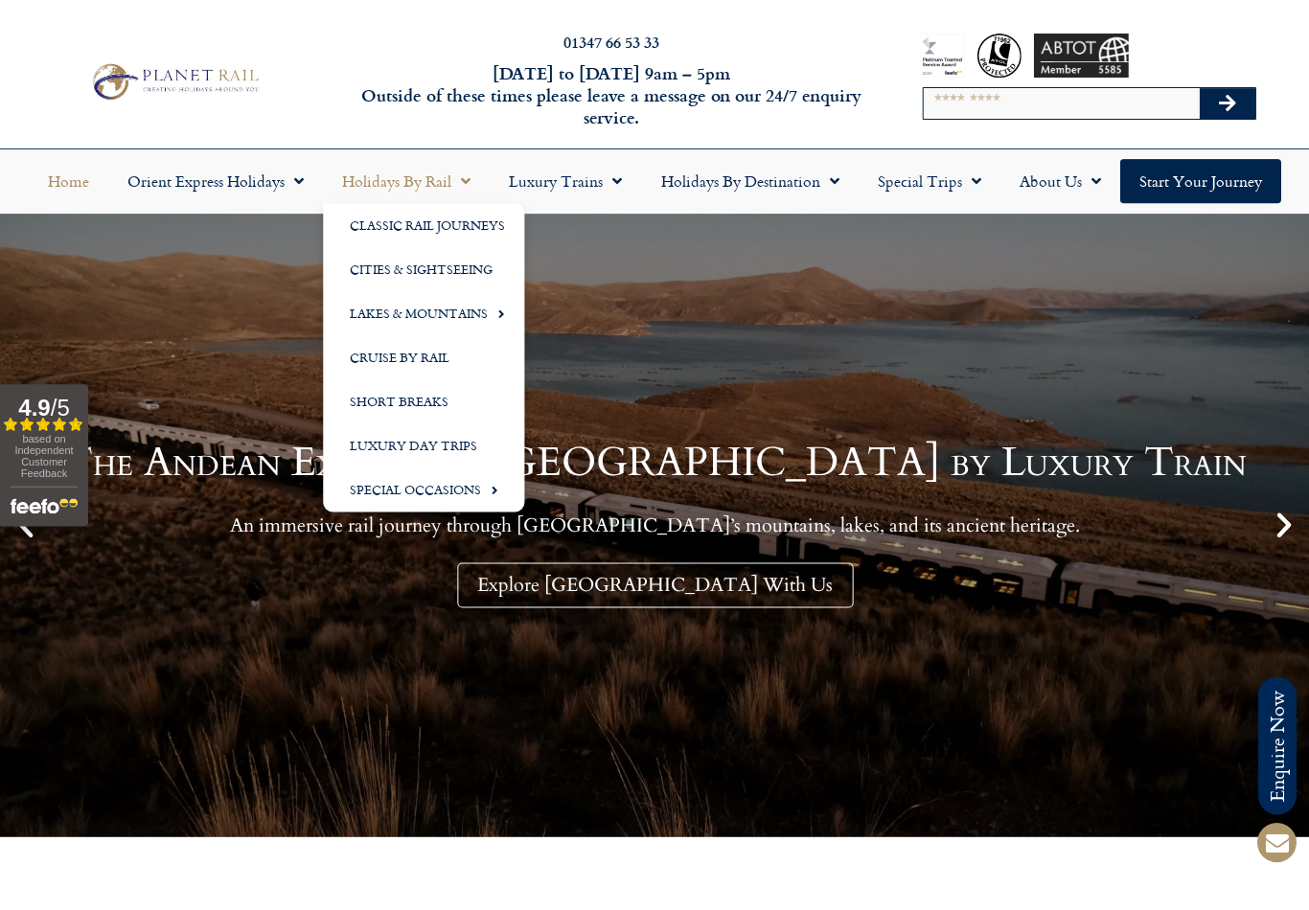
click at [364, 484] on link "Special Occasions" at bounding box center [423, 490] width 201 height 44
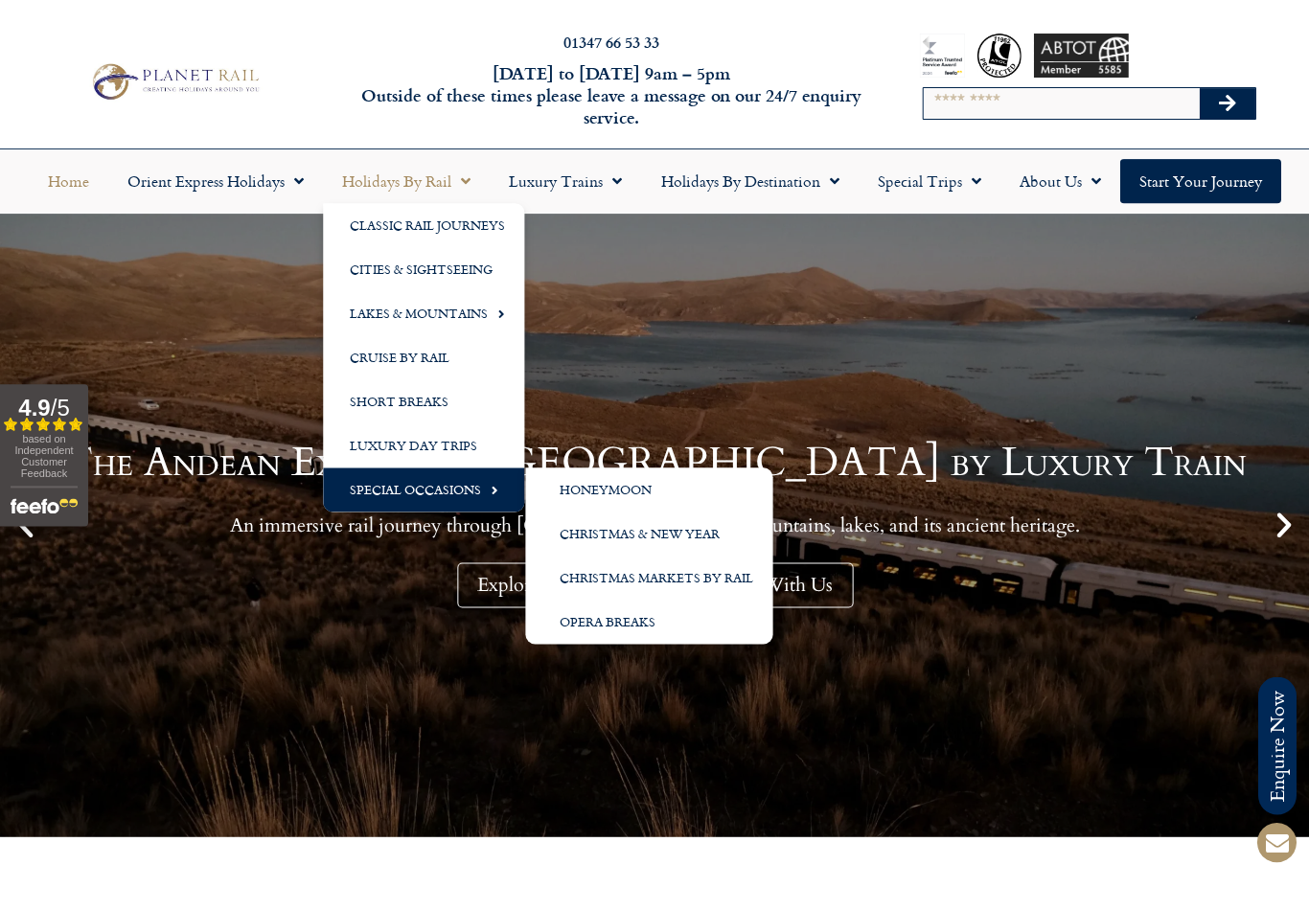
click at [590, 587] on link "Christmas Markets by Rail" at bounding box center [648, 578] width 247 height 44
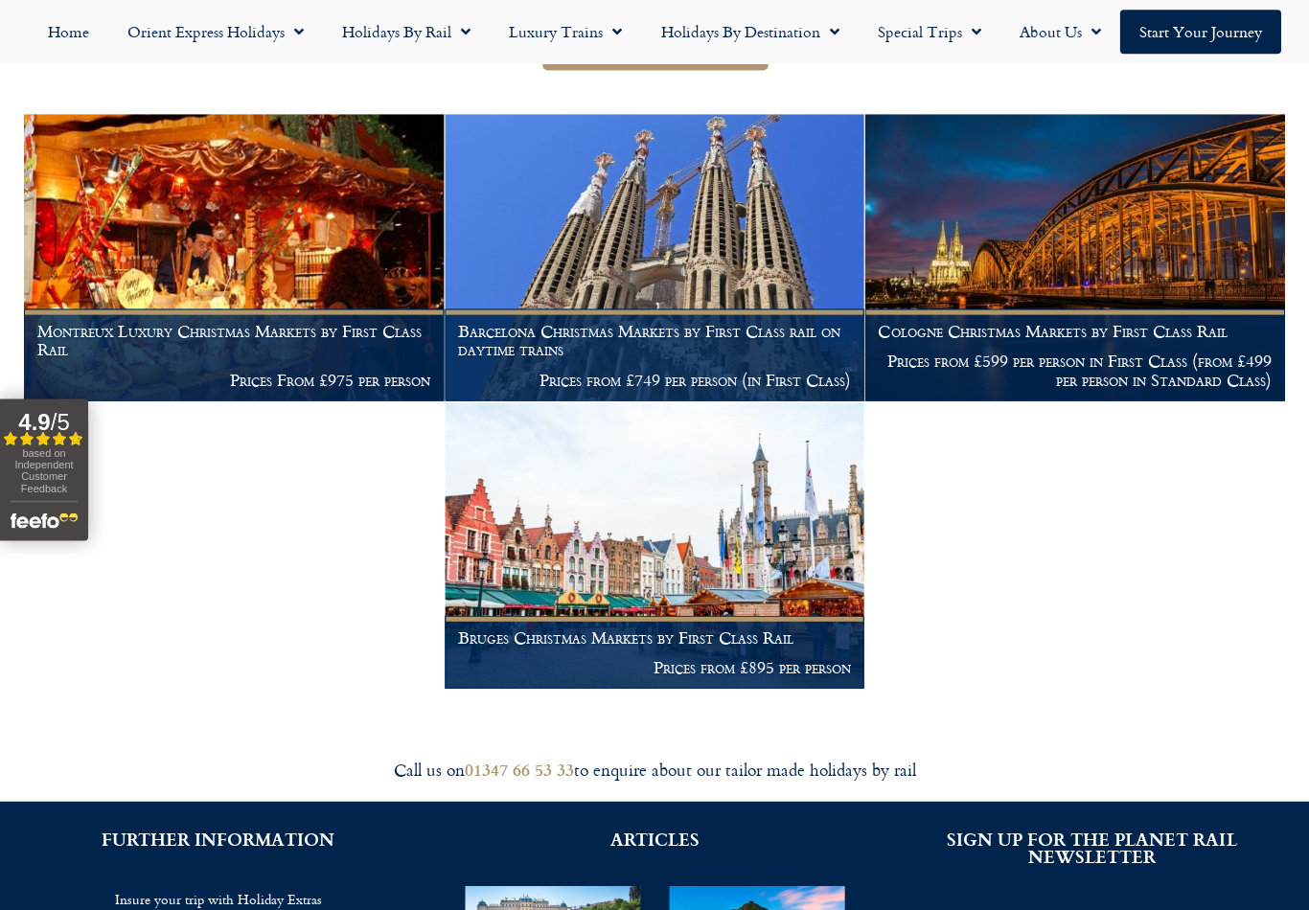
scroll to position [483, 0]
click at [150, 274] on img at bounding box center [234, 257] width 420 height 287
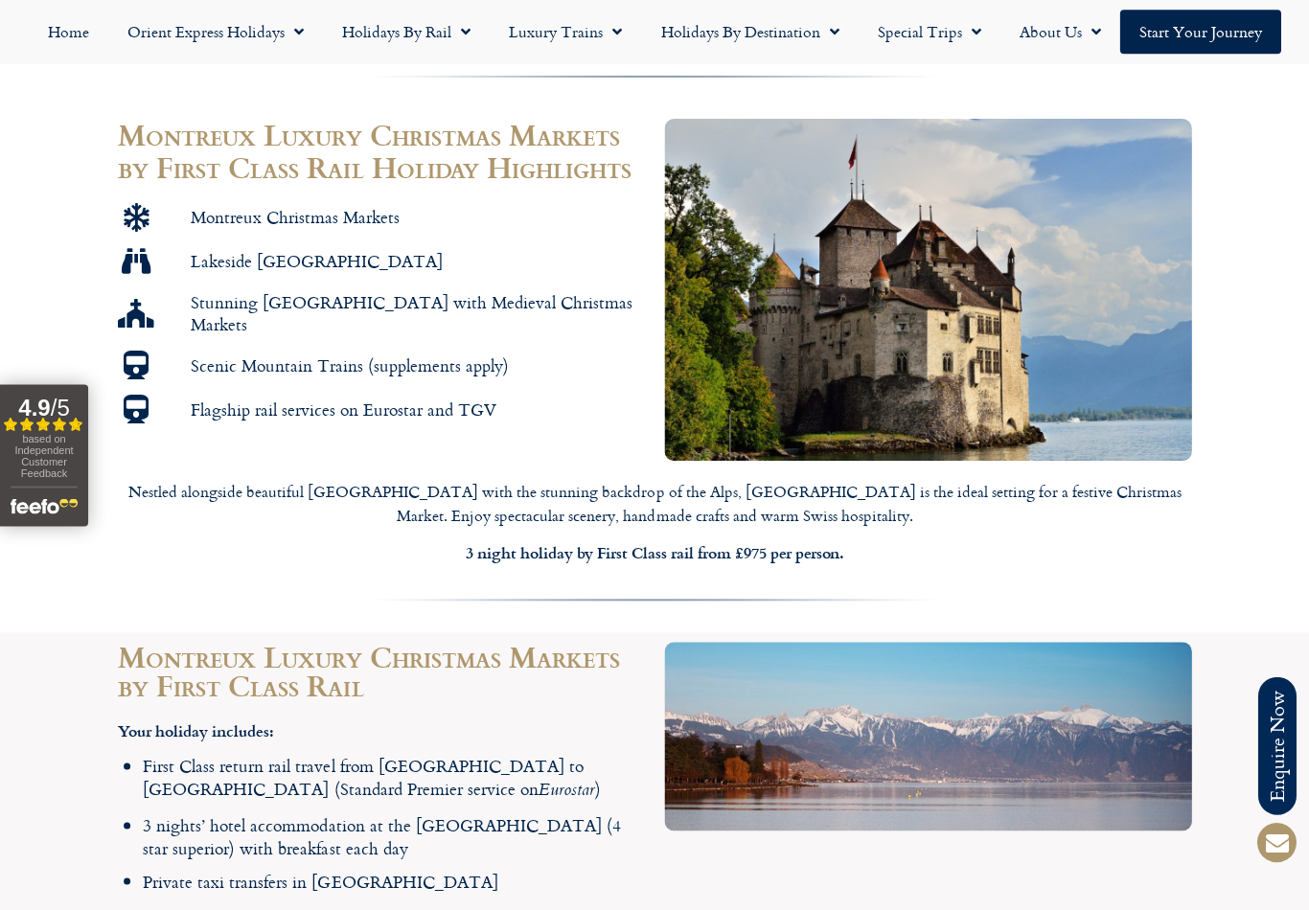
scroll to position [1060, 0]
